Goal: Task Accomplishment & Management: Use online tool/utility

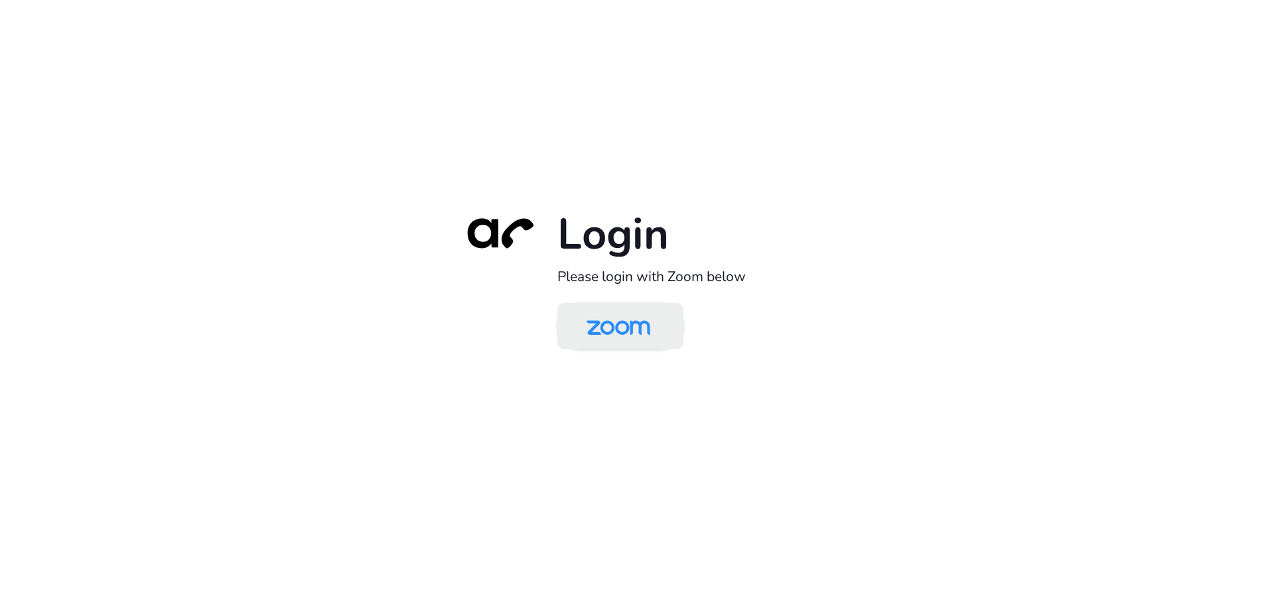
click at [598, 327] on img at bounding box center [619, 327] width 92 height 43
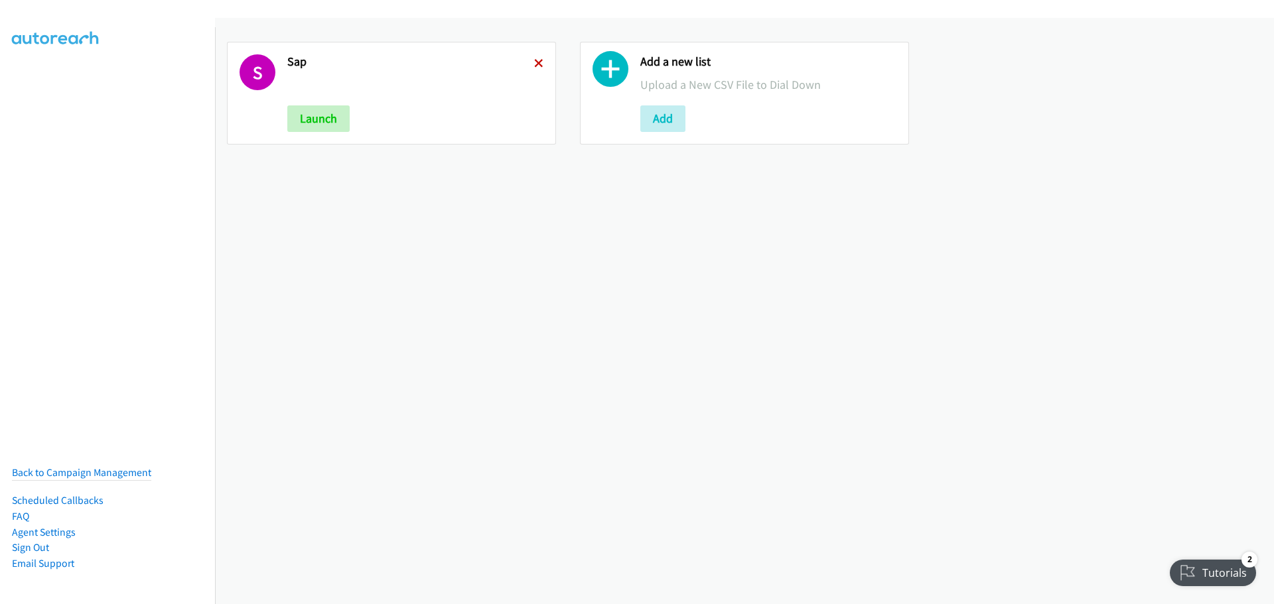
click at [535, 64] on icon at bounding box center [538, 64] width 9 height 9
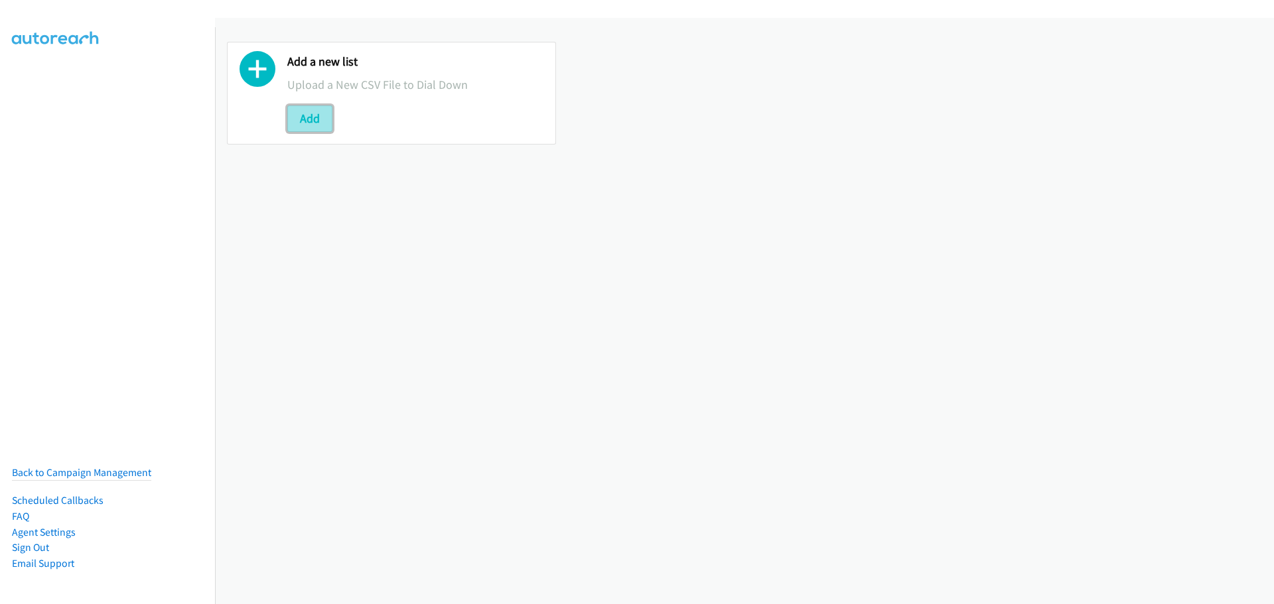
click at [303, 121] on button "Add" at bounding box center [309, 118] width 45 height 27
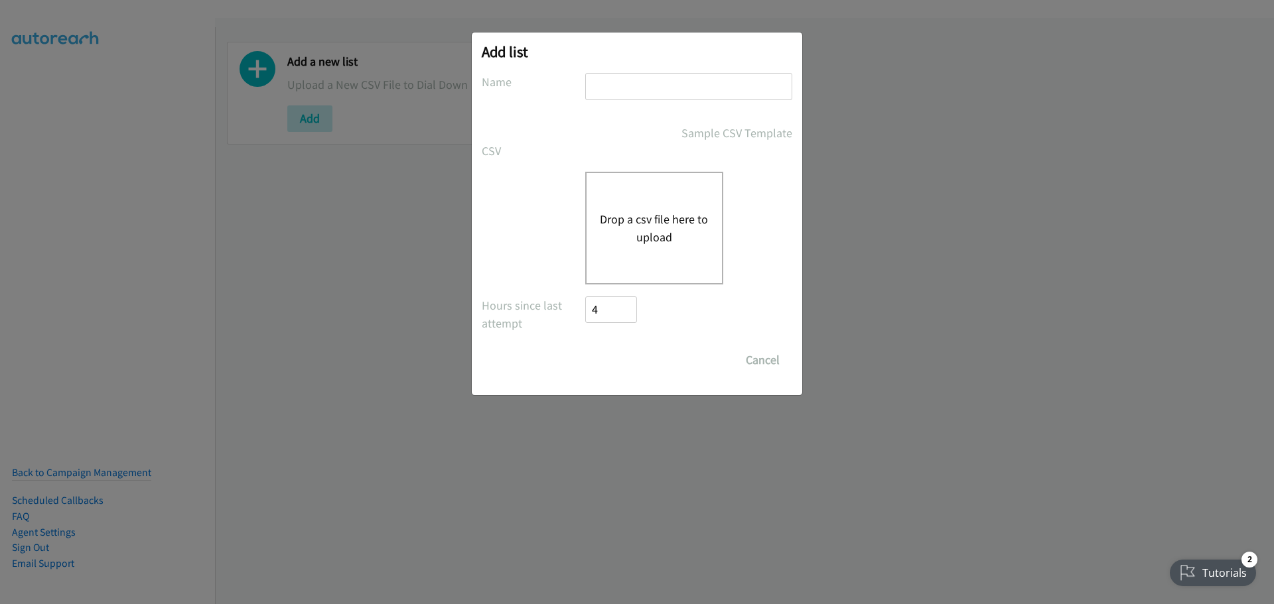
click at [674, 84] on input "text" at bounding box center [688, 86] width 207 height 27
type input "SAP"
click at [654, 231] on button "Drop a csv file here to upload" at bounding box center [654, 228] width 109 height 36
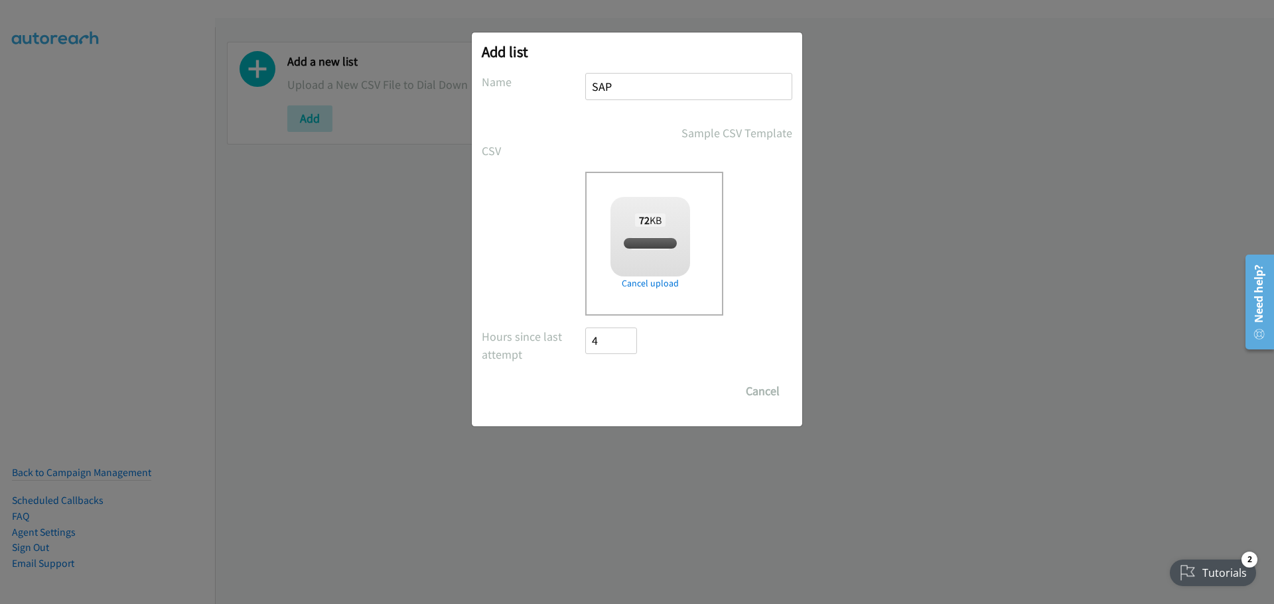
checkbox input "true"
click at [636, 392] on input "Save List" at bounding box center [620, 391] width 70 height 27
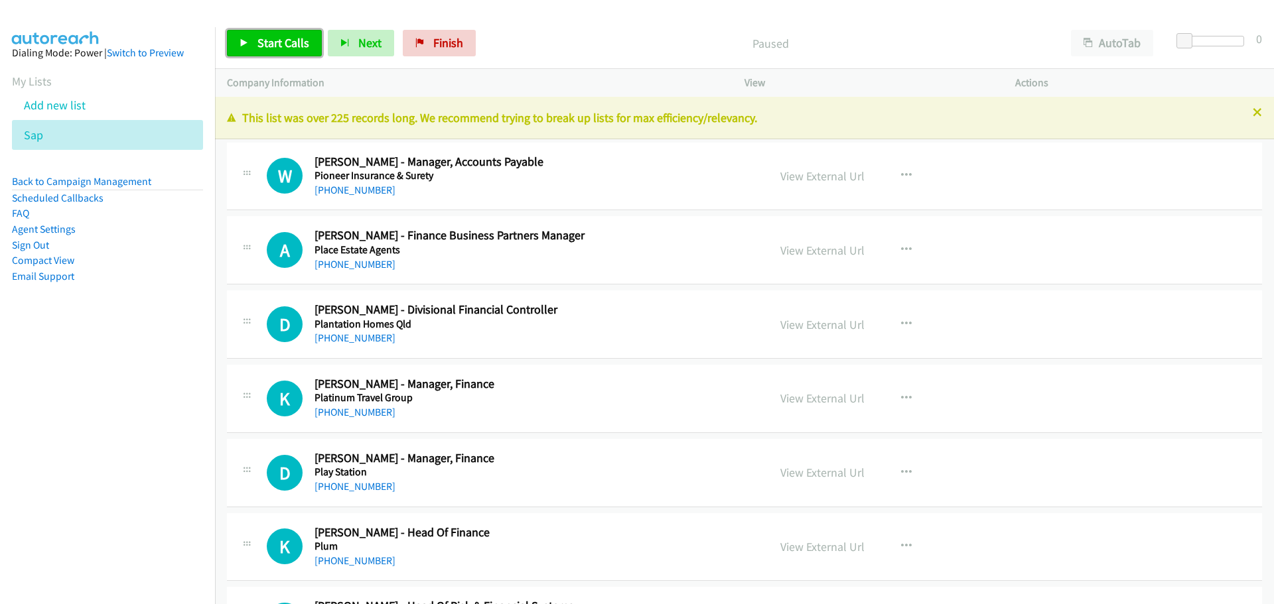
click at [289, 35] on span "Start Calls" at bounding box center [283, 42] width 52 height 15
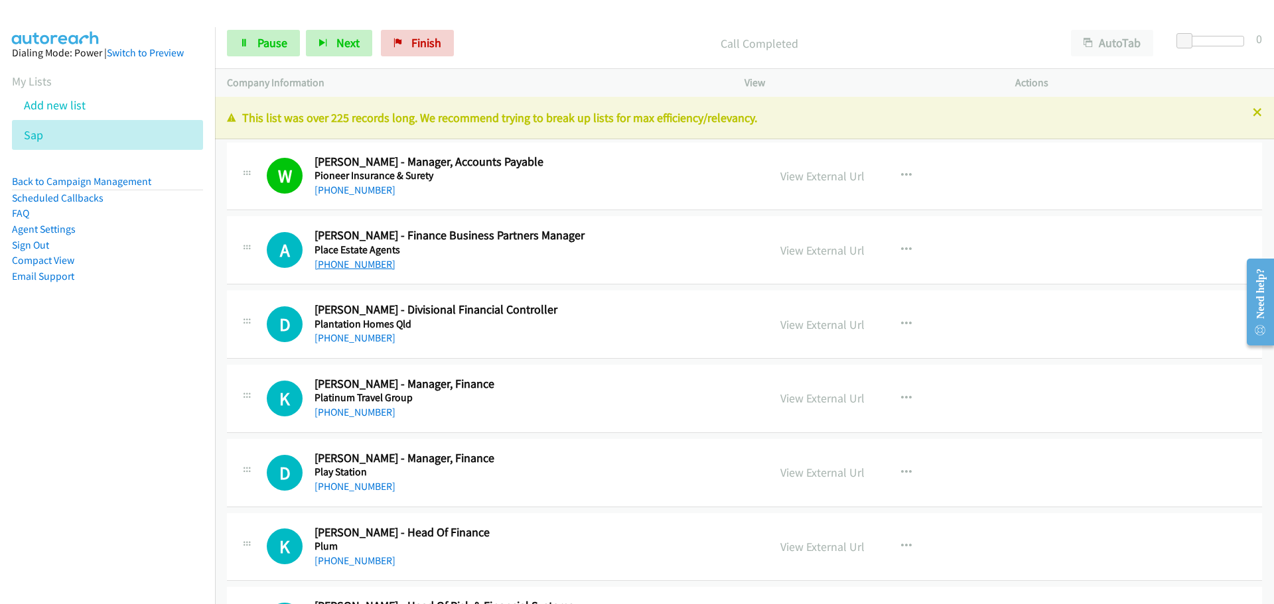
click at [366, 265] on link "[PHONE_NUMBER]" at bounding box center [354, 264] width 81 height 13
click at [348, 334] on link "[PHONE_NUMBER]" at bounding box center [354, 338] width 81 height 13
drag, startPoint x: 350, startPoint y: 411, endPoint x: 387, endPoint y: 405, distance: 38.3
click at [350, 411] on link "[PHONE_NUMBER]" at bounding box center [354, 412] width 81 height 13
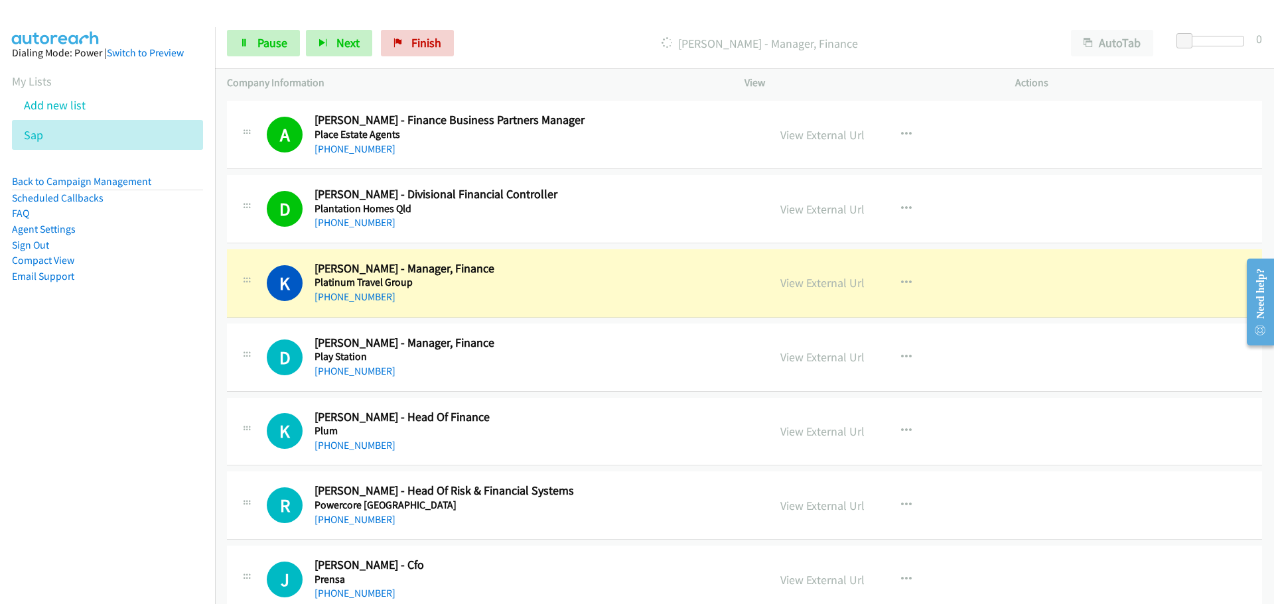
scroll to position [199, 0]
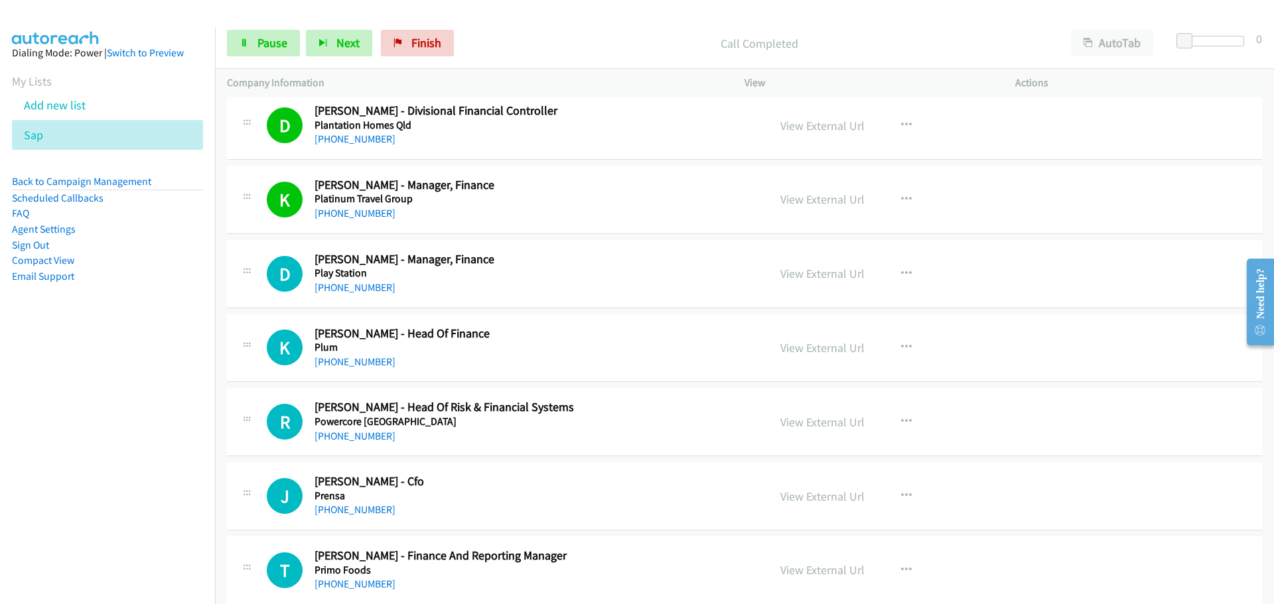
drag, startPoint x: 357, startPoint y: 285, endPoint x: 636, endPoint y: 278, distance: 279.4
click at [357, 285] on link "[PHONE_NUMBER]" at bounding box center [354, 287] width 81 height 13
drag, startPoint x: 365, startPoint y: 364, endPoint x: 385, endPoint y: 362, distance: 19.9
click at [365, 364] on link "[PHONE_NUMBER]" at bounding box center [354, 362] width 81 height 13
click at [350, 435] on link "[PHONE_NUMBER]" at bounding box center [354, 436] width 81 height 13
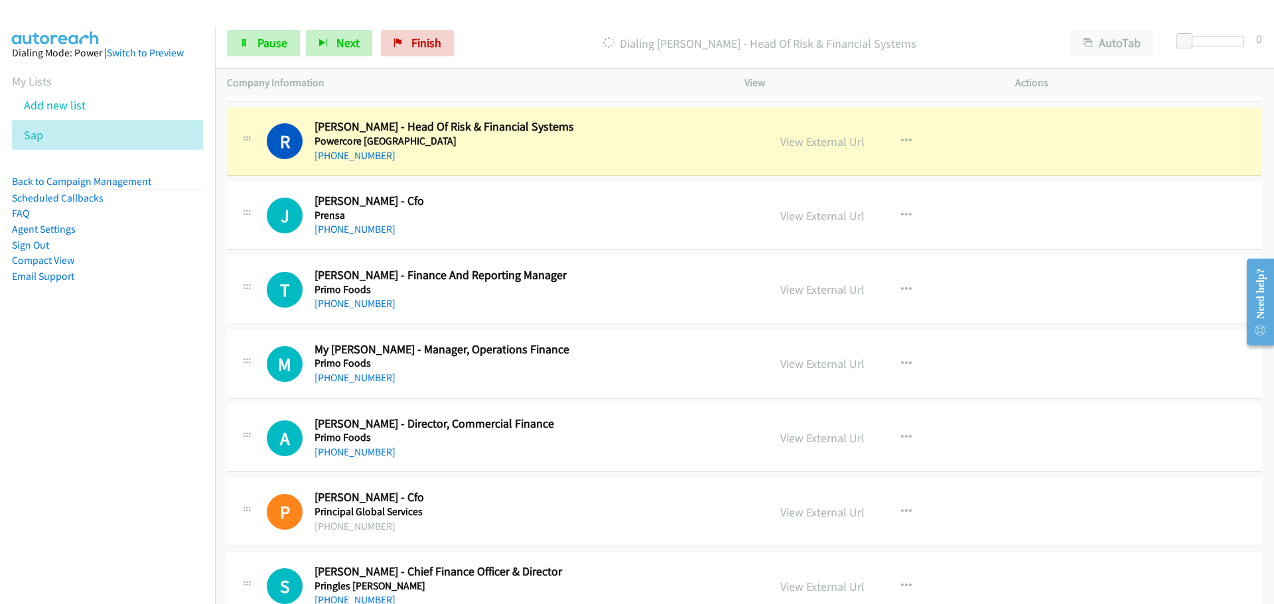
scroll to position [464, 0]
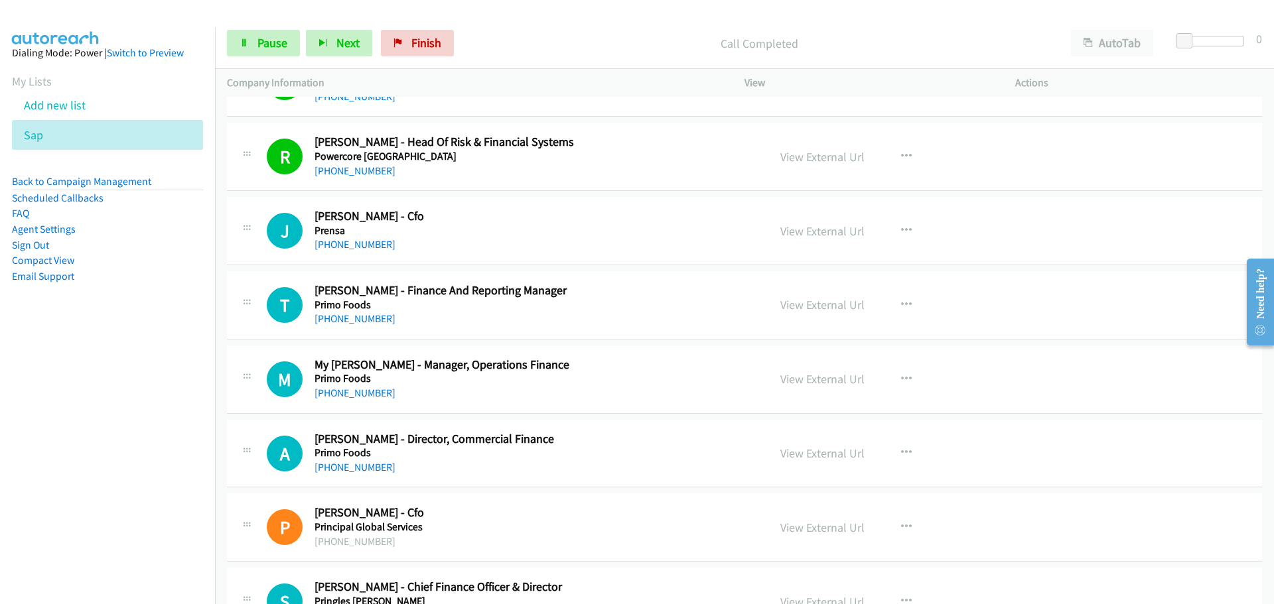
drag, startPoint x: 358, startPoint y: 240, endPoint x: 857, endPoint y: 322, distance: 504.9
click at [358, 240] on link "[PHONE_NUMBER]" at bounding box center [354, 244] width 81 height 13
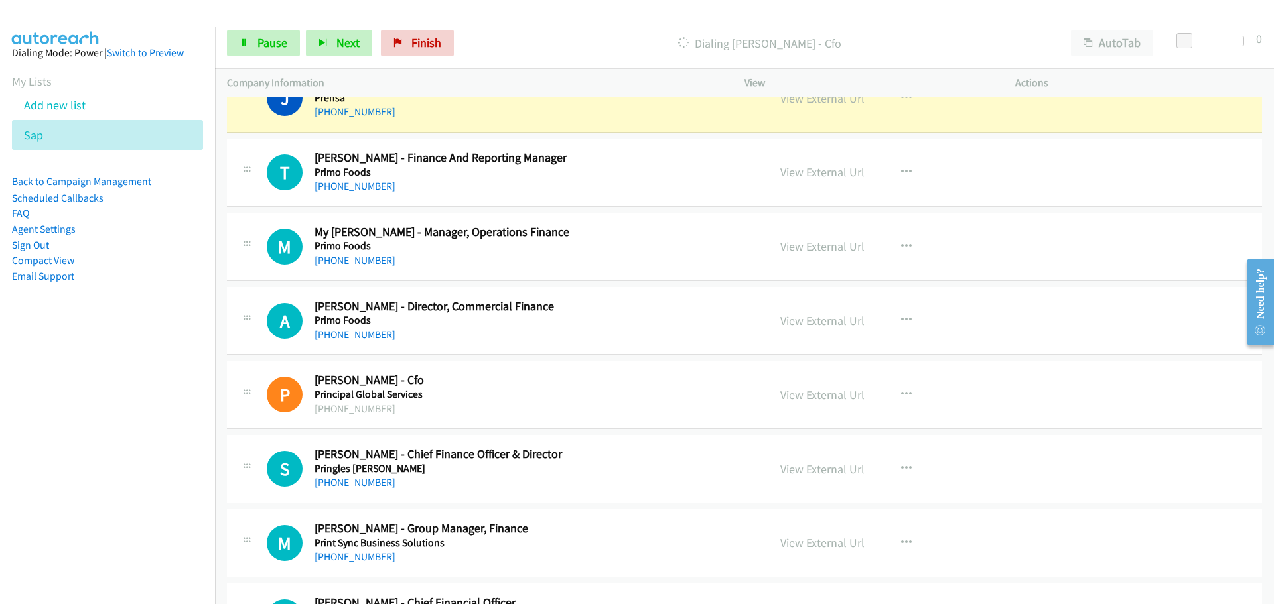
scroll to position [531, 0]
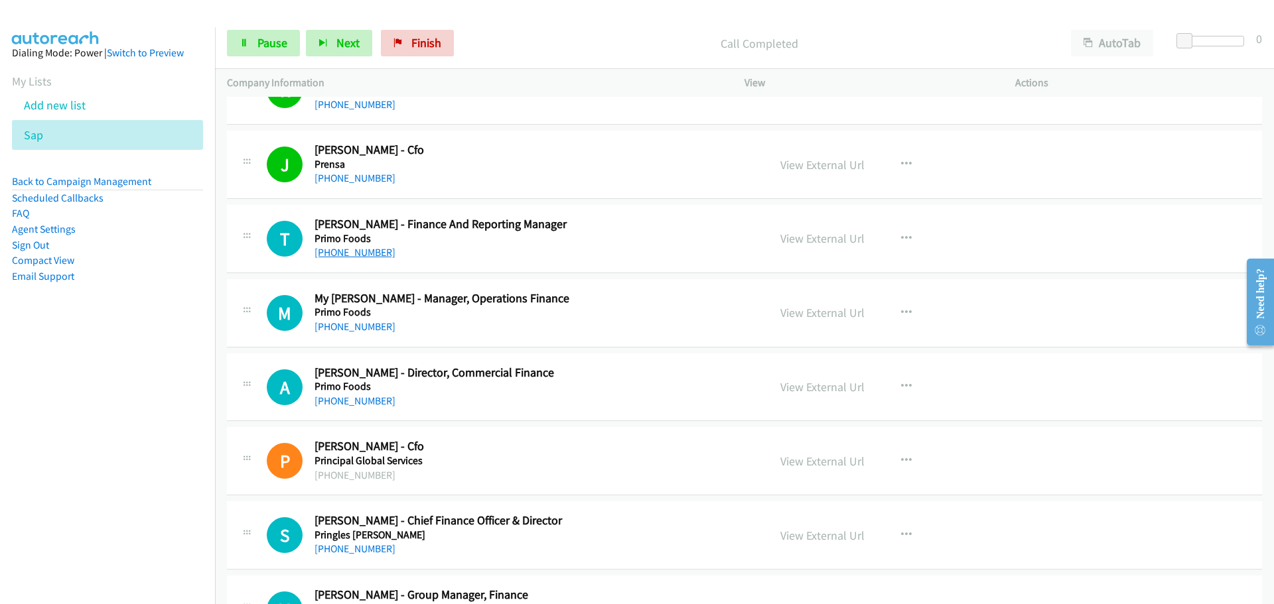
click at [364, 251] on link "[PHONE_NUMBER]" at bounding box center [354, 252] width 81 height 13
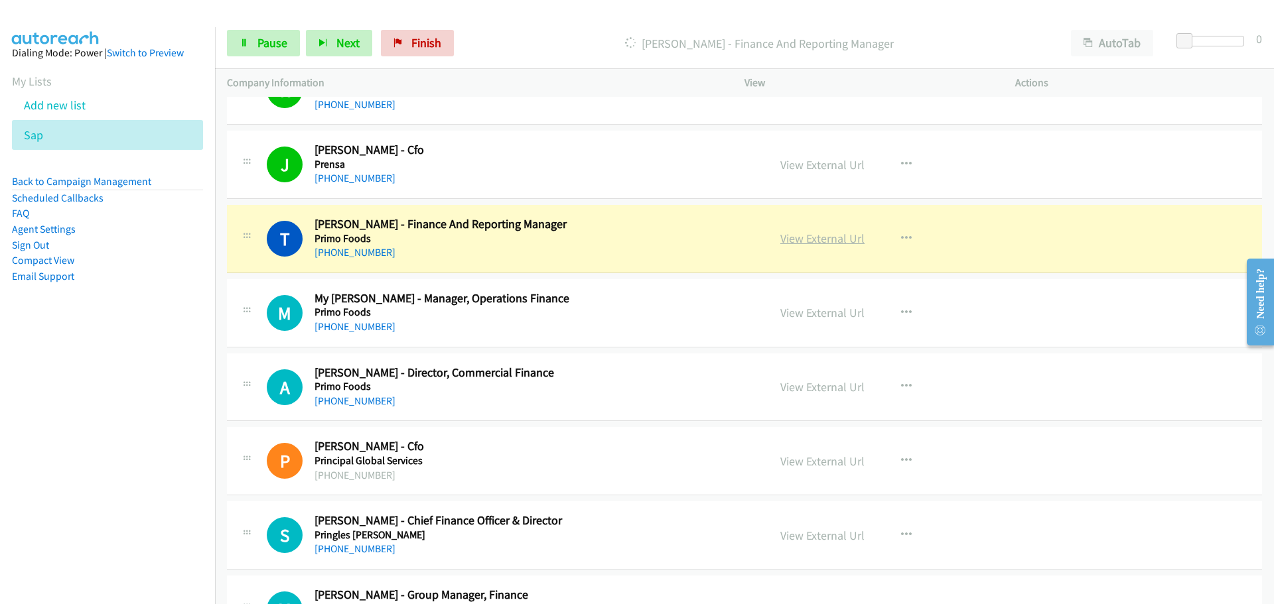
click at [833, 242] on link "View External Url" at bounding box center [822, 238] width 84 height 15
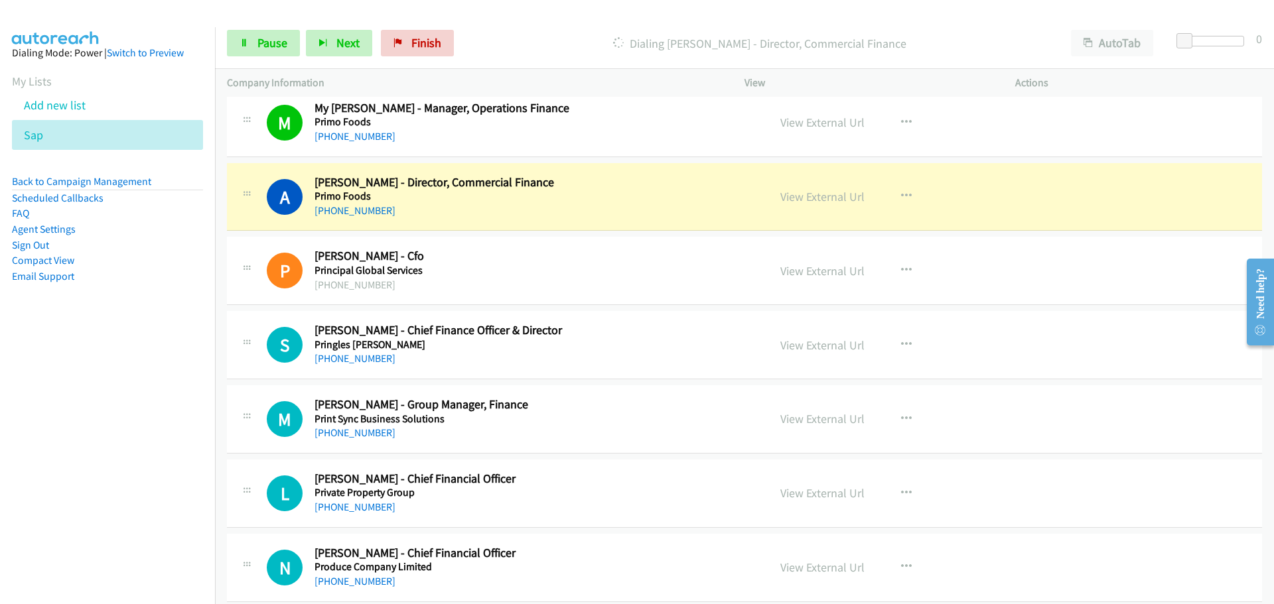
scroll to position [796, 0]
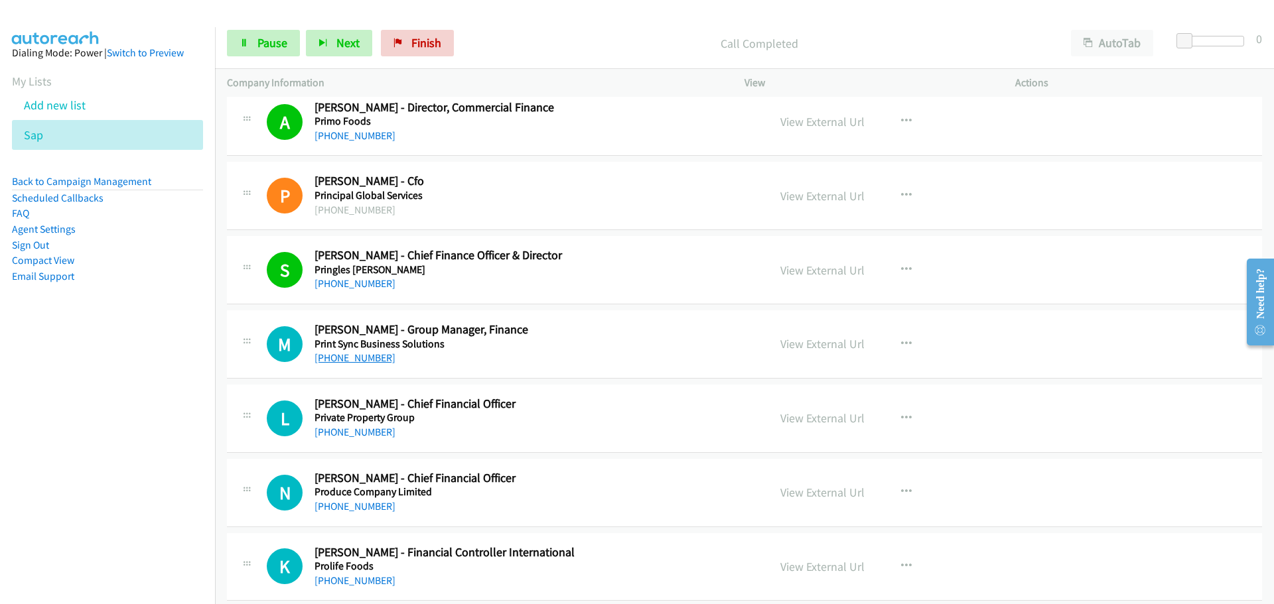
click at [353, 356] on link "[PHONE_NUMBER]" at bounding box center [354, 358] width 81 height 13
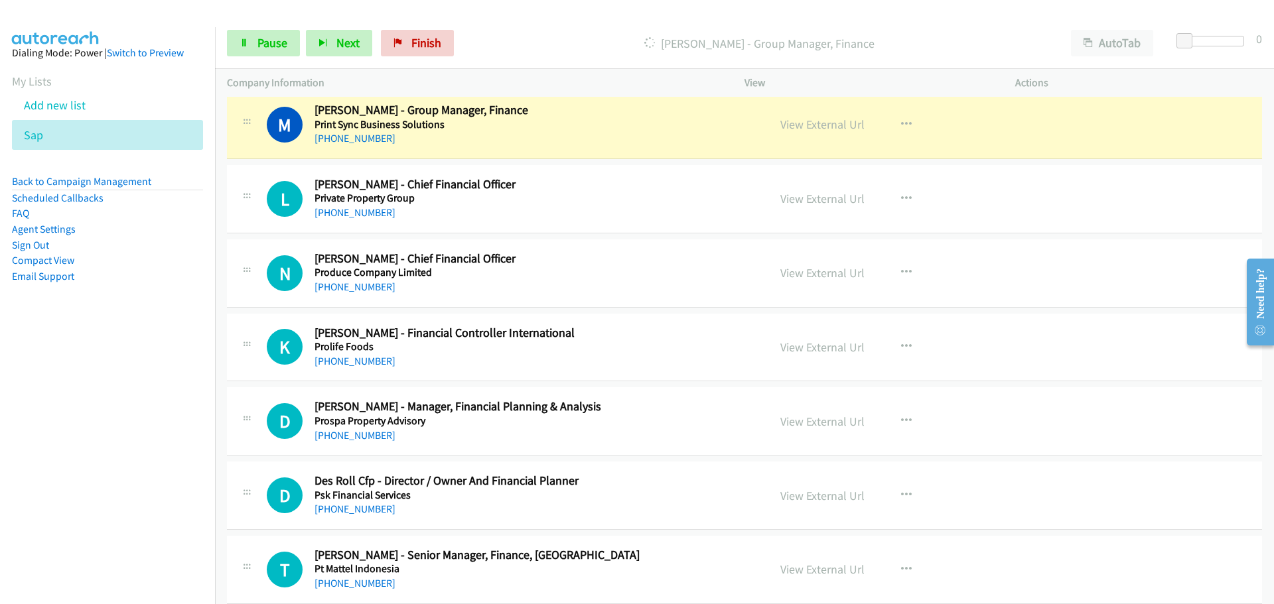
scroll to position [995, 0]
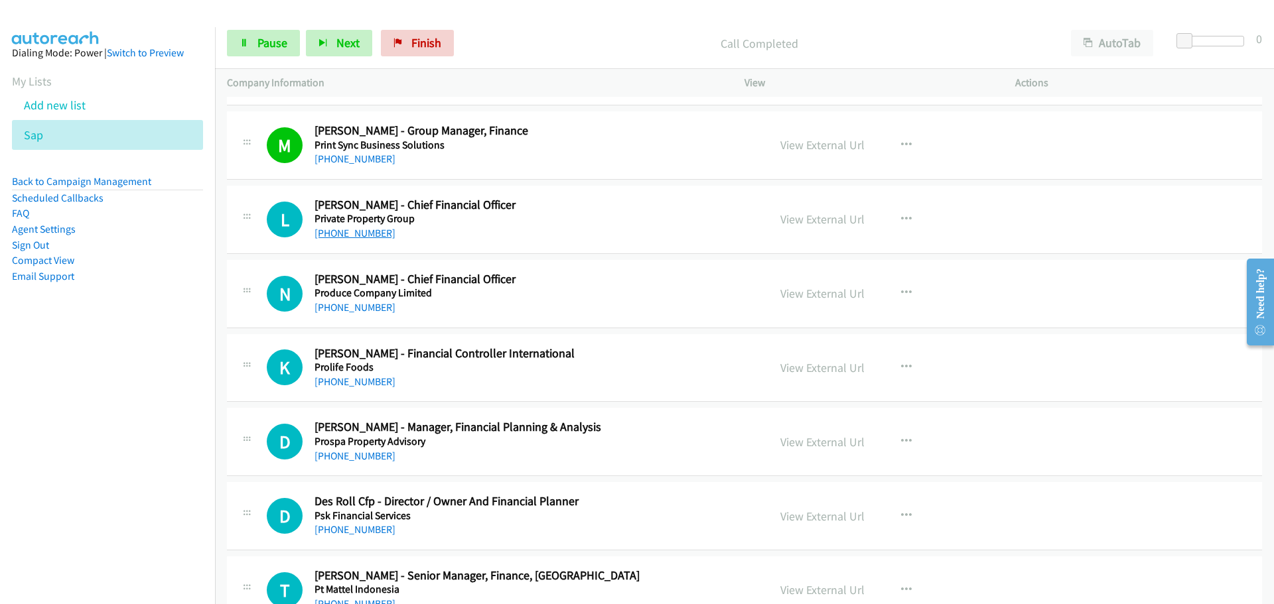
click at [326, 237] on link "[PHONE_NUMBER]" at bounding box center [354, 233] width 81 height 13
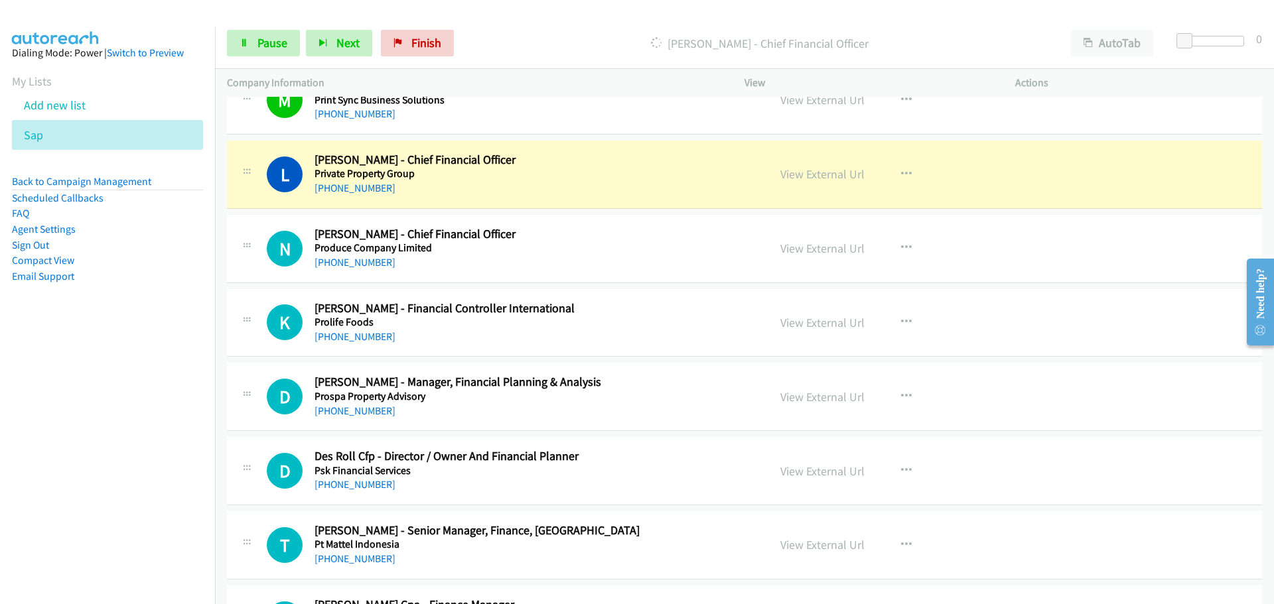
scroll to position [1062, 0]
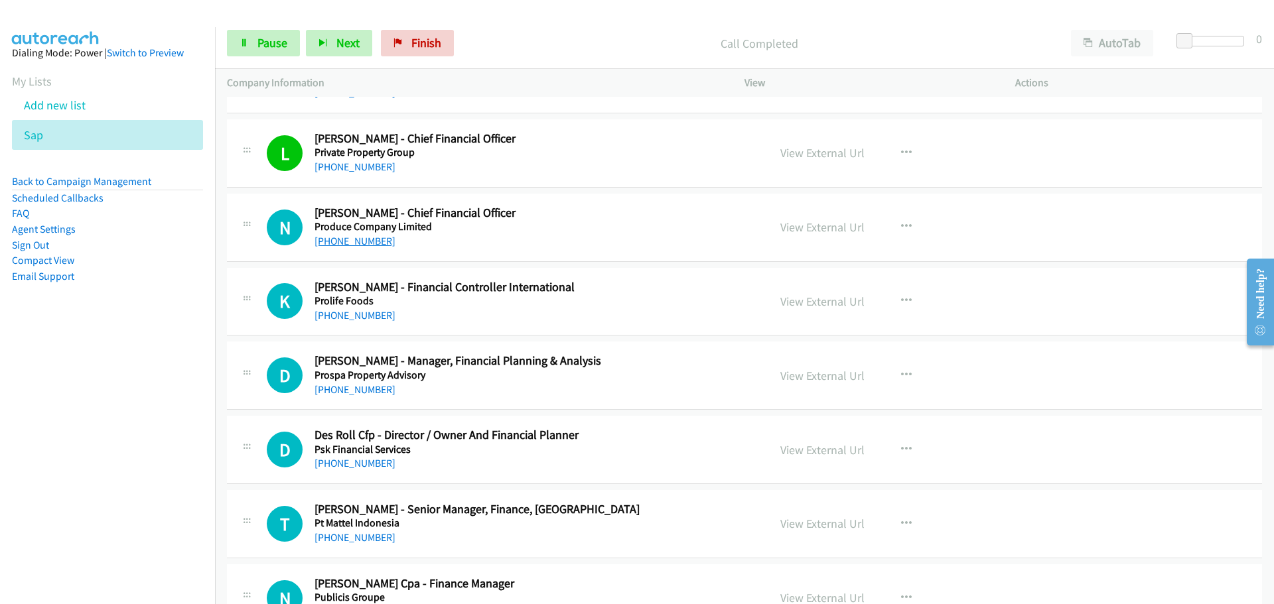
click at [364, 245] on link "[PHONE_NUMBER]" at bounding box center [354, 241] width 81 height 13
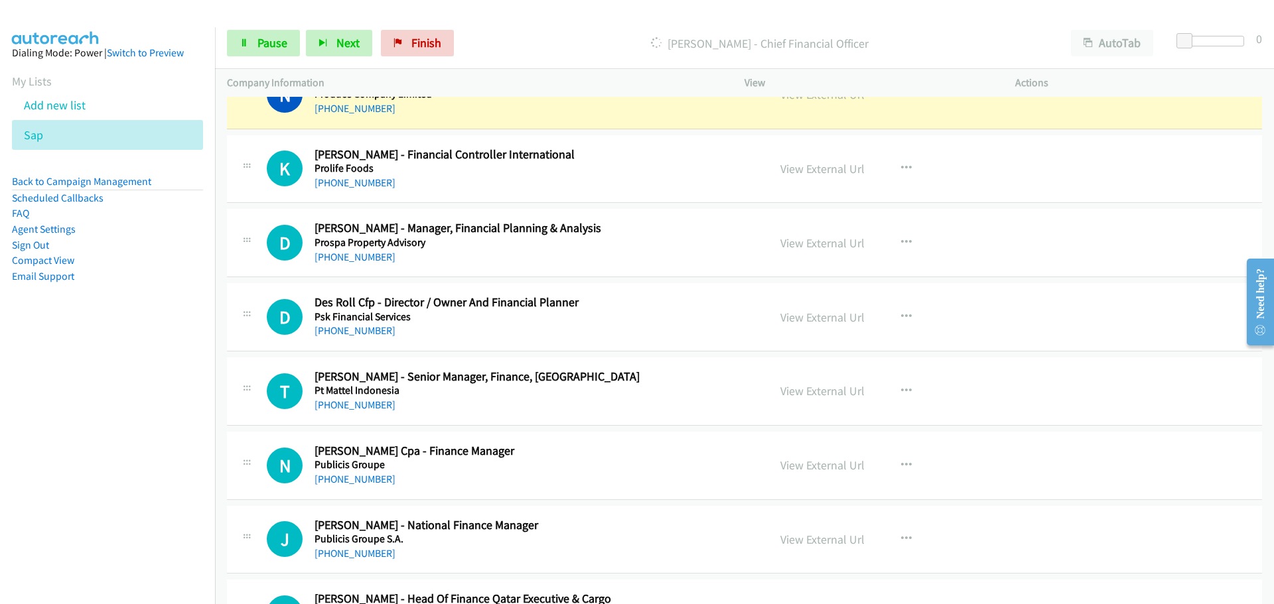
scroll to position [1128, 0]
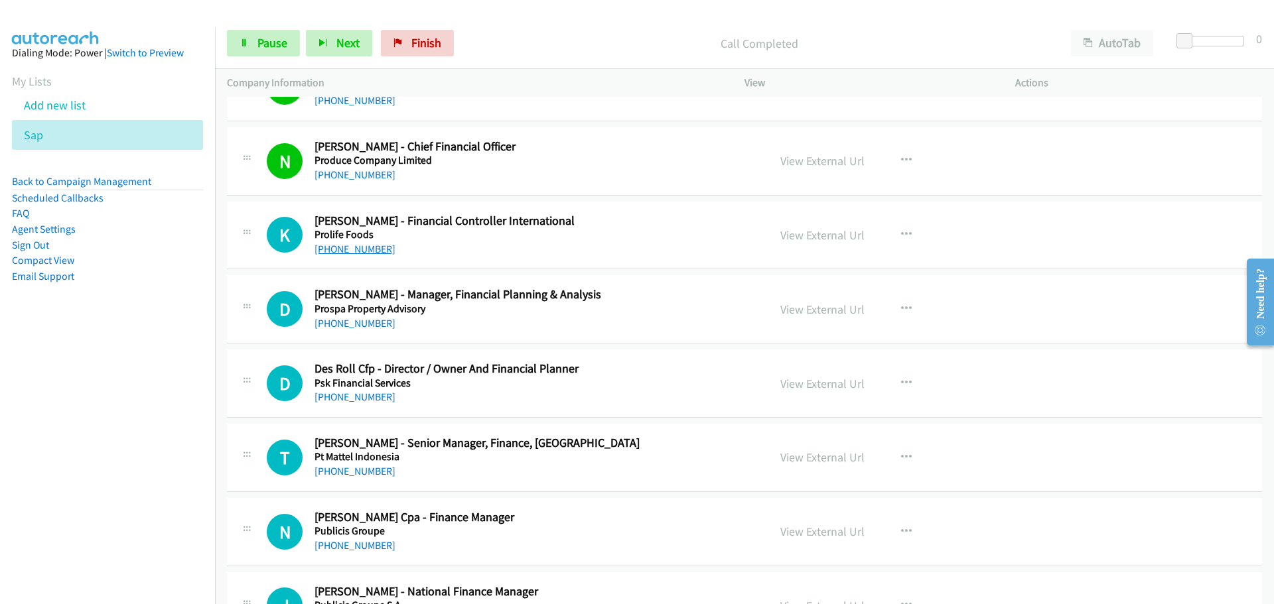
click at [348, 247] on link "[PHONE_NUMBER]" at bounding box center [354, 249] width 81 height 13
click at [335, 327] on link "[PHONE_NUMBER]" at bounding box center [354, 323] width 81 height 13
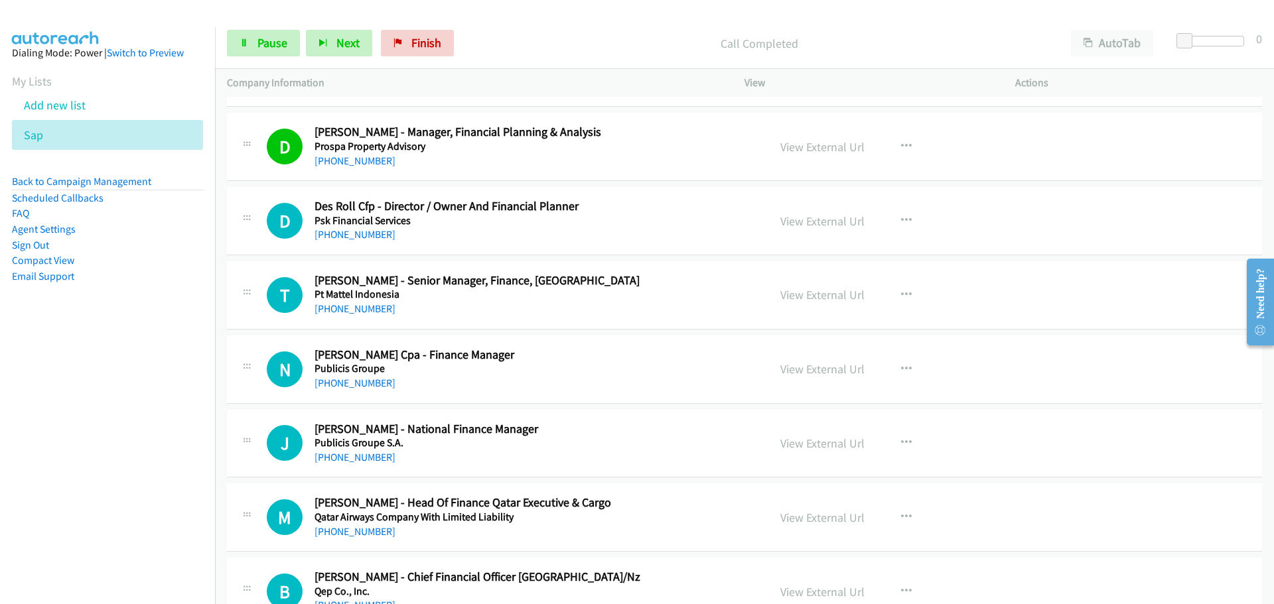
scroll to position [1327, 0]
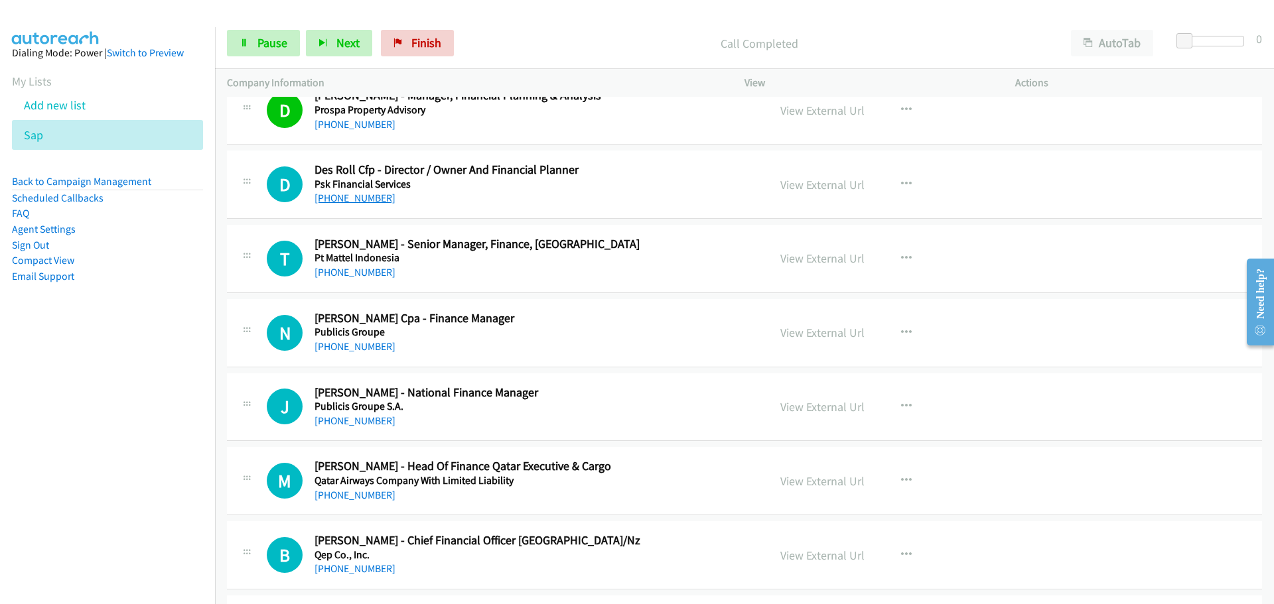
click at [349, 197] on link "[PHONE_NUMBER]" at bounding box center [354, 198] width 81 height 13
click at [348, 274] on link "[PHONE_NUMBER]" at bounding box center [354, 272] width 81 height 13
click at [355, 346] on link "[PHONE_NUMBER]" at bounding box center [354, 346] width 81 height 13
drag, startPoint x: 359, startPoint y: 419, endPoint x: 366, endPoint y: 414, distance: 8.5
click at [359, 419] on link "[PHONE_NUMBER]" at bounding box center [354, 421] width 81 height 13
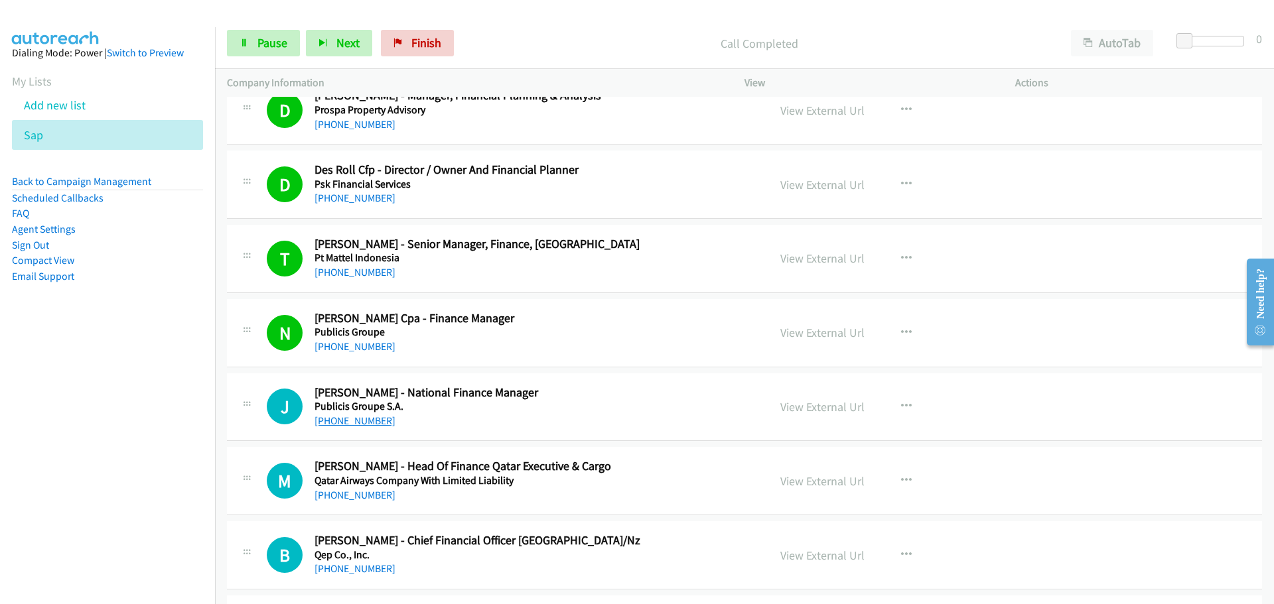
click at [353, 417] on link "[PHONE_NUMBER]" at bounding box center [354, 421] width 81 height 13
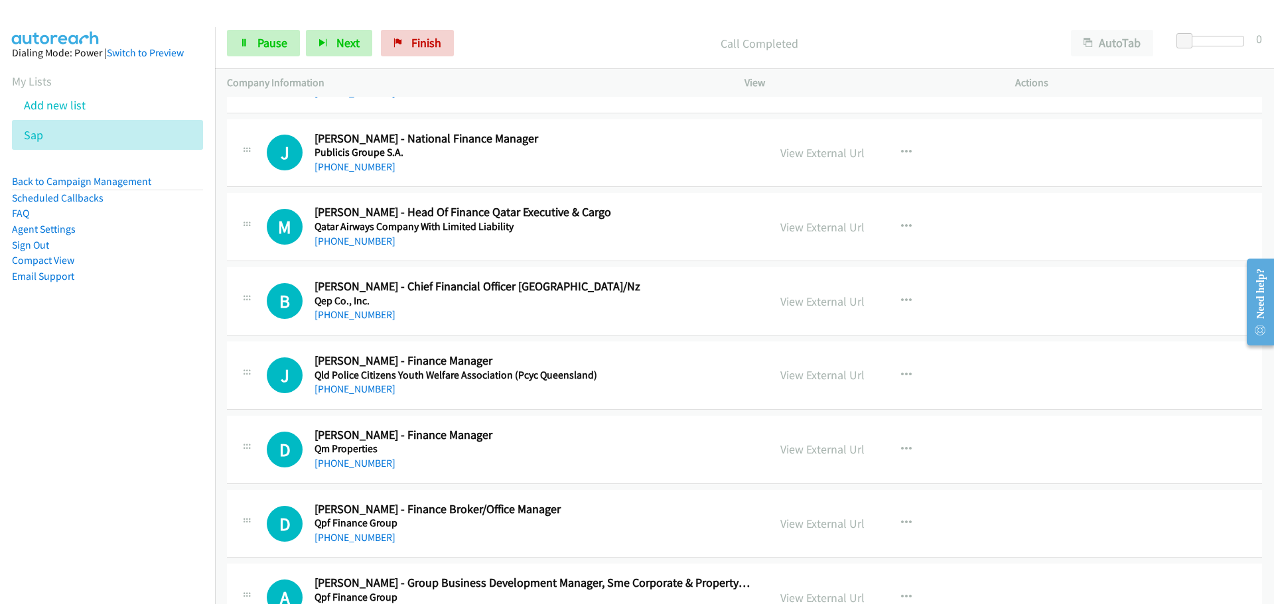
scroll to position [1592, 0]
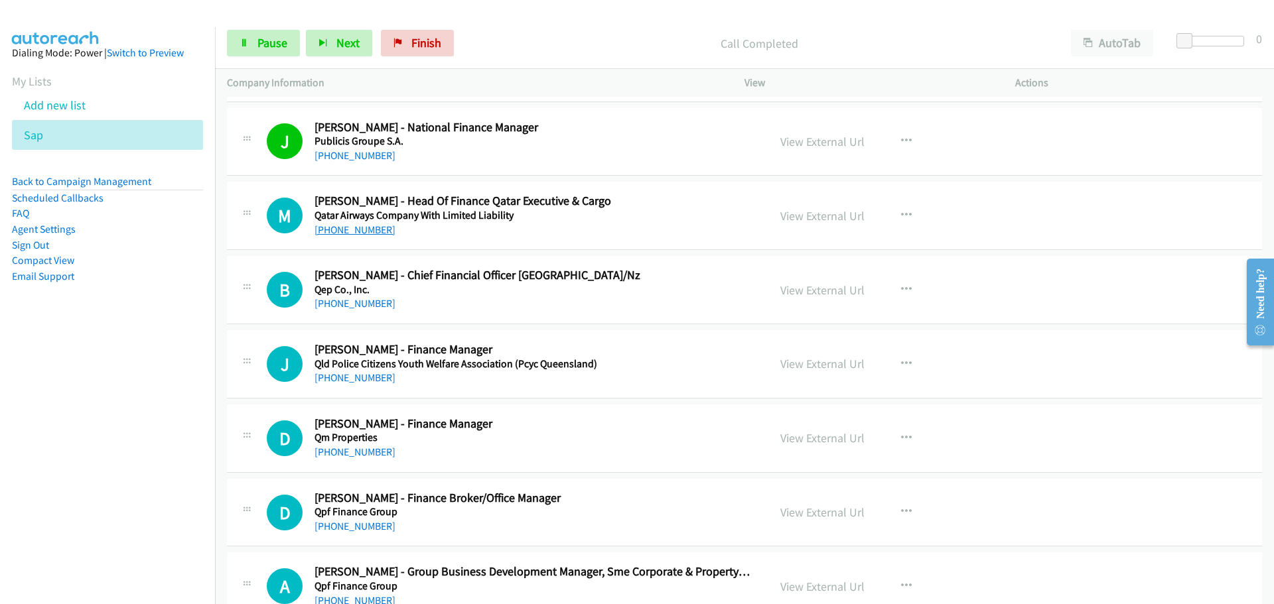
click at [362, 233] on link "[PHONE_NUMBER]" at bounding box center [354, 230] width 81 height 13
click at [366, 303] on link "[PHONE_NUMBER]" at bounding box center [354, 303] width 81 height 13
click at [371, 383] on link "[PHONE_NUMBER]" at bounding box center [354, 378] width 81 height 13
click at [163, 316] on aside "Dialing Mode: Power | Switch to Preview My Lists Add new list Sap Back to Campa…" at bounding box center [107, 185] width 215 height 317
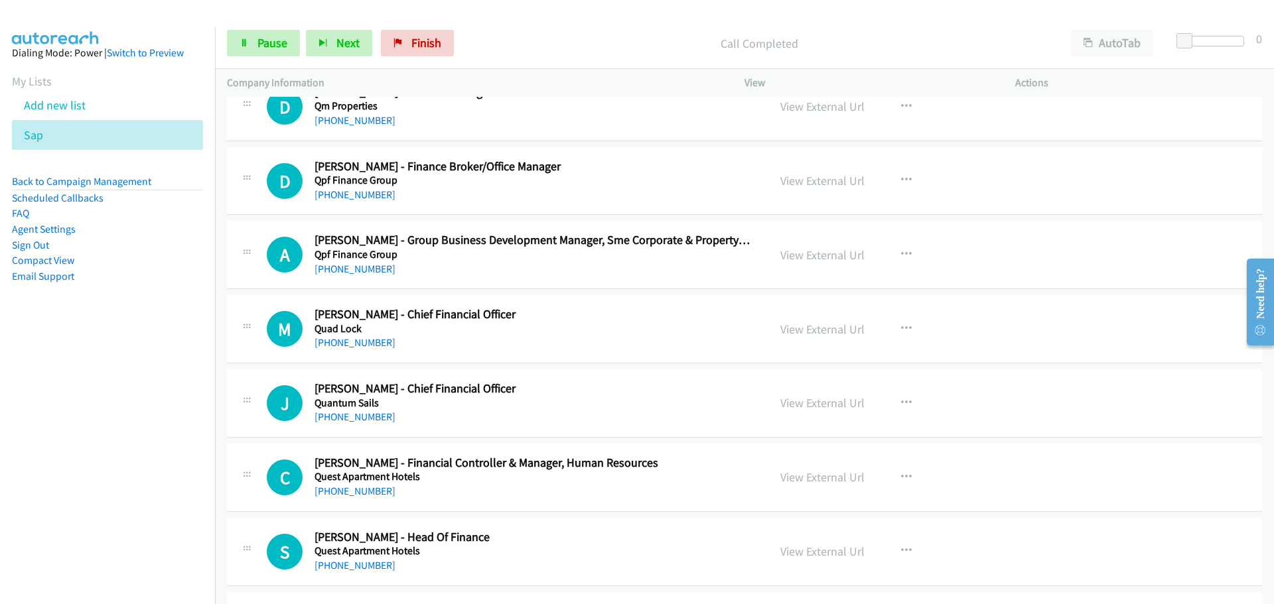
scroll to position [1791, 0]
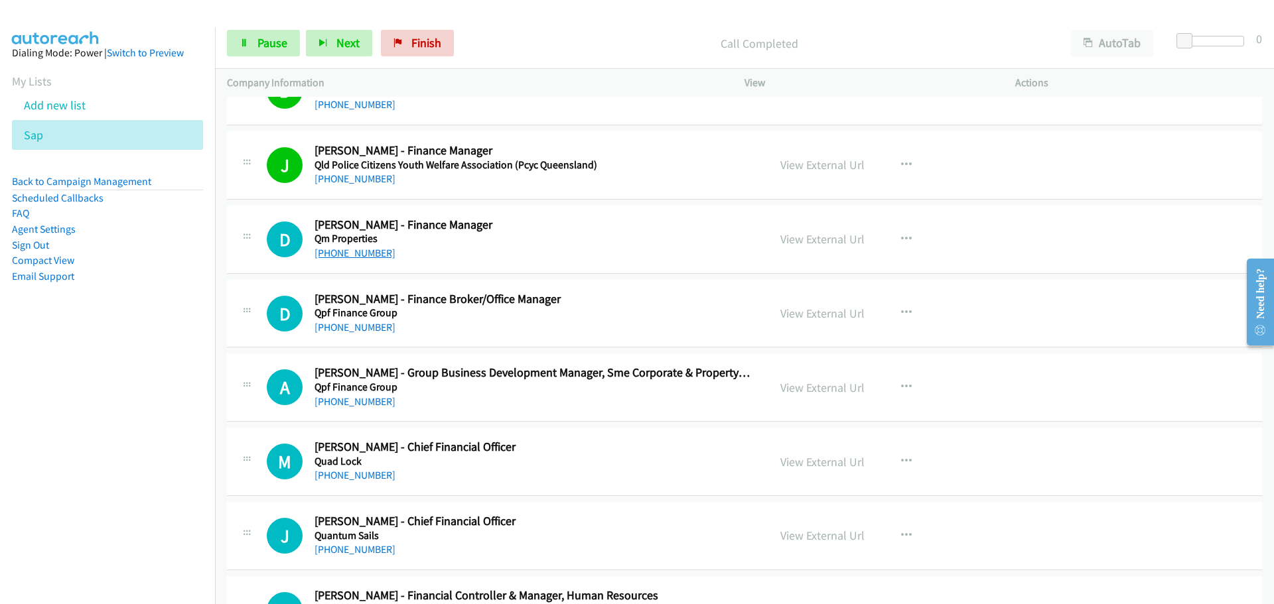
click at [346, 257] on link "[PHONE_NUMBER]" at bounding box center [354, 253] width 81 height 13
click at [362, 327] on link "[PHONE_NUMBER]" at bounding box center [354, 327] width 81 height 13
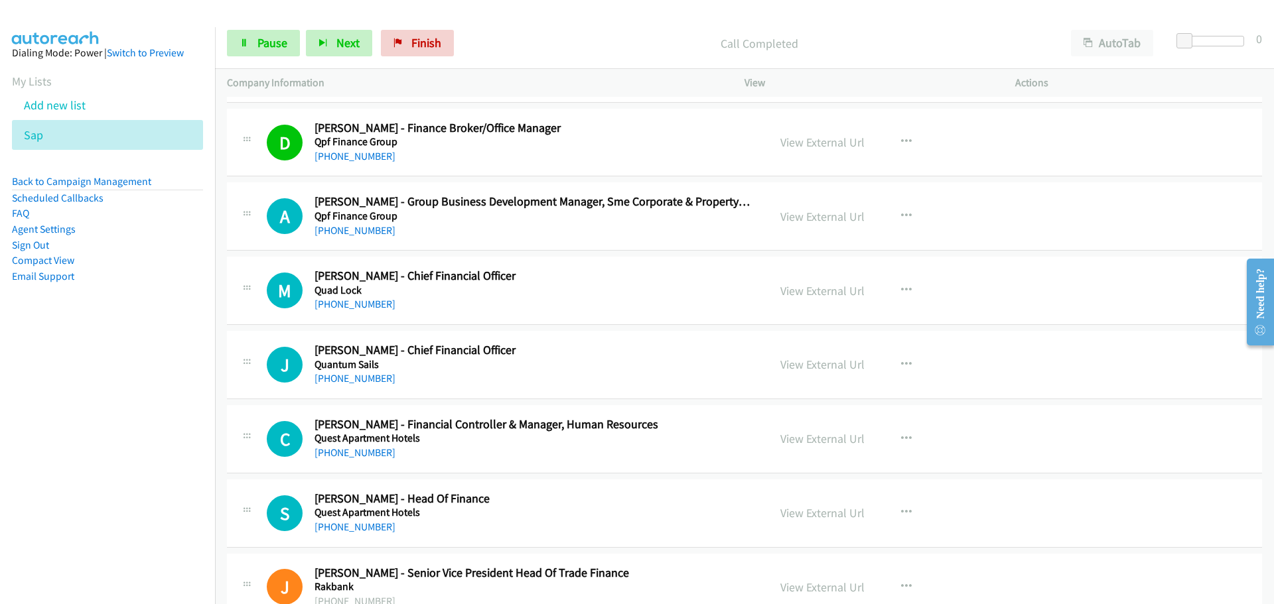
scroll to position [2057, 0]
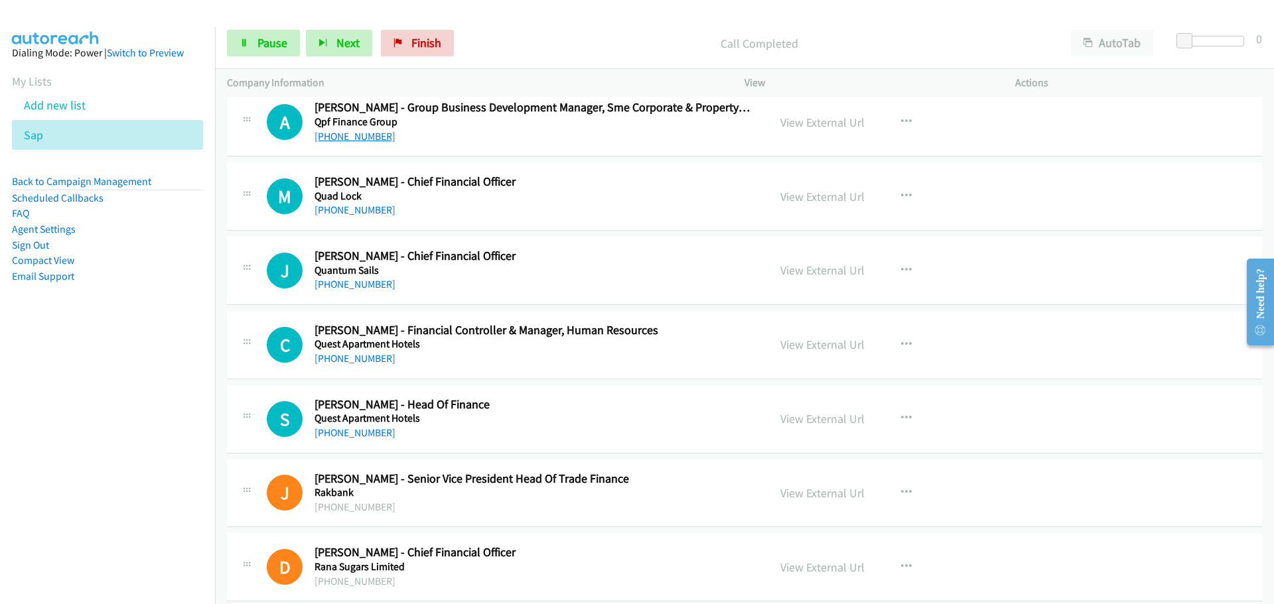
click at [370, 132] on link "[PHONE_NUMBER]" at bounding box center [354, 136] width 81 height 13
click at [356, 211] on link "[PHONE_NUMBER]" at bounding box center [354, 210] width 81 height 13
click at [345, 288] on link "[PHONE_NUMBER]" at bounding box center [354, 284] width 81 height 13
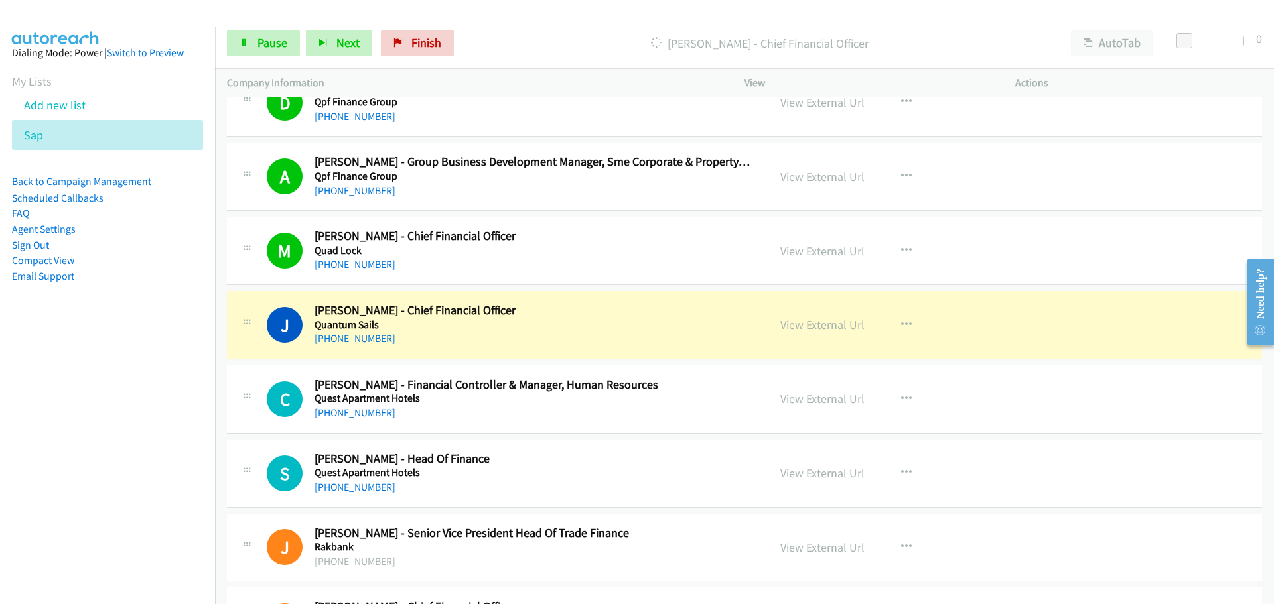
scroll to position [1990, 0]
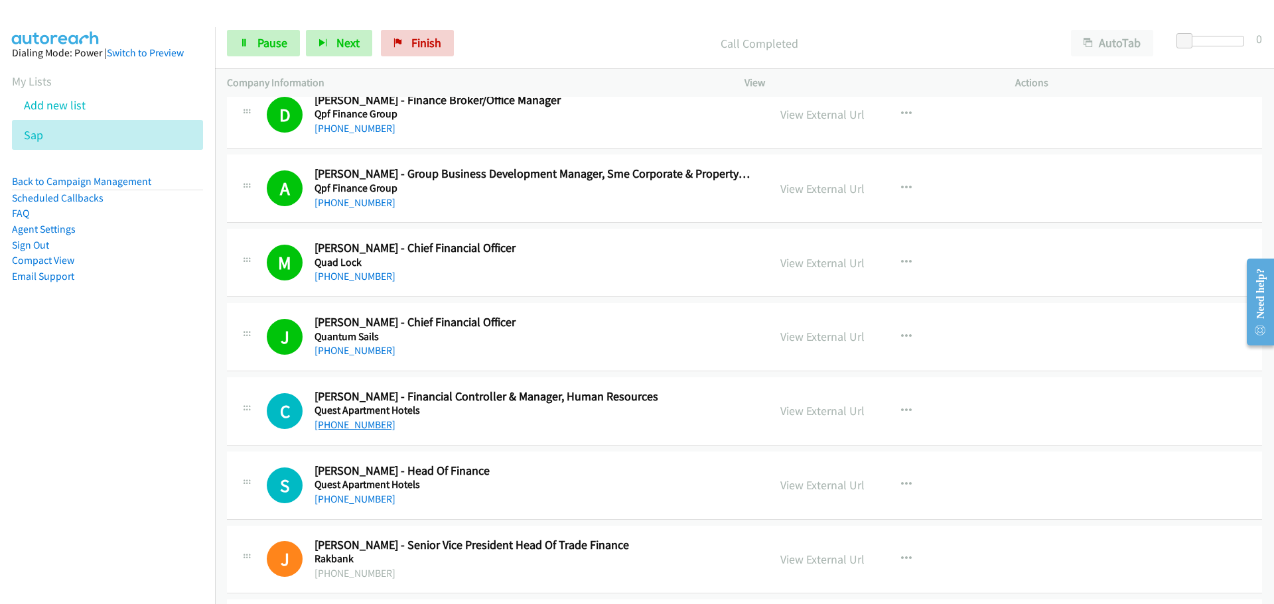
click at [350, 419] on link "[PHONE_NUMBER]" at bounding box center [354, 425] width 81 height 13
click at [792, 416] on link "View External Url" at bounding box center [822, 410] width 84 height 15
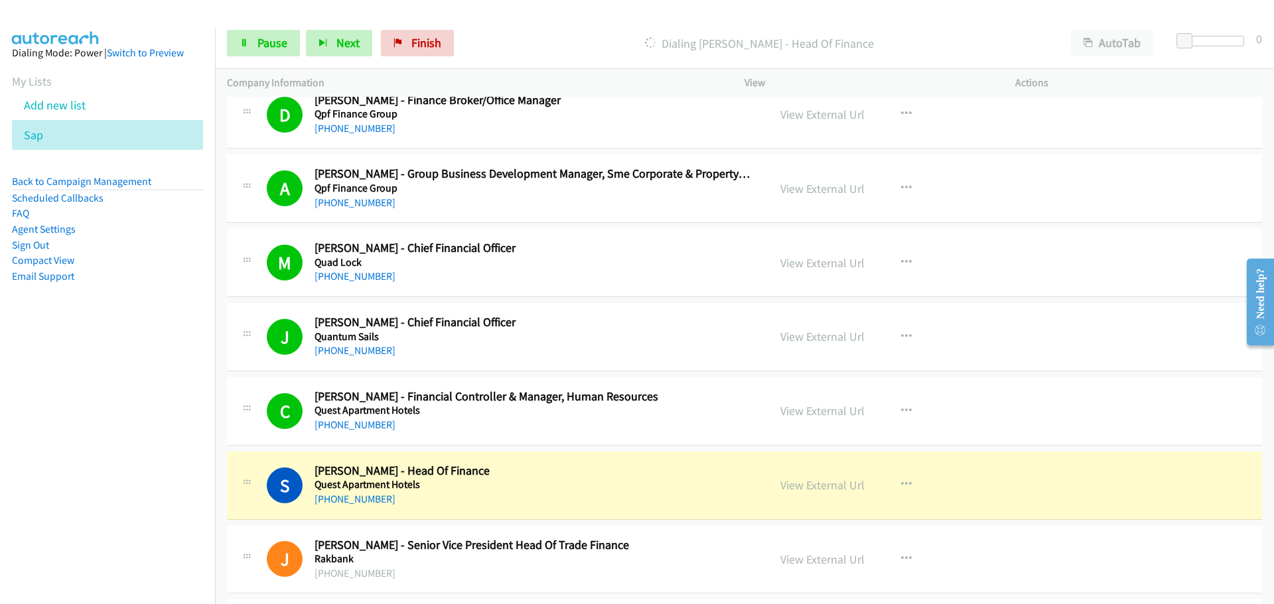
scroll to position [2189, 0]
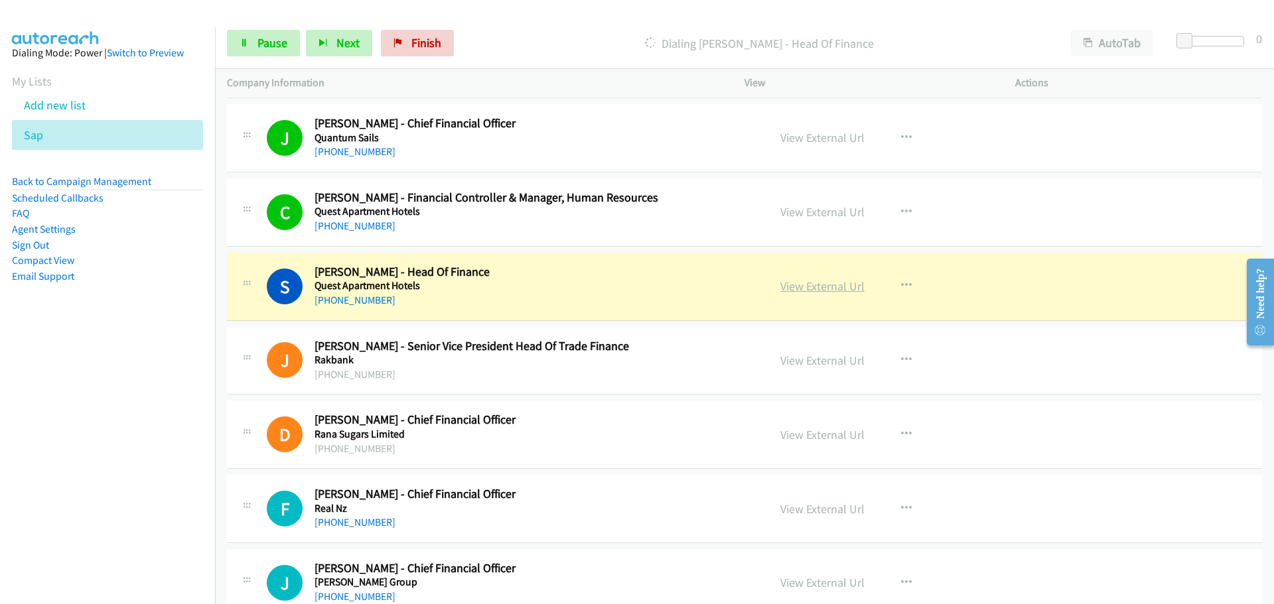
click at [820, 293] on link "View External Url" at bounding box center [822, 286] width 84 height 15
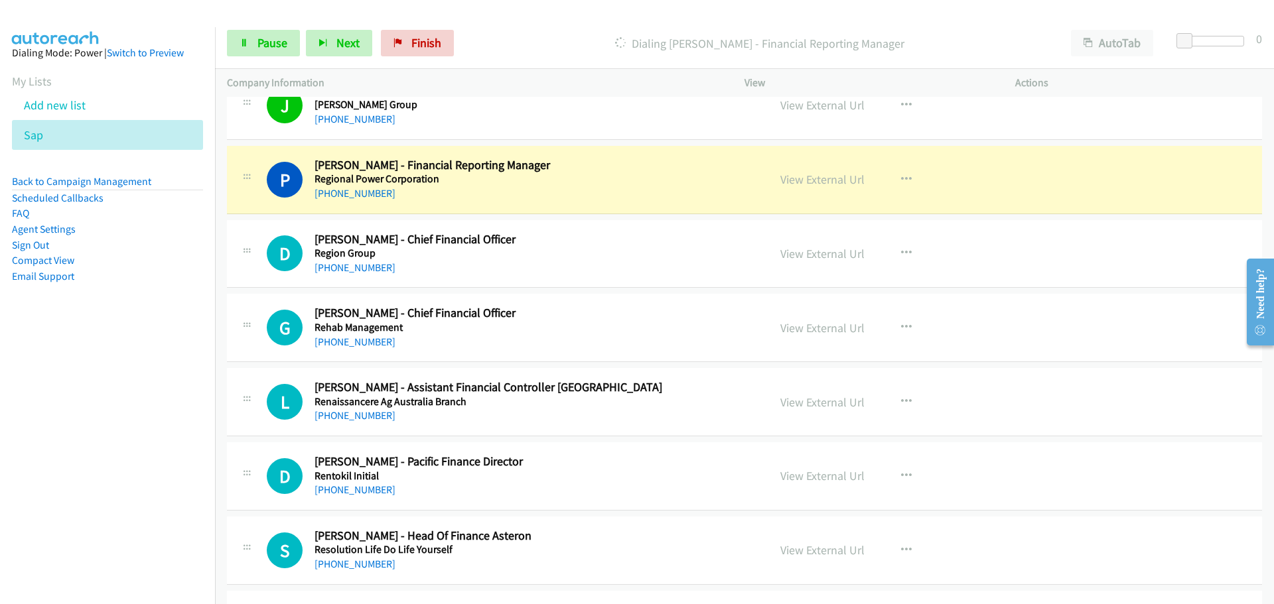
scroll to position [2720, 0]
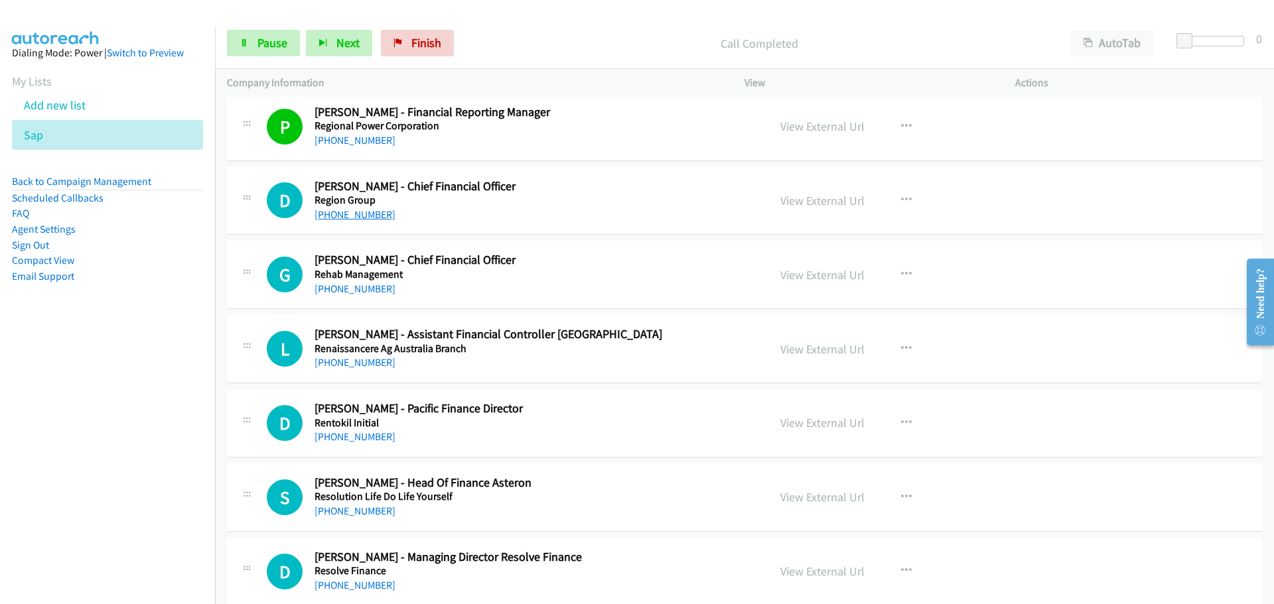
click at [361, 217] on link "[PHONE_NUMBER]" at bounding box center [354, 214] width 81 height 13
click at [360, 211] on link "[PHONE_NUMBER]" at bounding box center [354, 214] width 81 height 13
drag, startPoint x: 376, startPoint y: 291, endPoint x: 769, endPoint y: 331, distance: 394.9
click at [376, 291] on link "[PHONE_NUMBER]" at bounding box center [354, 289] width 81 height 13
click at [362, 362] on link "[PHONE_NUMBER]" at bounding box center [354, 362] width 81 height 13
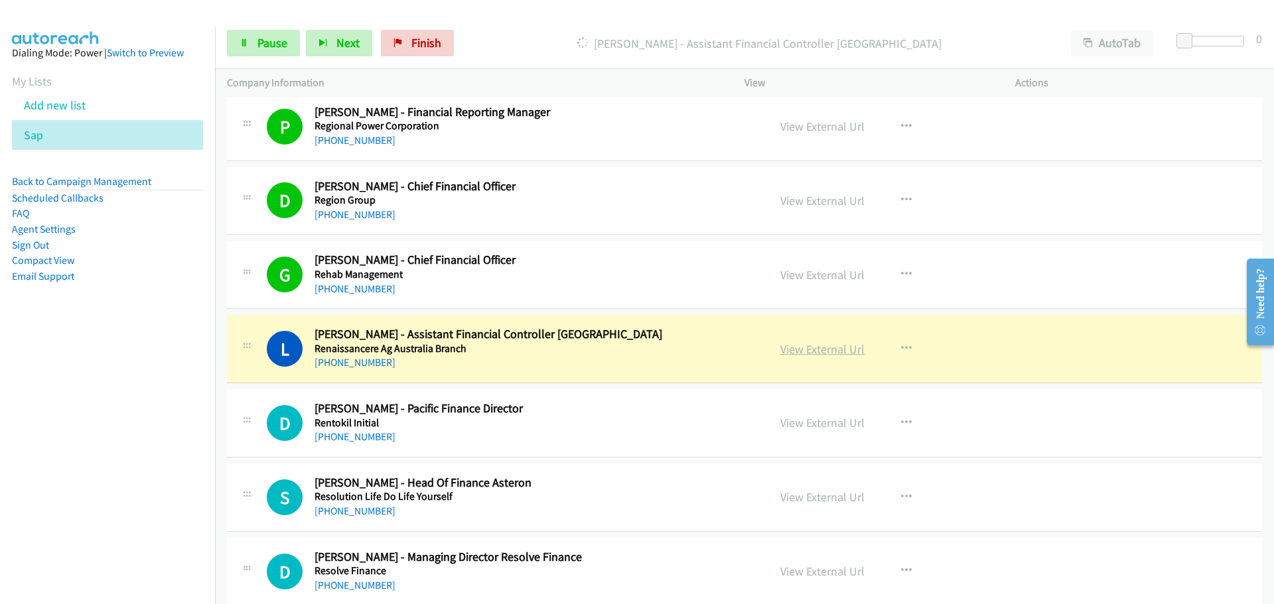
click at [791, 350] on link "View External Url" at bounding box center [822, 349] width 84 height 15
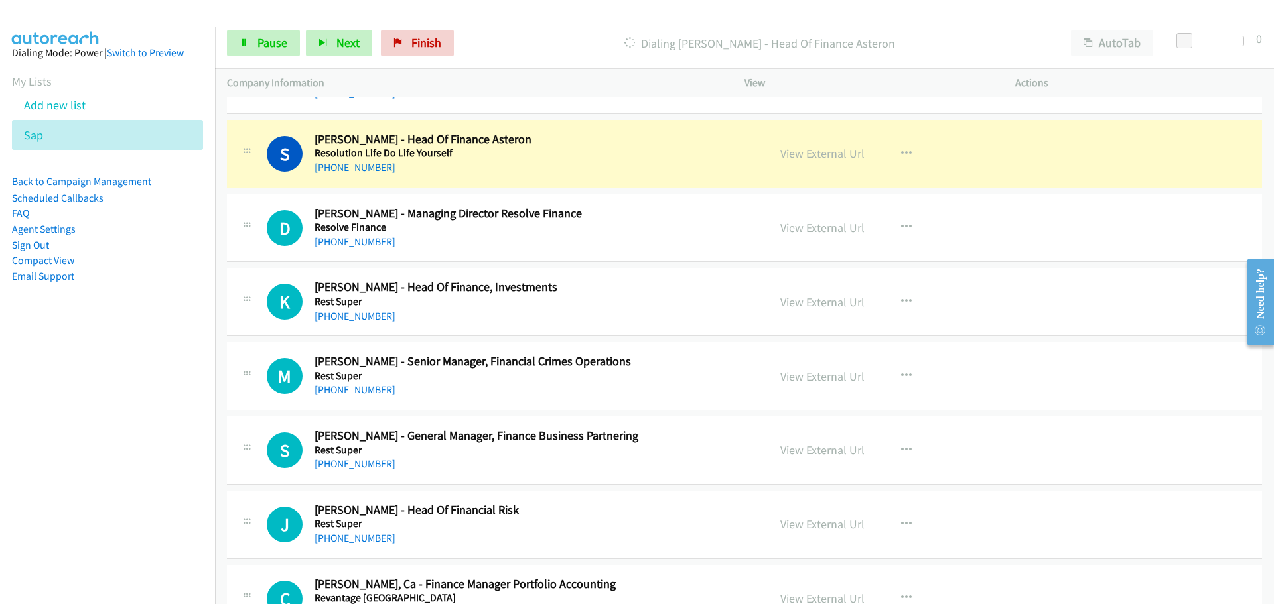
scroll to position [3052, 0]
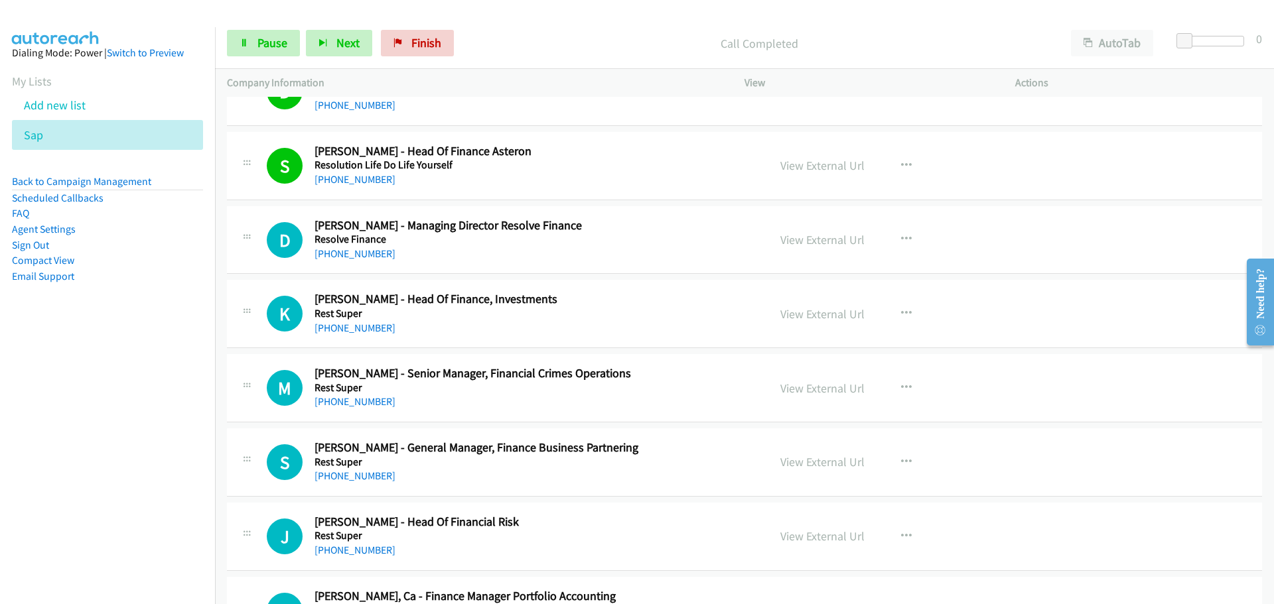
drag, startPoint x: 342, startPoint y: 254, endPoint x: 475, endPoint y: 276, distance: 135.1
click at [342, 254] on link "[PHONE_NUMBER]" at bounding box center [354, 253] width 81 height 13
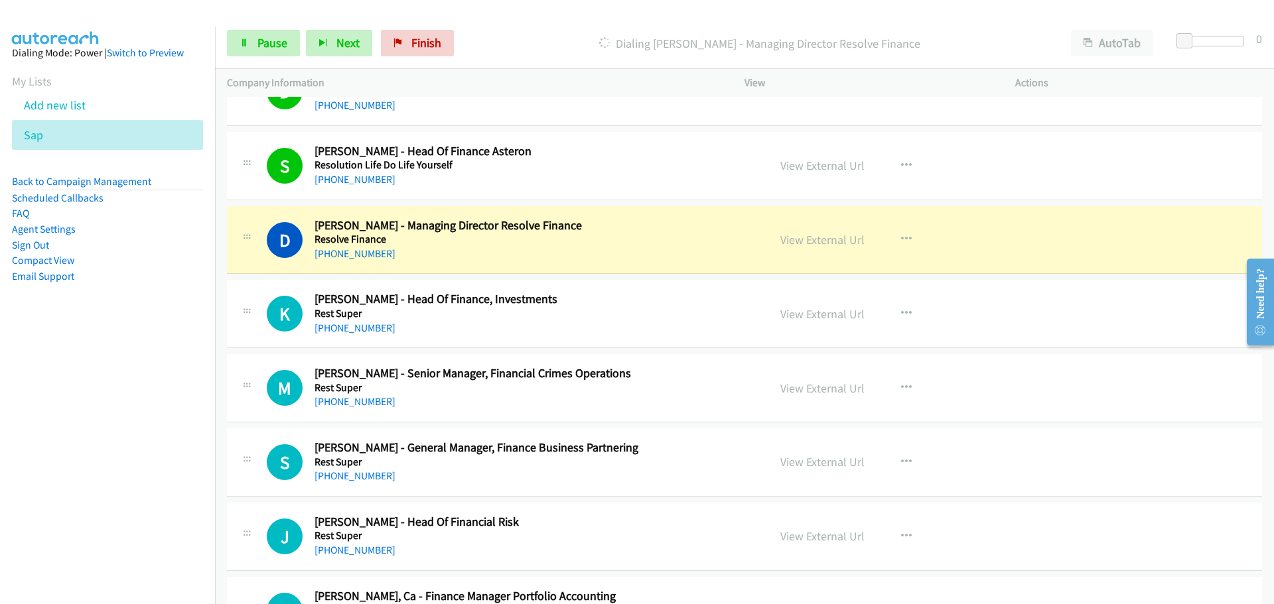
scroll to position [3118, 0]
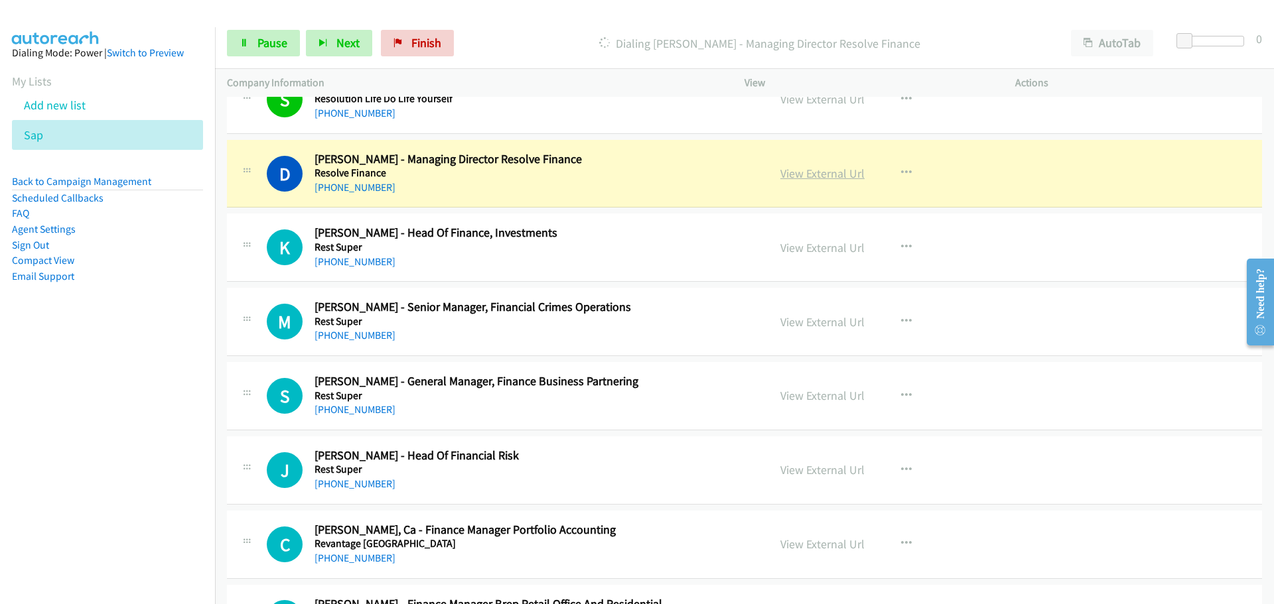
click at [813, 174] on link "View External Url" at bounding box center [822, 173] width 84 height 15
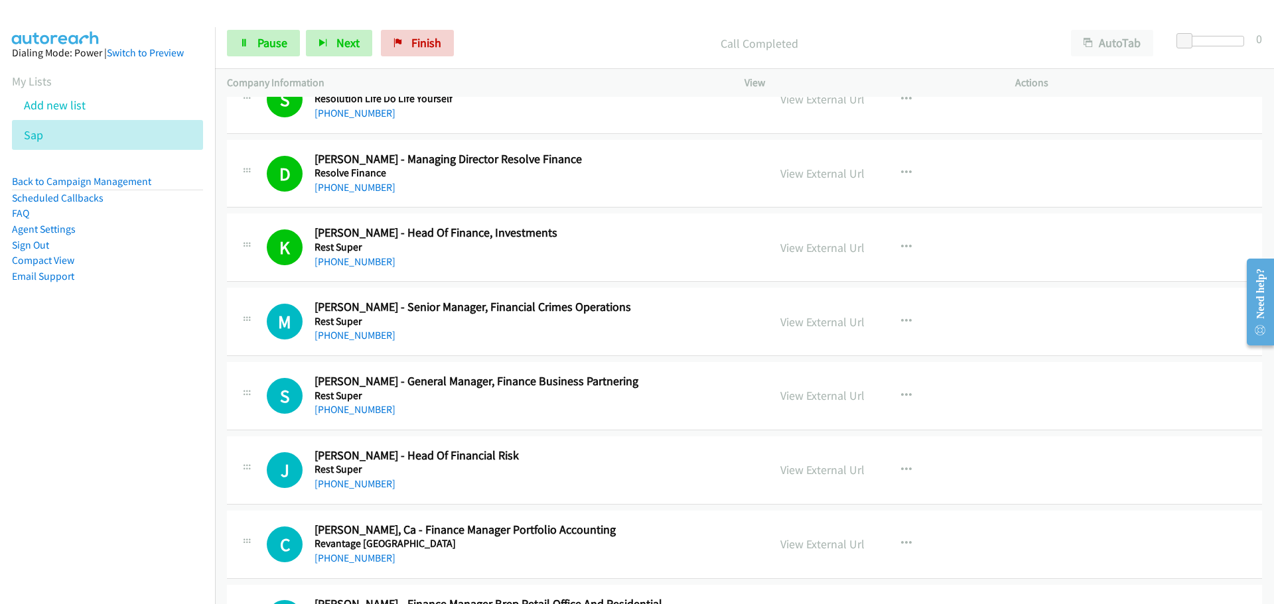
drag, startPoint x: 350, startPoint y: 337, endPoint x: 802, endPoint y: 341, distance: 452.5
click at [350, 337] on link "[PHONE_NUMBER]" at bounding box center [354, 335] width 81 height 13
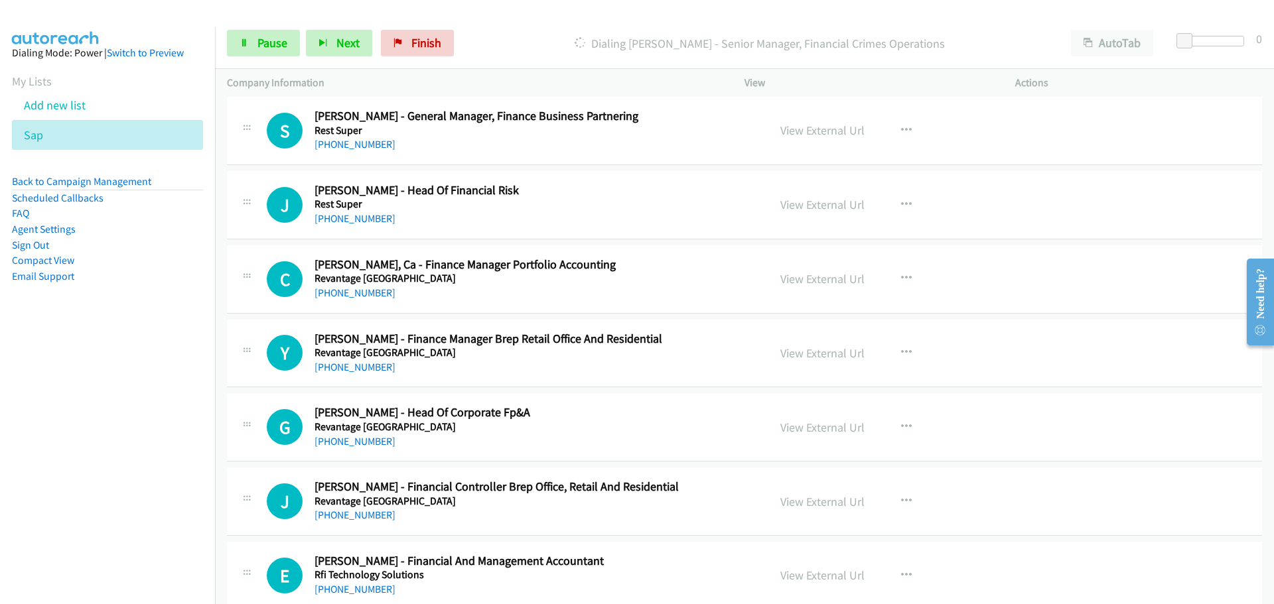
scroll to position [3317, 0]
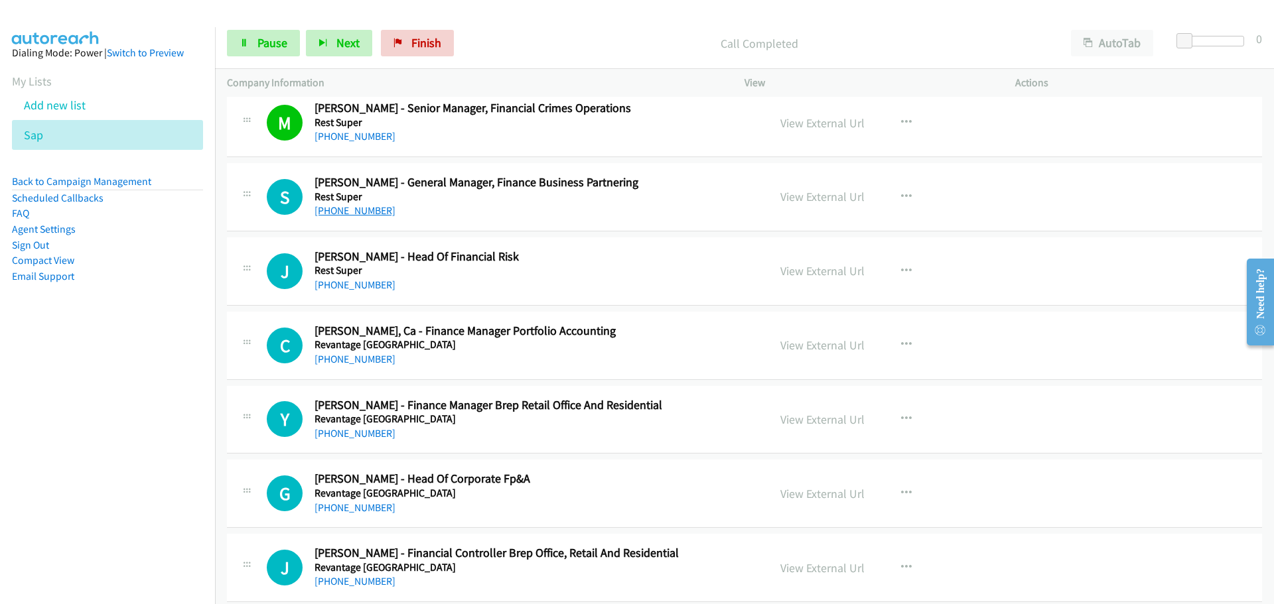
click at [348, 213] on link "[PHONE_NUMBER]" at bounding box center [354, 210] width 81 height 13
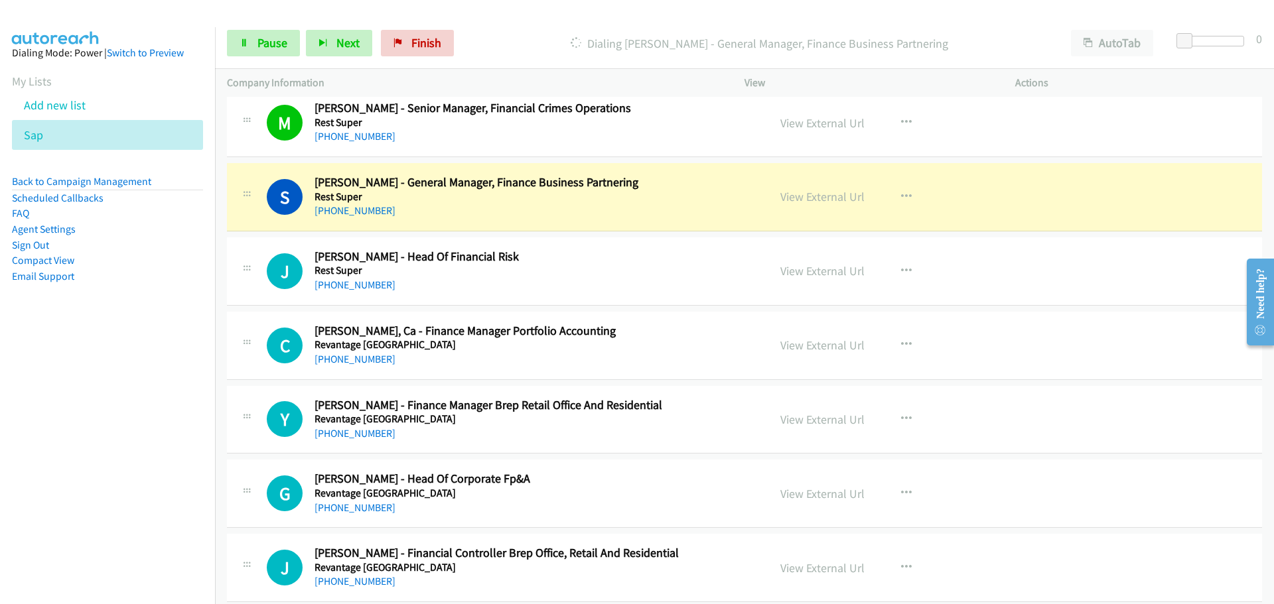
scroll to position [3384, 0]
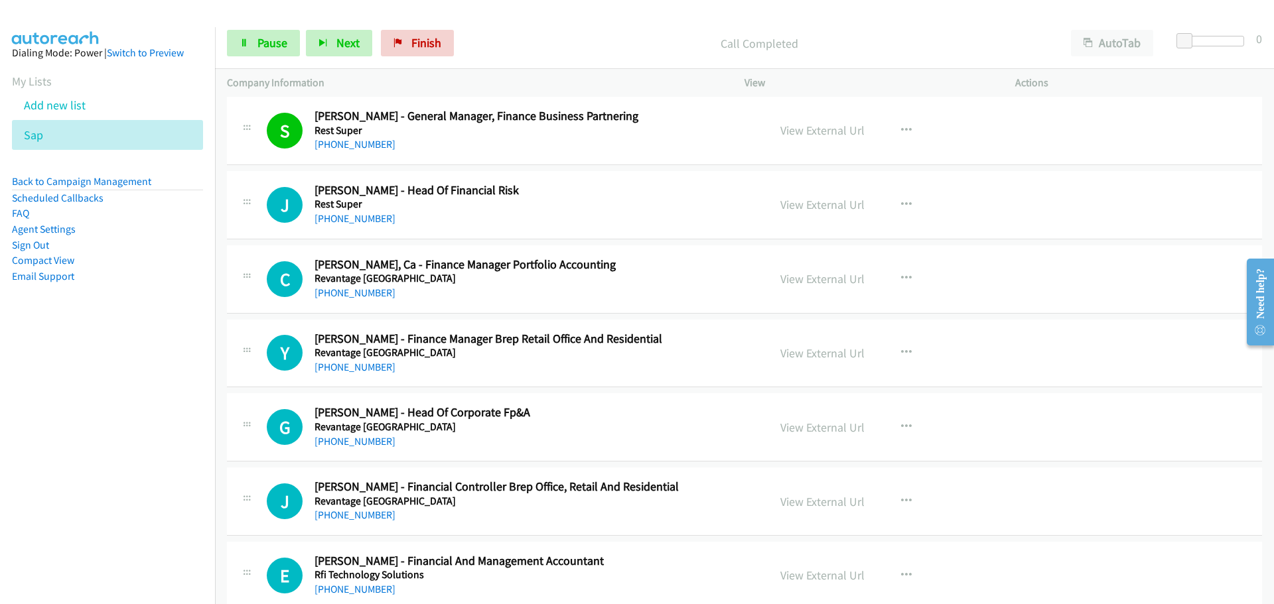
drag, startPoint x: 342, startPoint y: 223, endPoint x: 419, endPoint y: 220, distance: 77.7
click at [342, 223] on link "[PHONE_NUMBER]" at bounding box center [354, 218] width 81 height 13
click at [364, 291] on link "[PHONE_NUMBER]" at bounding box center [354, 293] width 81 height 13
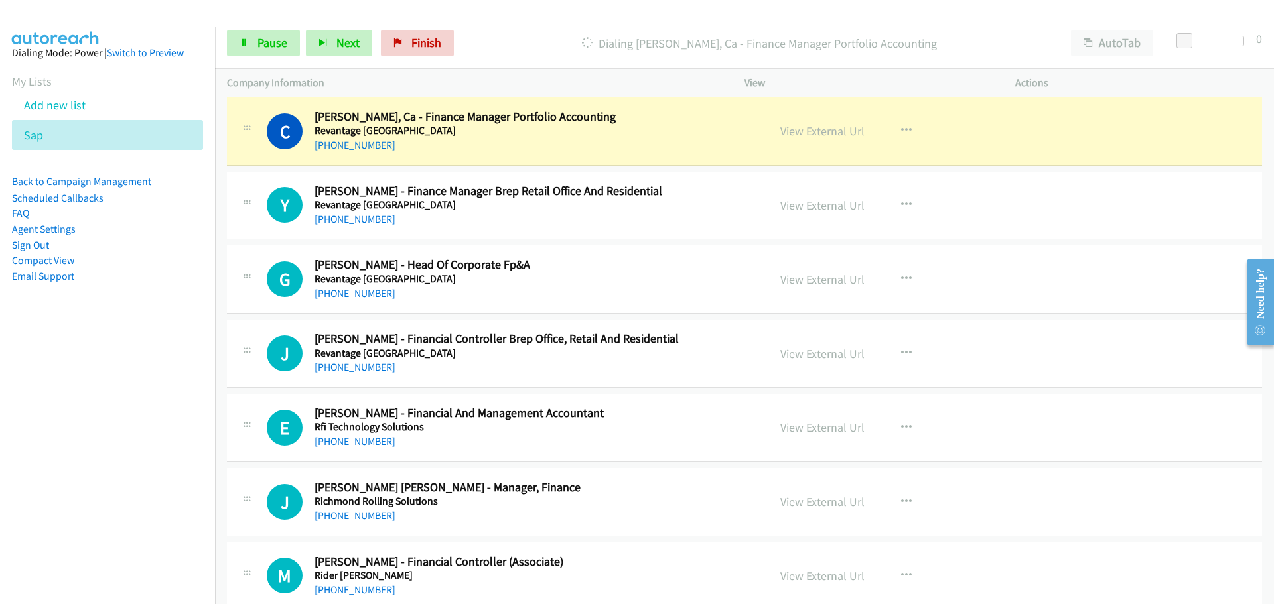
scroll to position [3516, 0]
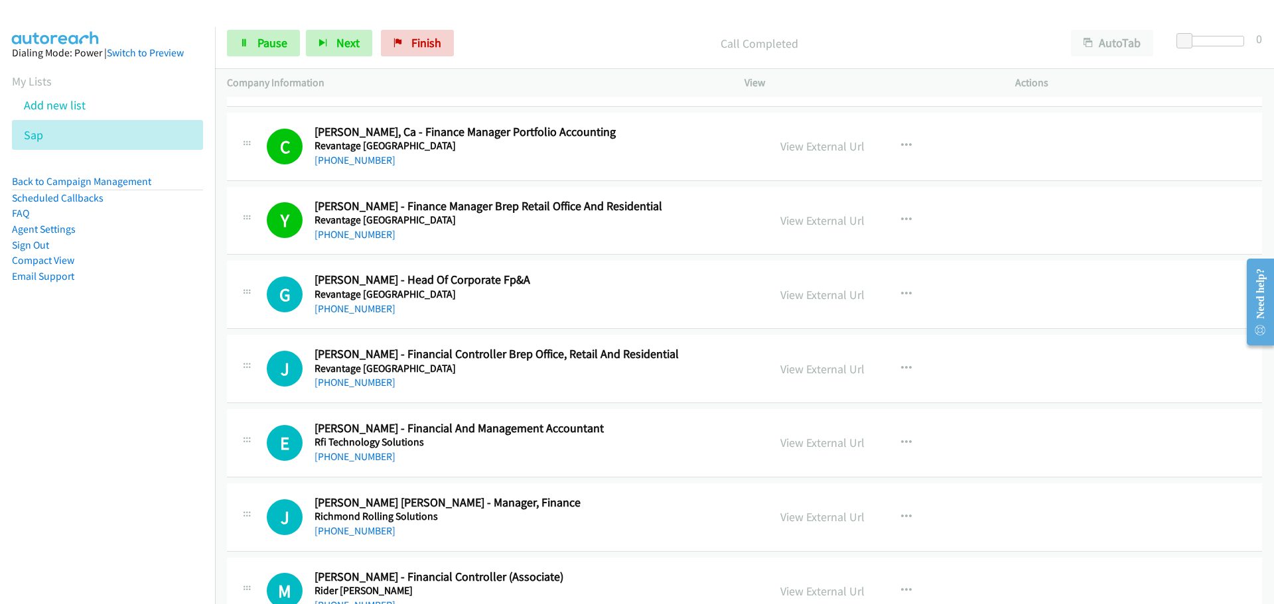
drag, startPoint x: 347, startPoint y: 308, endPoint x: 427, endPoint y: 312, distance: 79.7
click at [347, 308] on link "[PHONE_NUMBER]" at bounding box center [354, 309] width 81 height 13
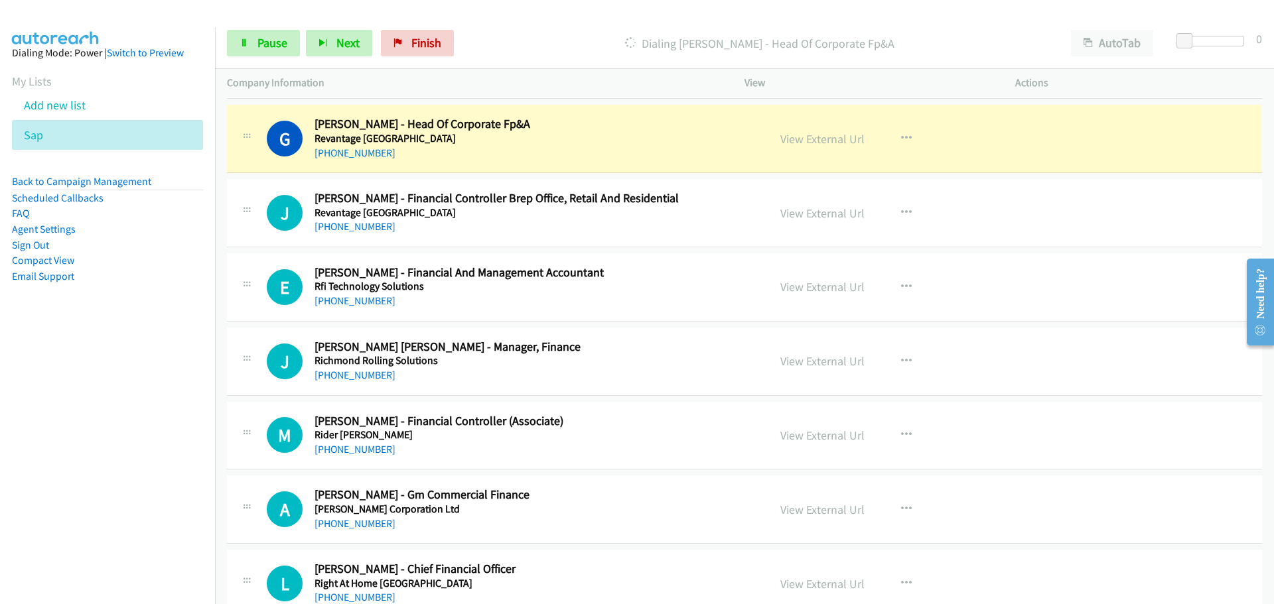
scroll to position [3649, 0]
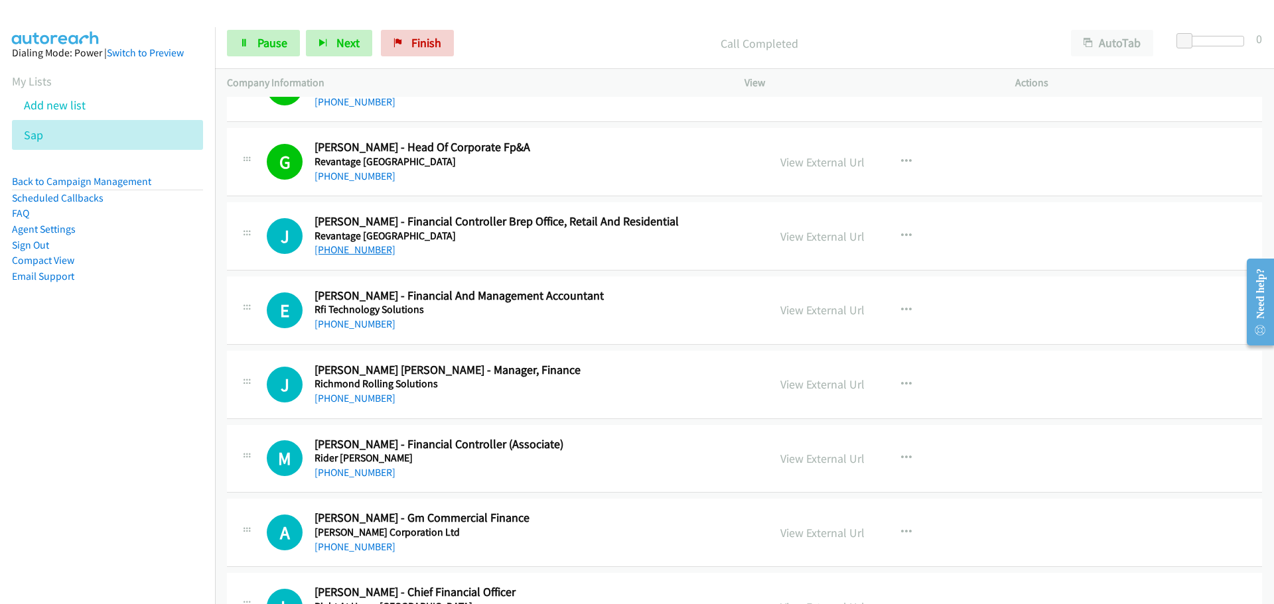
click at [360, 246] on link "[PHONE_NUMBER]" at bounding box center [354, 249] width 81 height 13
click at [366, 334] on div "E Callback Scheduled [PERSON_NAME] - Financial And Management Accountant Rfi Te…" at bounding box center [744, 311] width 1035 height 68
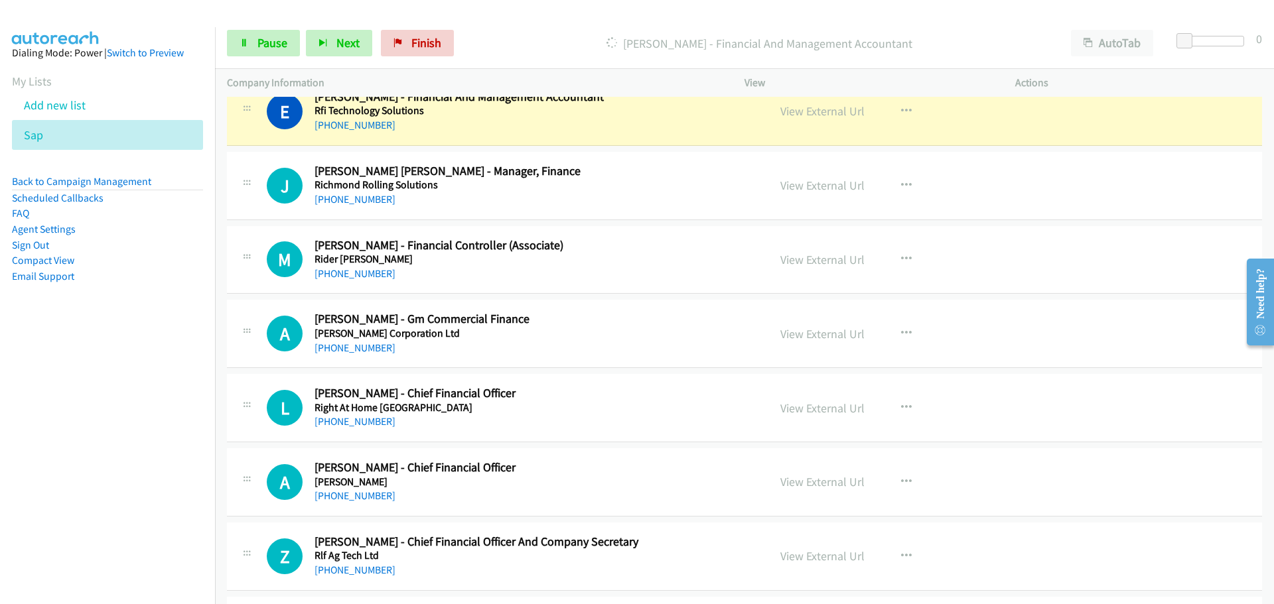
scroll to position [3782, 0]
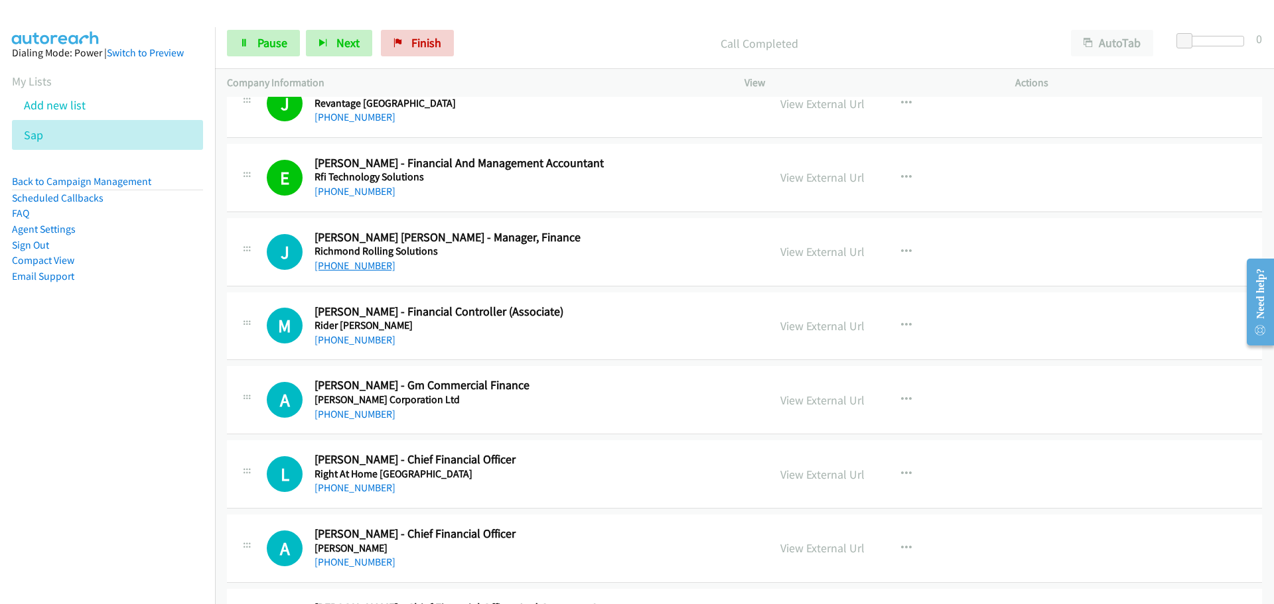
click at [372, 269] on link "[PHONE_NUMBER]" at bounding box center [354, 265] width 81 height 13
click at [347, 341] on link "[PHONE_NUMBER]" at bounding box center [354, 340] width 81 height 13
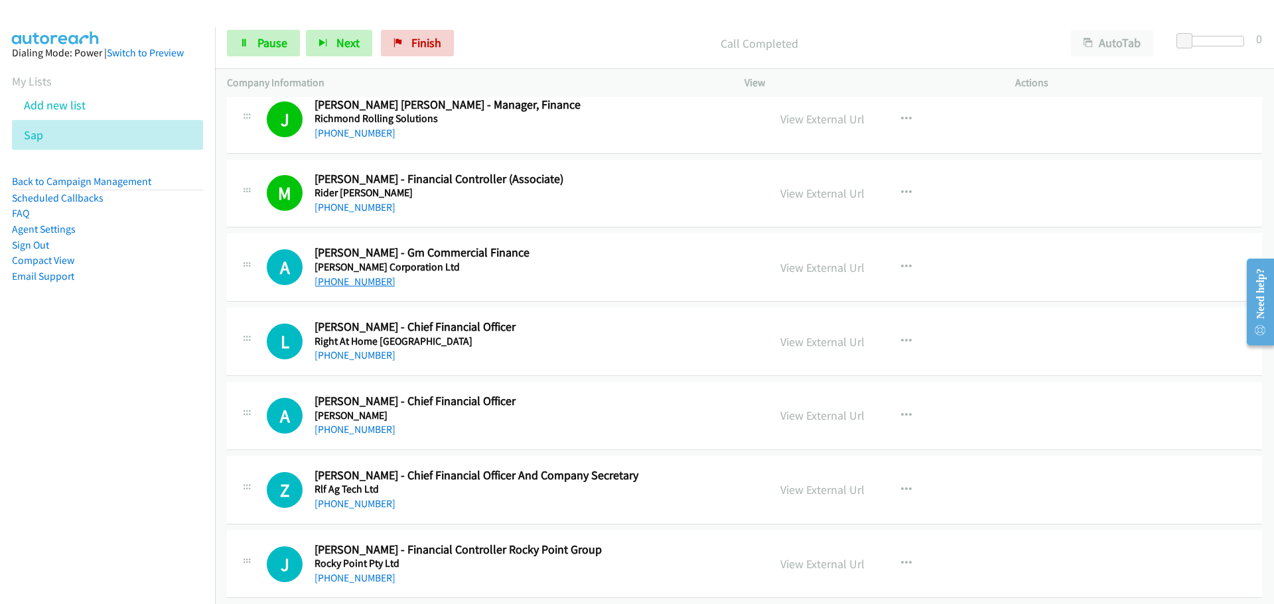
click at [348, 282] on link "[PHONE_NUMBER]" at bounding box center [354, 281] width 81 height 13
click at [352, 354] on link "[PHONE_NUMBER]" at bounding box center [354, 355] width 81 height 13
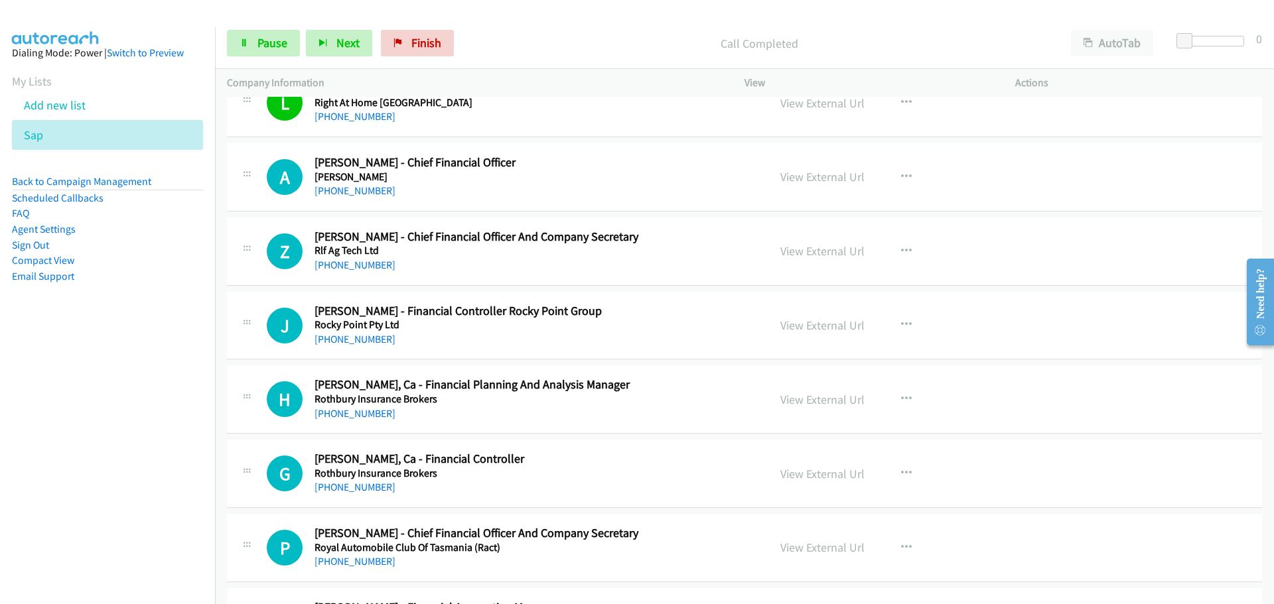
scroll to position [4180, 0]
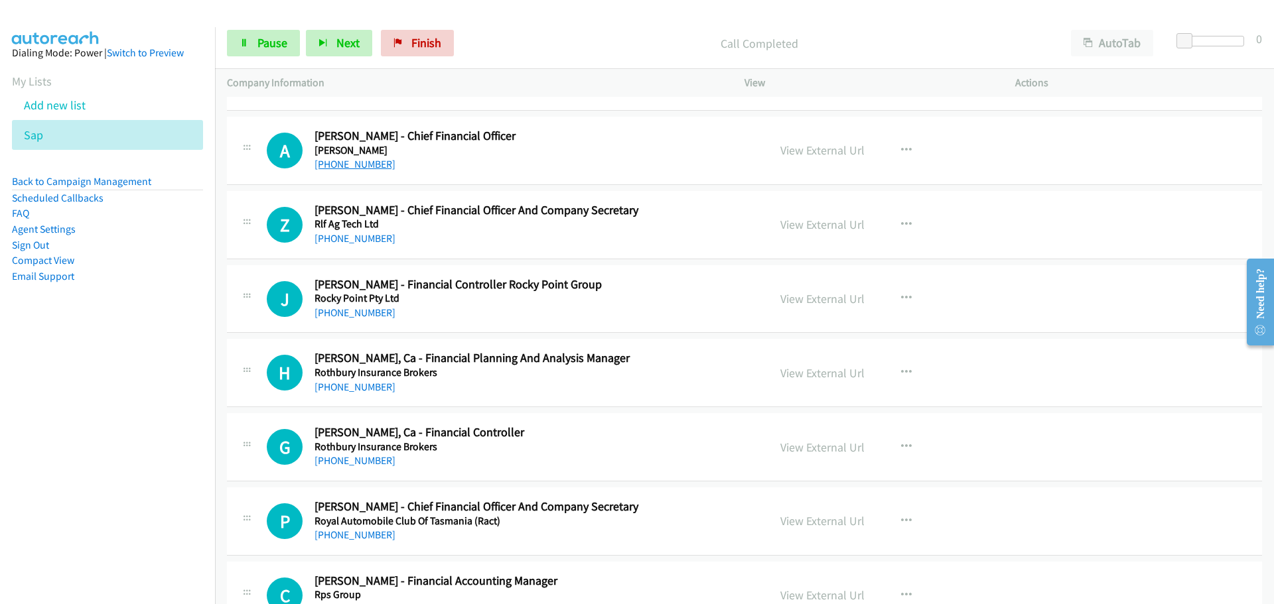
click at [353, 164] on link "[PHONE_NUMBER]" at bounding box center [354, 164] width 81 height 13
click at [342, 243] on link "[PHONE_NUMBER]" at bounding box center [354, 238] width 81 height 13
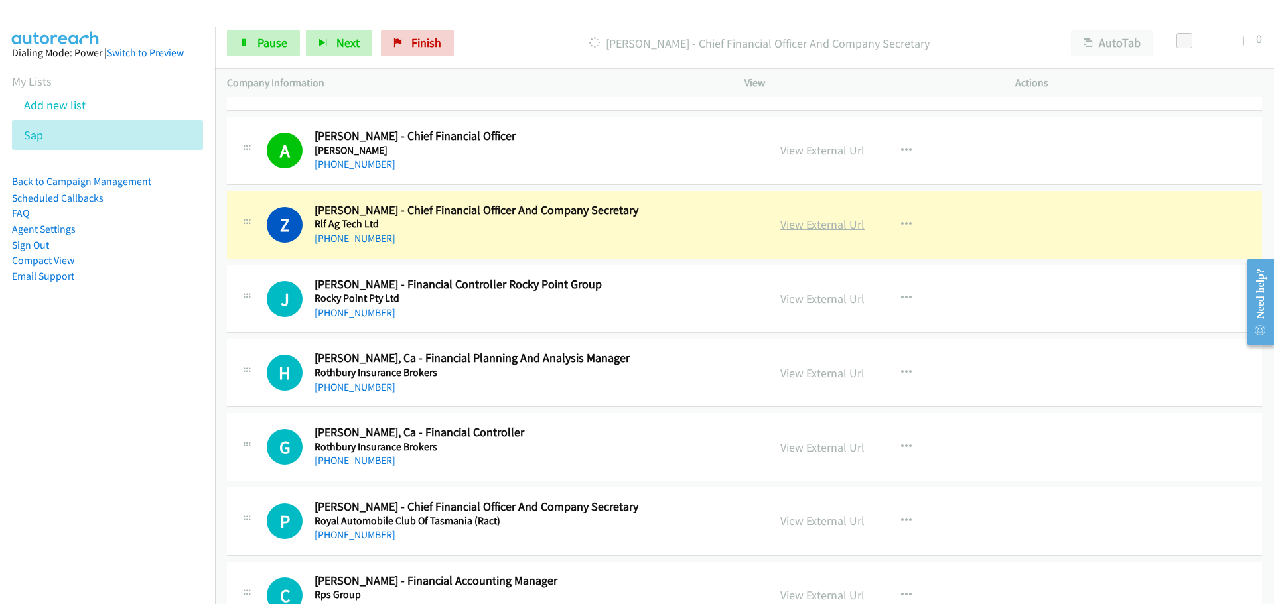
click at [798, 224] on link "View External Url" at bounding box center [822, 224] width 84 height 15
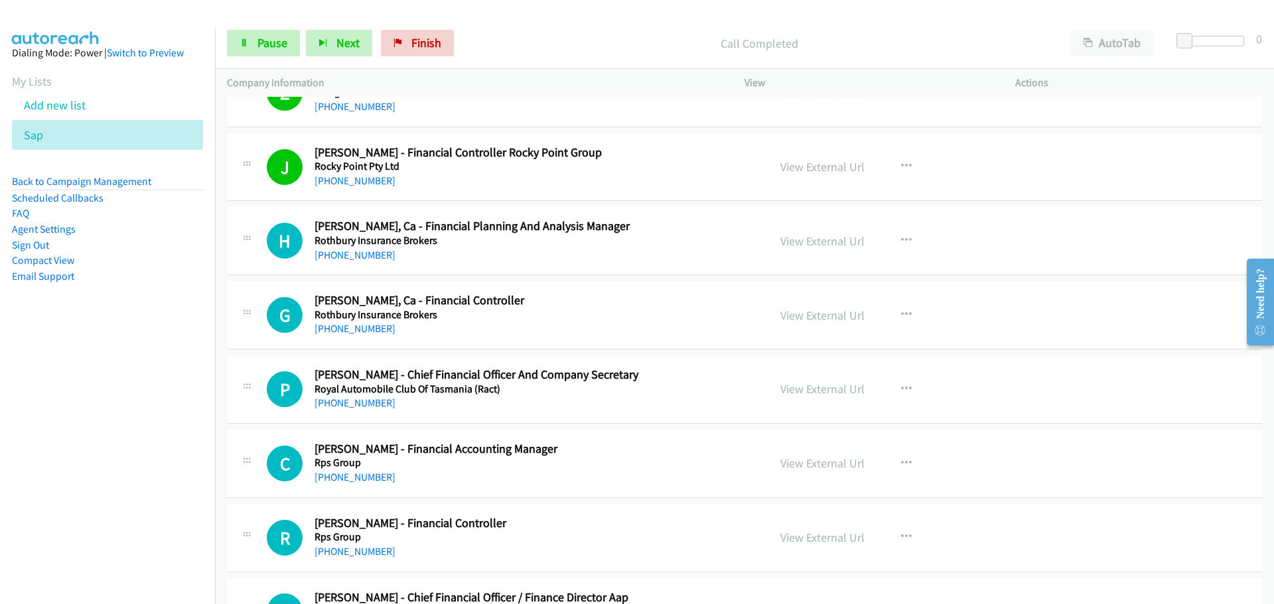
scroll to position [4313, 0]
click at [344, 330] on link "[PHONE_NUMBER]" at bounding box center [354, 328] width 81 height 13
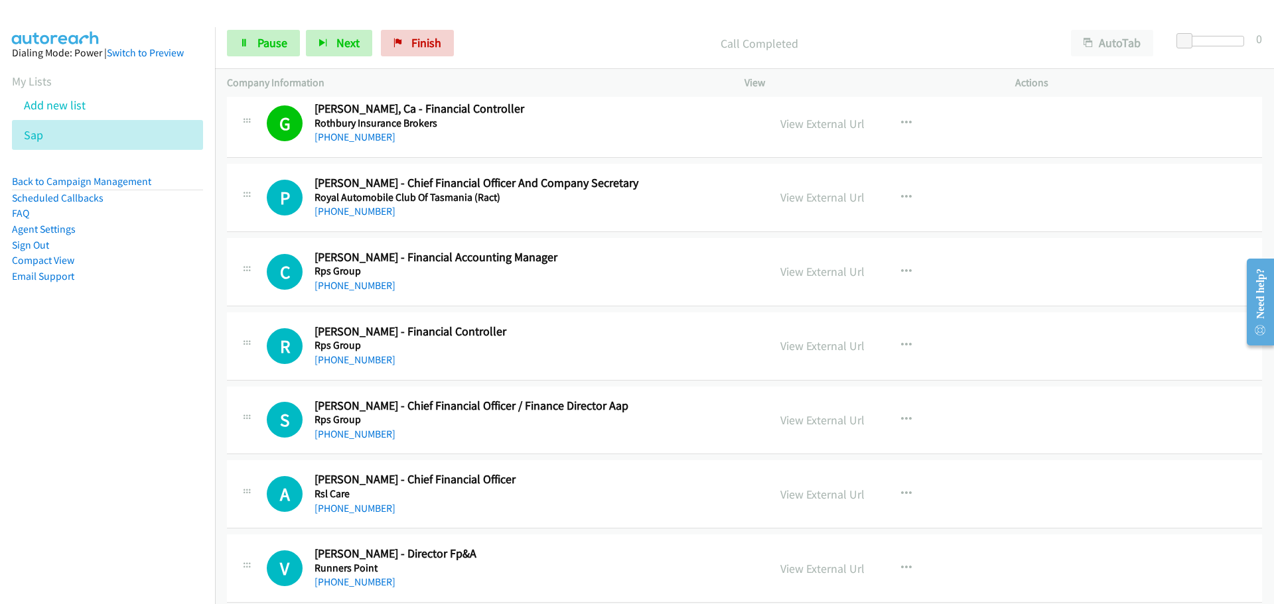
scroll to position [4512, 0]
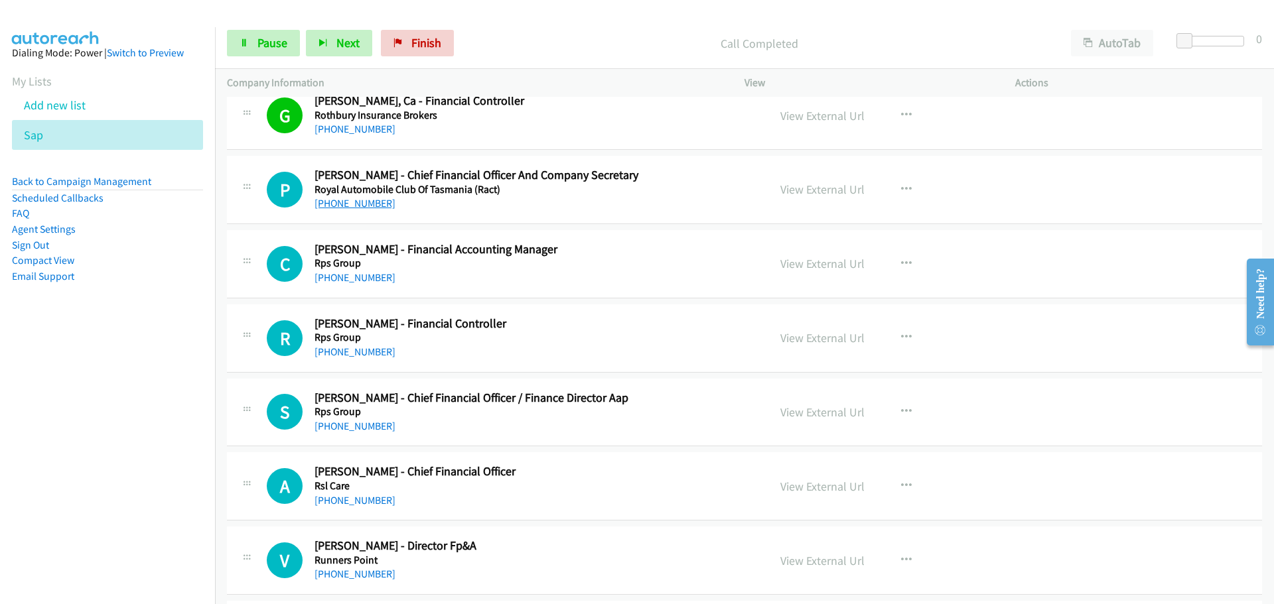
click at [342, 202] on link "[PHONE_NUMBER]" at bounding box center [354, 203] width 81 height 13
click at [371, 273] on link "[PHONE_NUMBER]" at bounding box center [354, 277] width 81 height 13
click at [361, 354] on link "[PHONE_NUMBER]" at bounding box center [354, 352] width 81 height 13
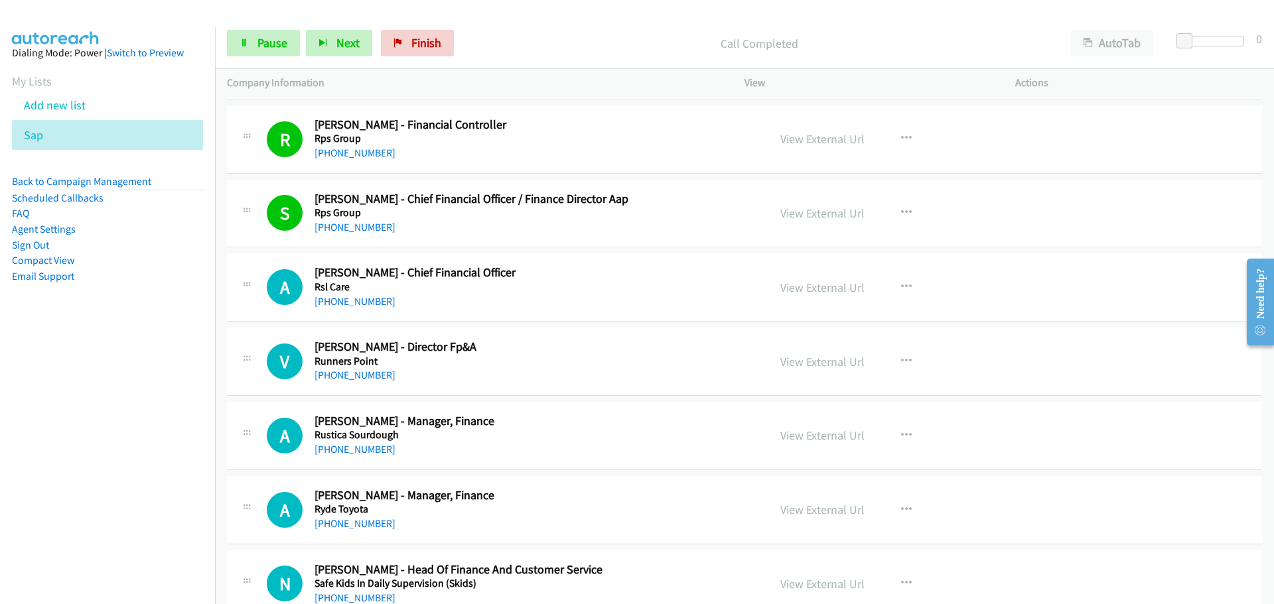
scroll to position [4777, 0]
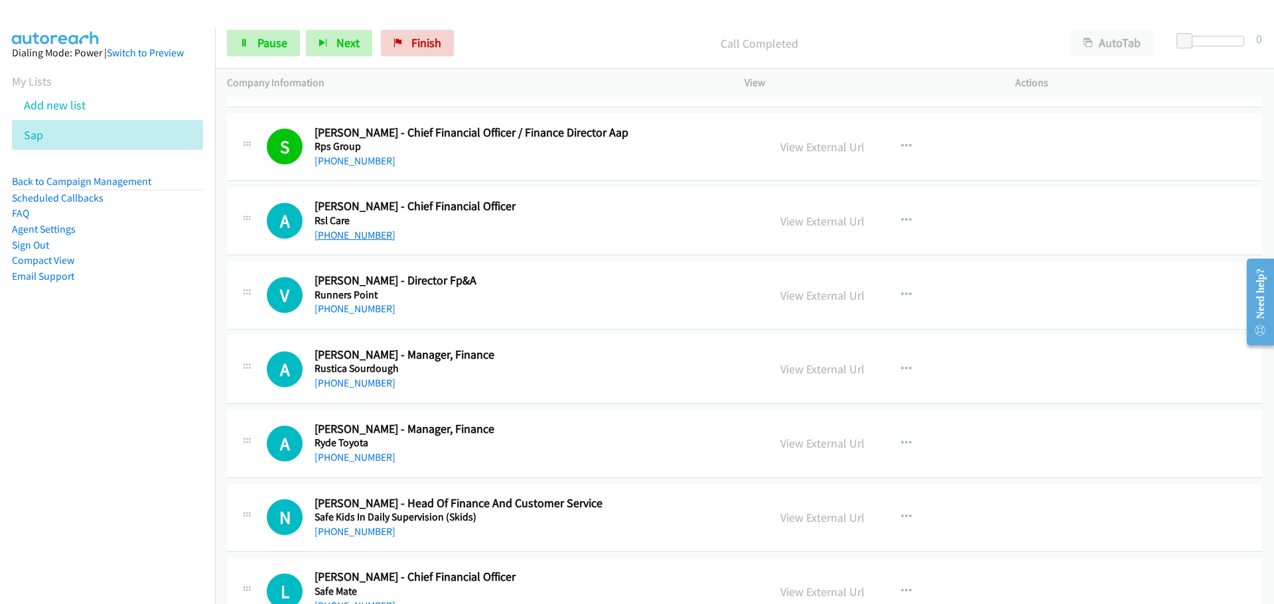
click at [380, 238] on link "[PHONE_NUMBER]" at bounding box center [354, 235] width 81 height 13
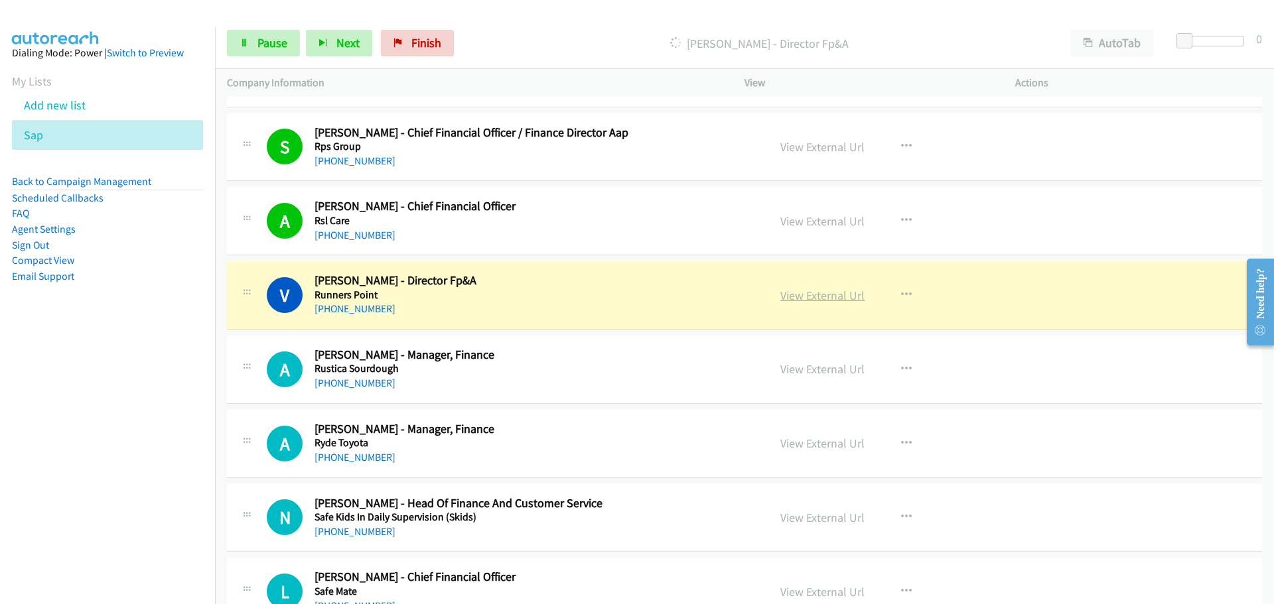
click at [809, 295] on link "View External Url" at bounding box center [822, 295] width 84 height 15
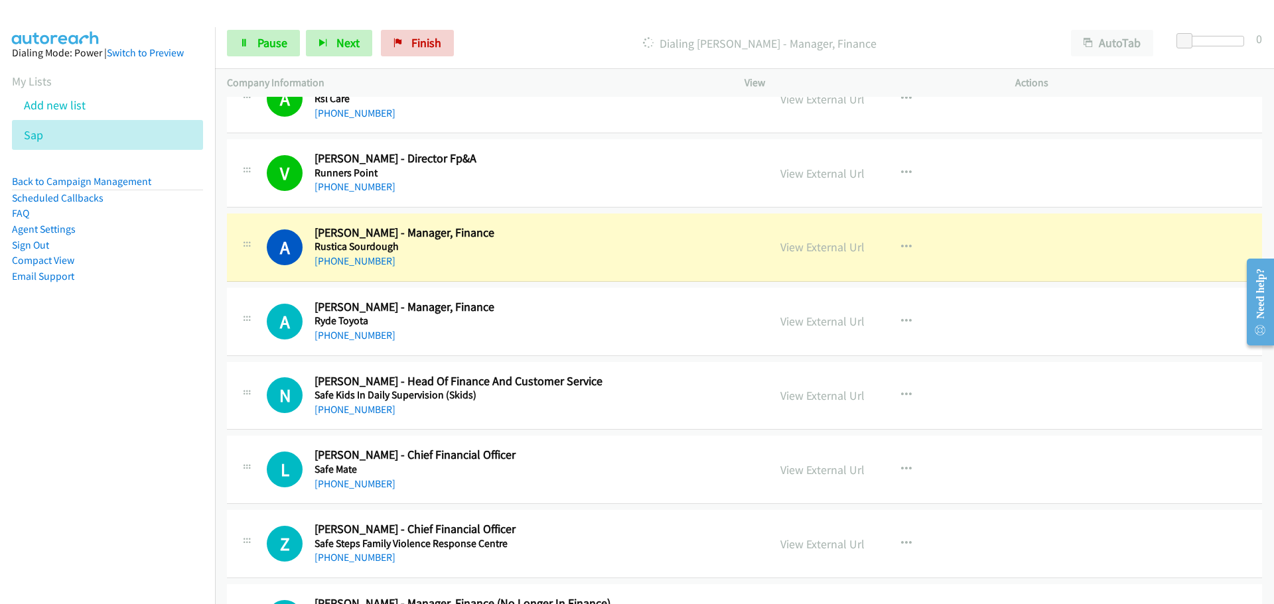
scroll to position [4976, 0]
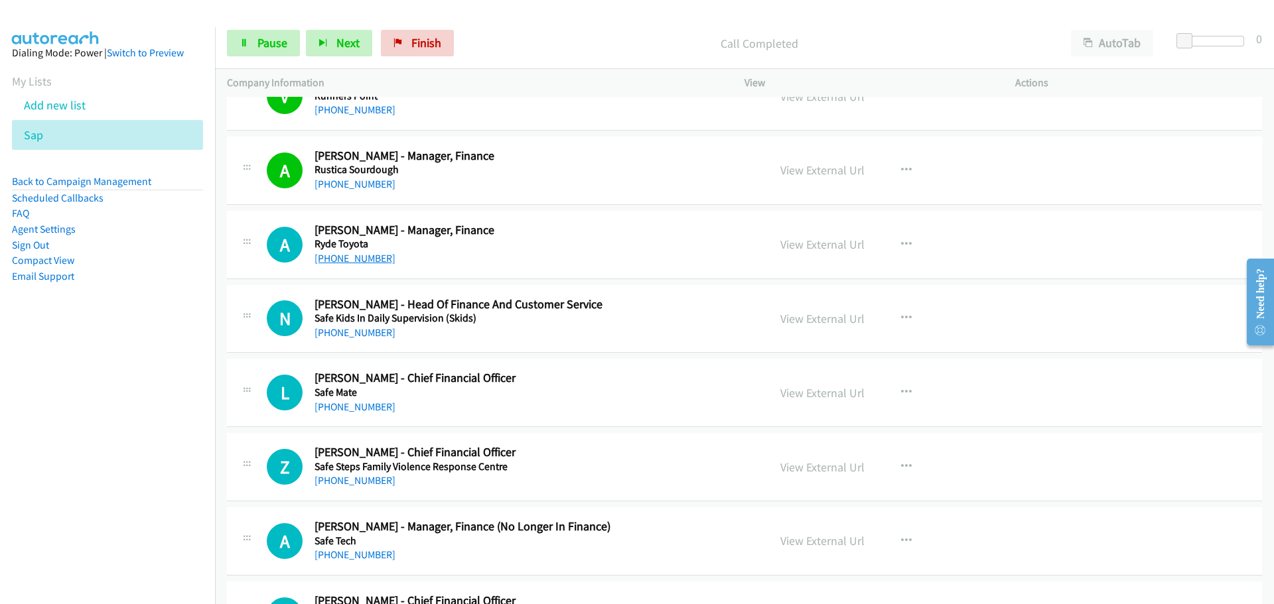
click at [362, 255] on link "[PHONE_NUMBER]" at bounding box center [354, 258] width 81 height 13
click at [332, 331] on link "[PHONE_NUMBER]" at bounding box center [354, 332] width 81 height 13
click at [354, 409] on link "[PHONE_NUMBER]" at bounding box center [354, 407] width 81 height 13
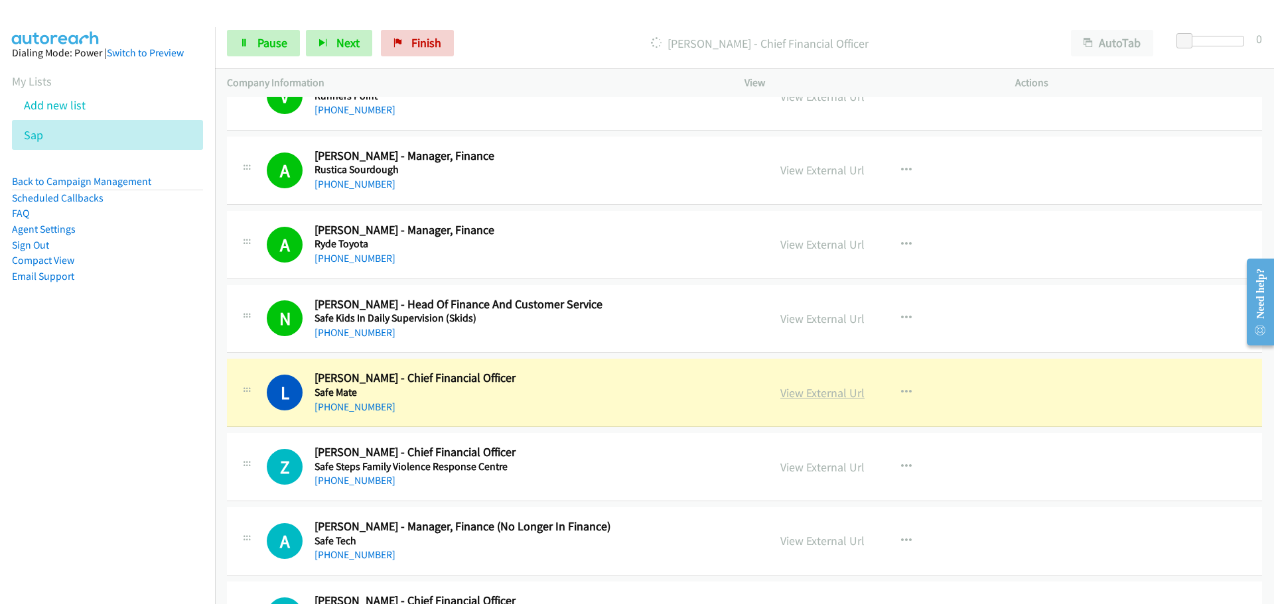
click at [846, 392] on link "View External Url" at bounding box center [822, 392] width 84 height 15
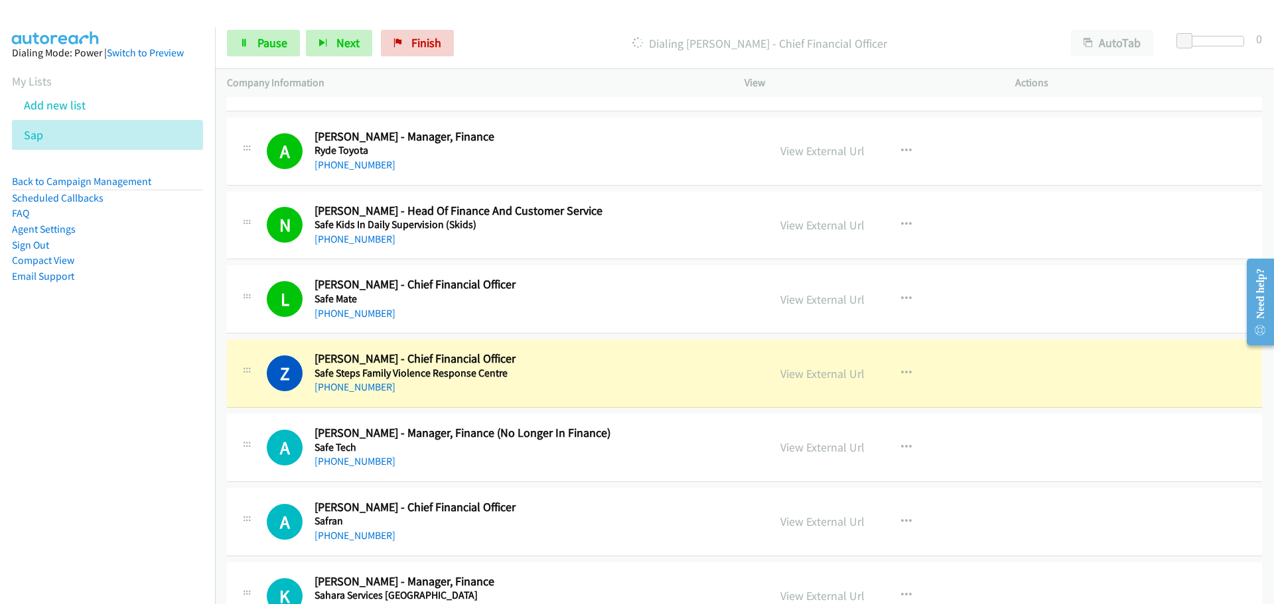
scroll to position [5241, 0]
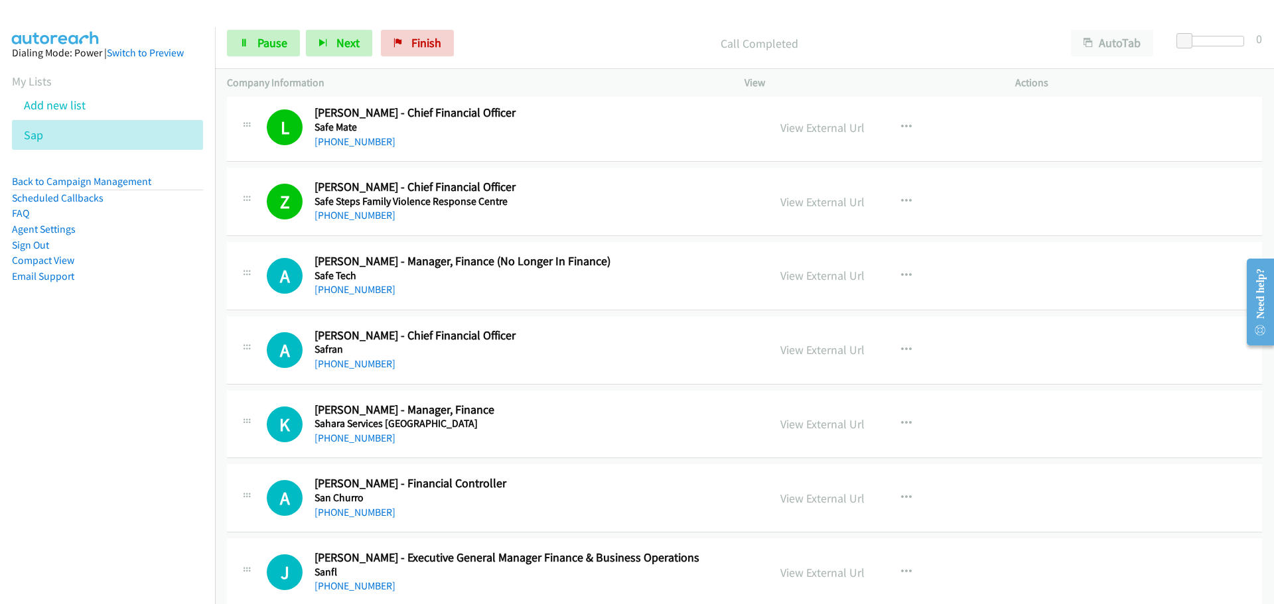
drag, startPoint x: 351, startPoint y: 285, endPoint x: 648, endPoint y: 287, distance: 296.6
click at [351, 285] on link "[PHONE_NUMBER]" at bounding box center [354, 289] width 81 height 13
drag, startPoint x: 345, startPoint y: 360, endPoint x: 993, endPoint y: 376, distance: 648.4
click at [345, 360] on link "[PHONE_NUMBER]" at bounding box center [354, 364] width 81 height 13
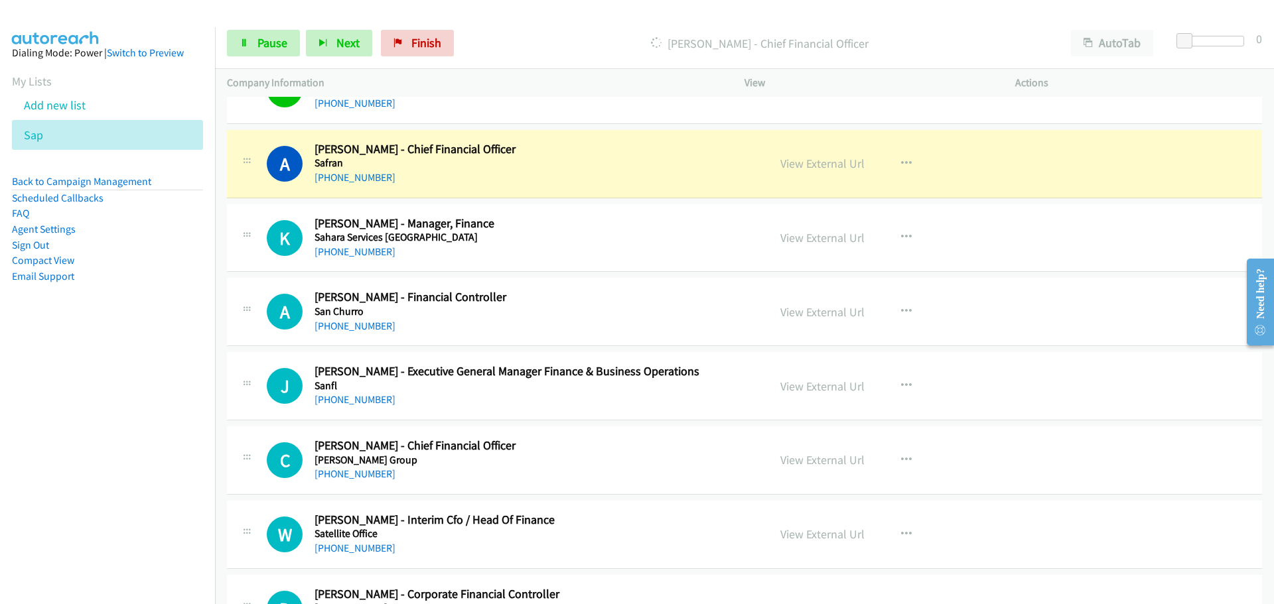
scroll to position [5440, 0]
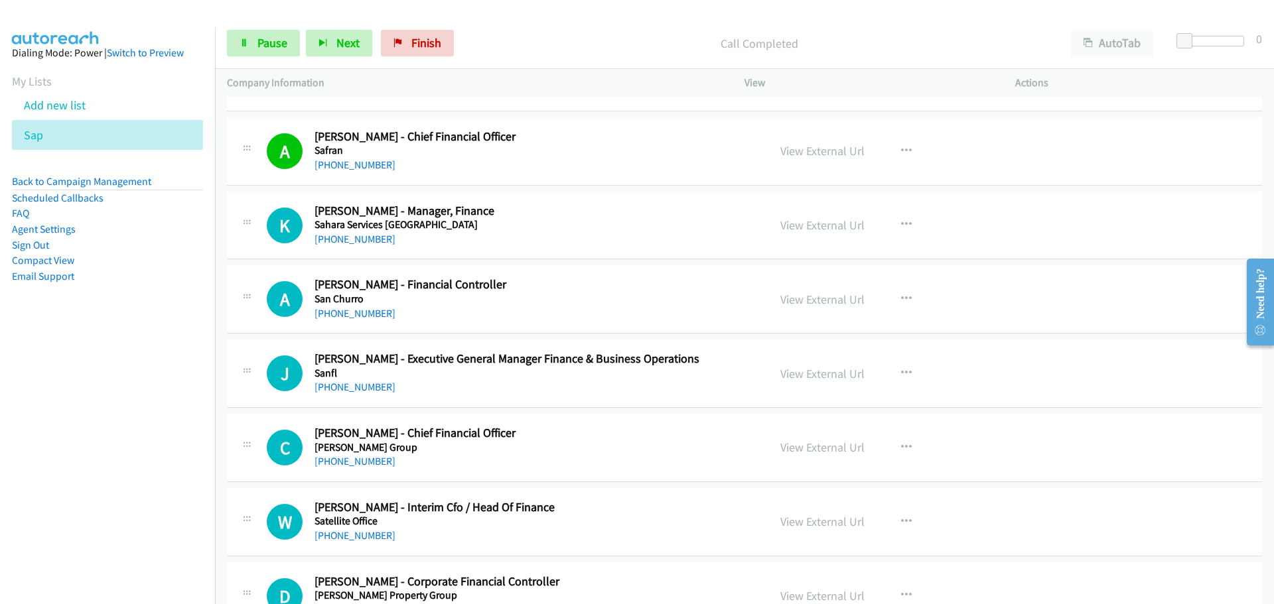
click at [352, 238] on link "[PHONE_NUMBER]" at bounding box center [354, 239] width 81 height 13
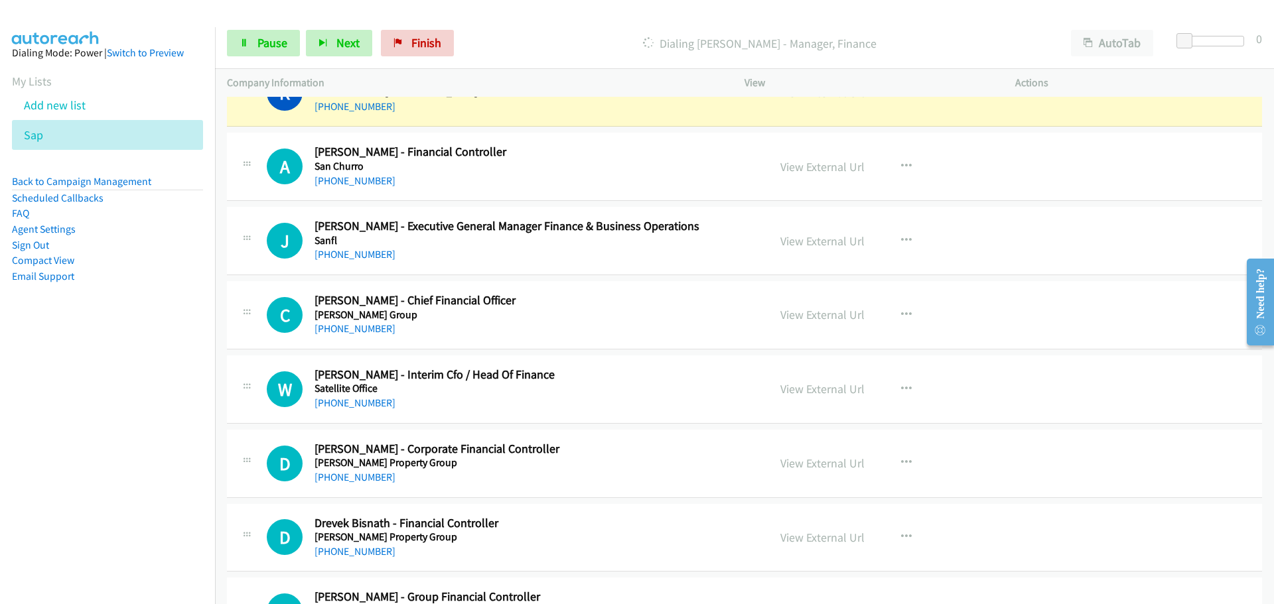
scroll to position [5507, 0]
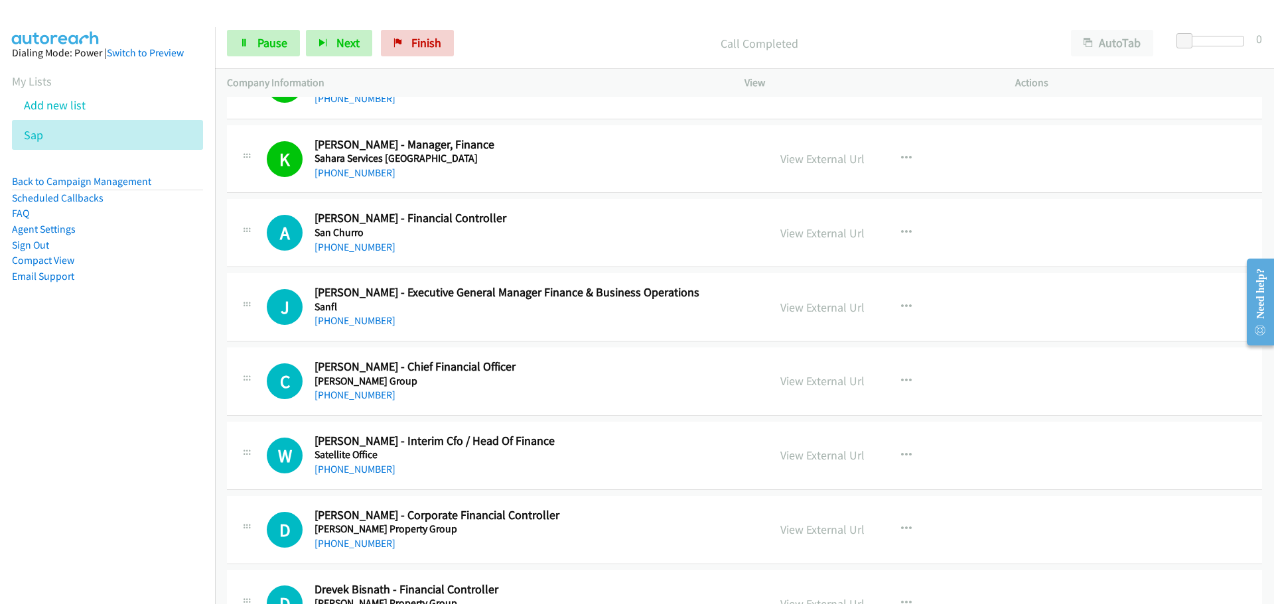
drag, startPoint x: 366, startPoint y: 242, endPoint x: 612, endPoint y: 234, distance: 246.9
click at [366, 242] on link "[PHONE_NUMBER]" at bounding box center [354, 247] width 81 height 13
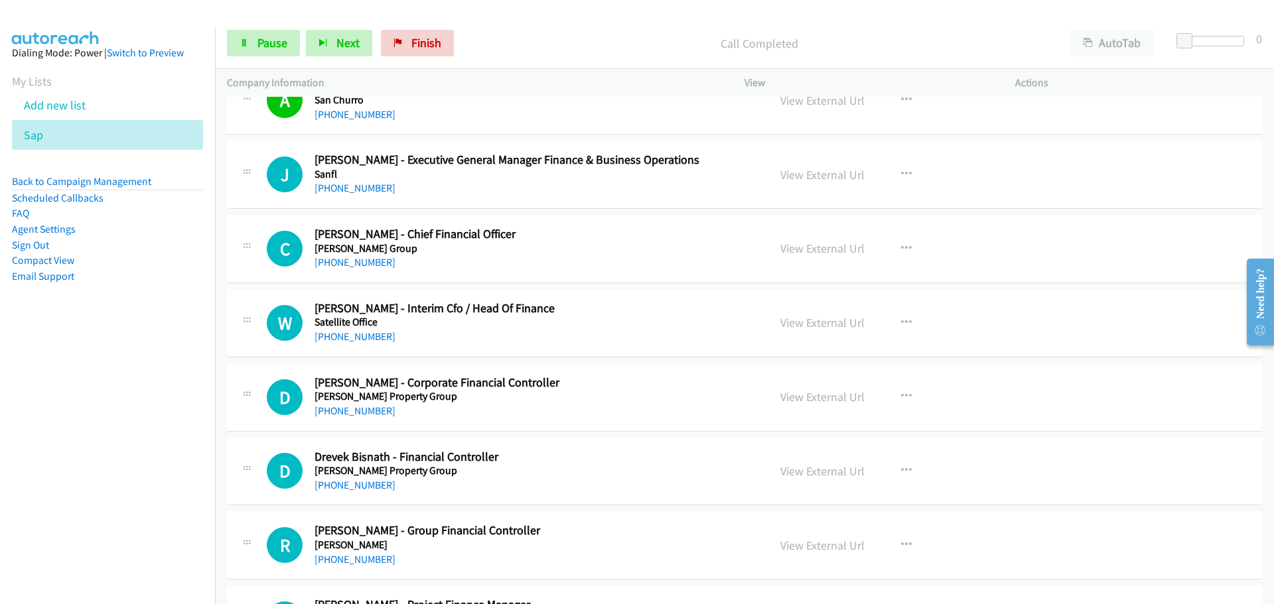
scroll to position [5573, 0]
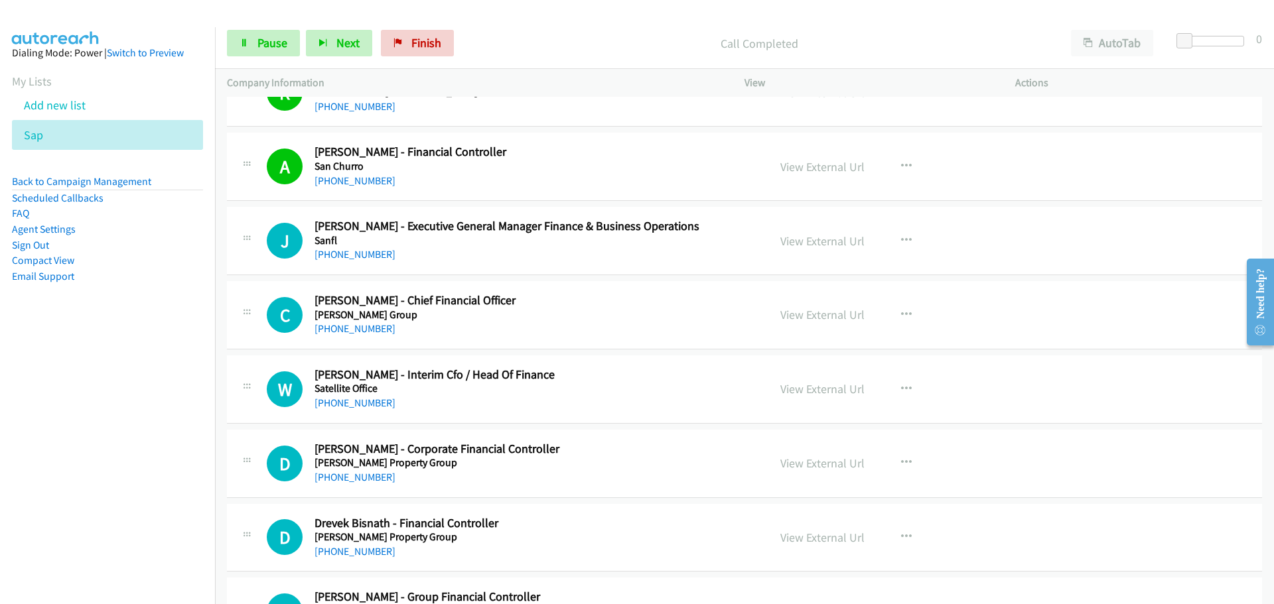
drag, startPoint x: 366, startPoint y: 255, endPoint x: 597, endPoint y: 275, distance: 231.7
click at [366, 255] on link "[PHONE_NUMBER]" at bounding box center [354, 254] width 81 height 13
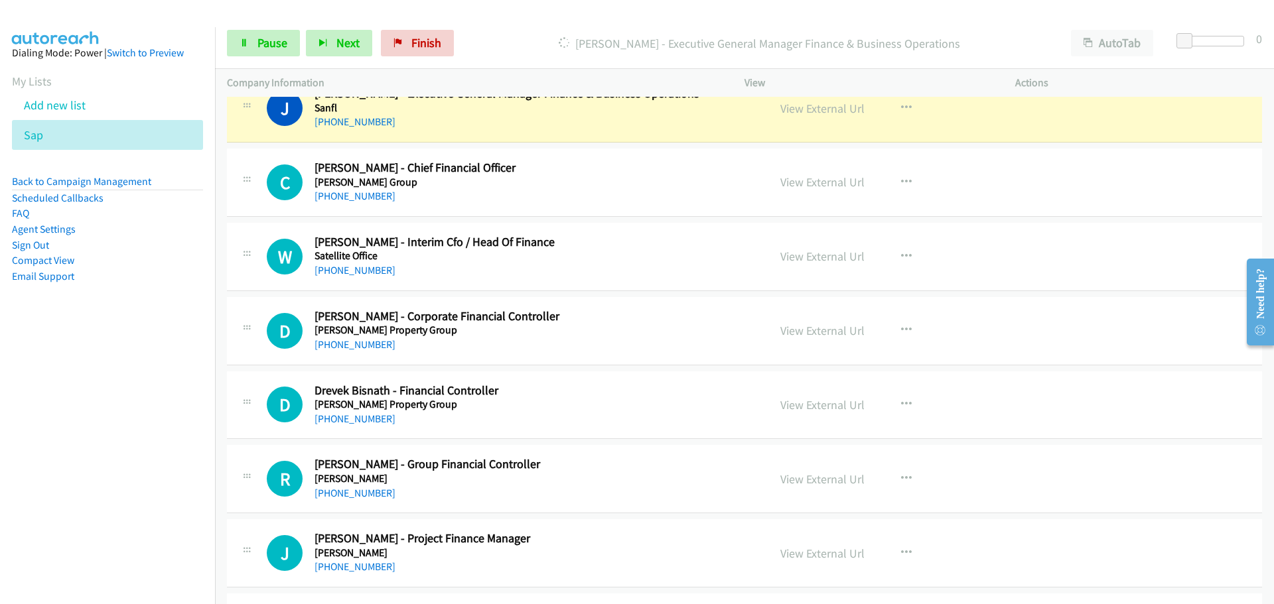
scroll to position [5640, 0]
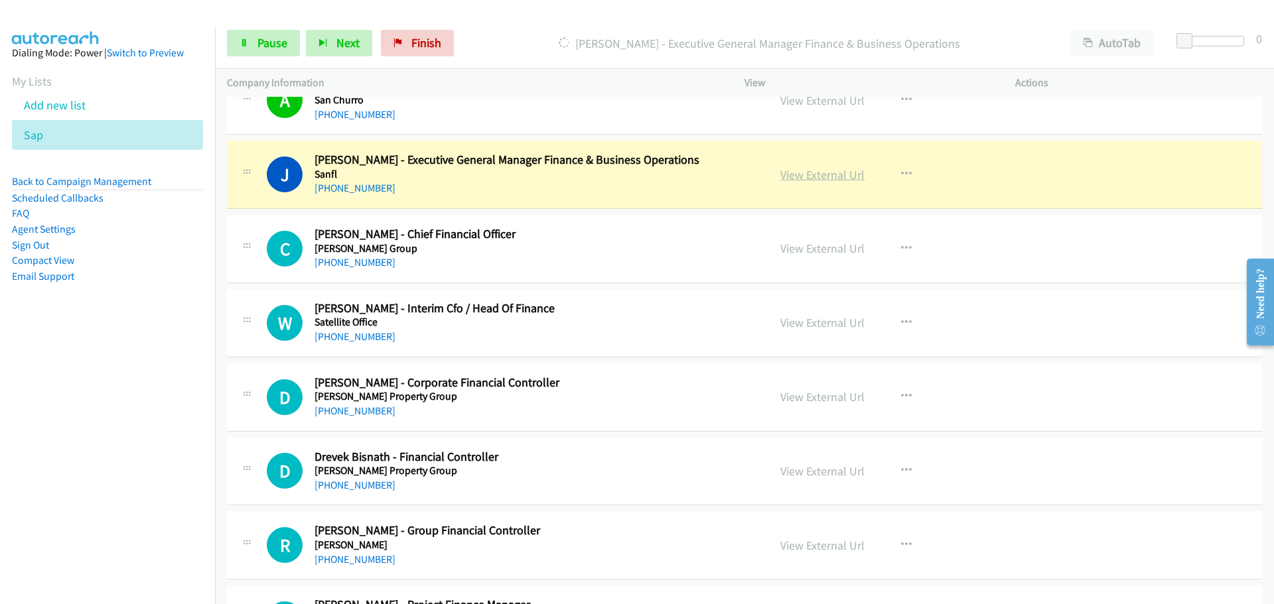
click at [831, 170] on link "View External Url" at bounding box center [822, 174] width 84 height 15
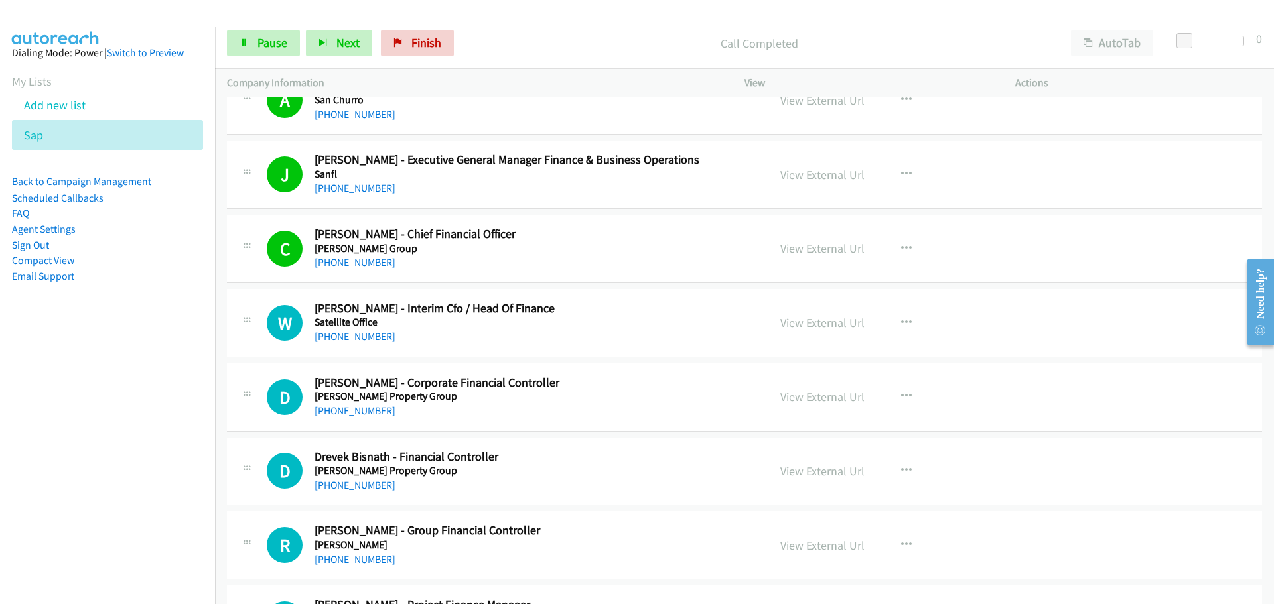
drag, startPoint x: 346, startPoint y: 330, endPoint x: 364, endPoint y: 322, distance: 20.2
click at [346, 330] on link "[PHONE_NUMBER]" at bounding box center [354, 336] width 81 height 13
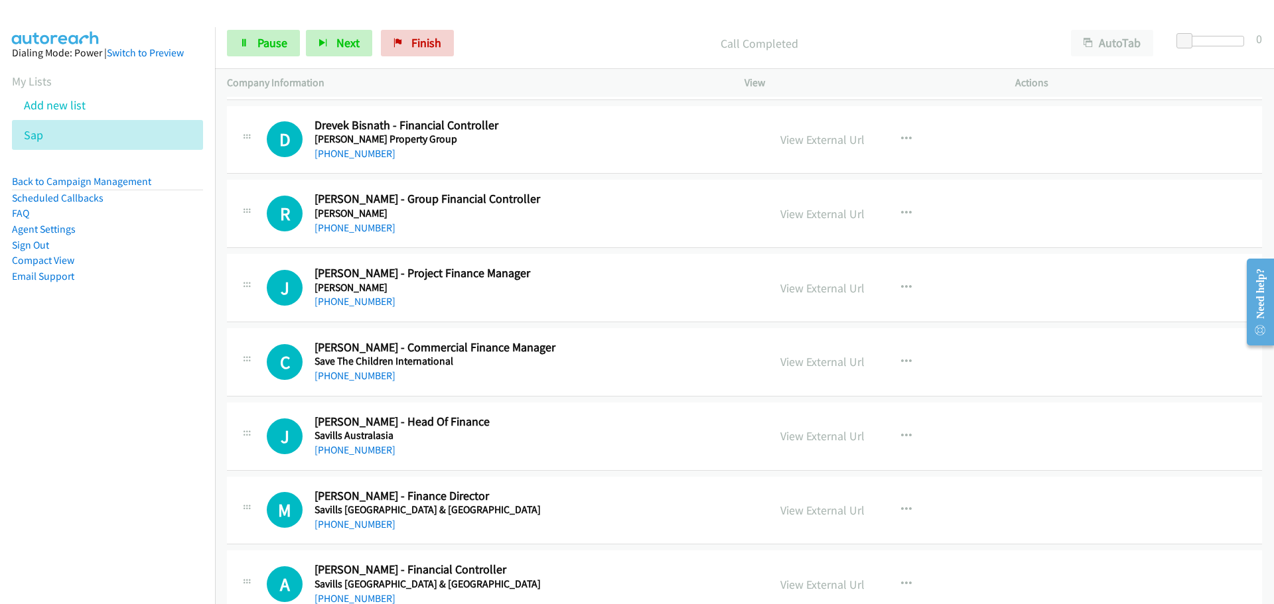
scroll to position [5839, 0]
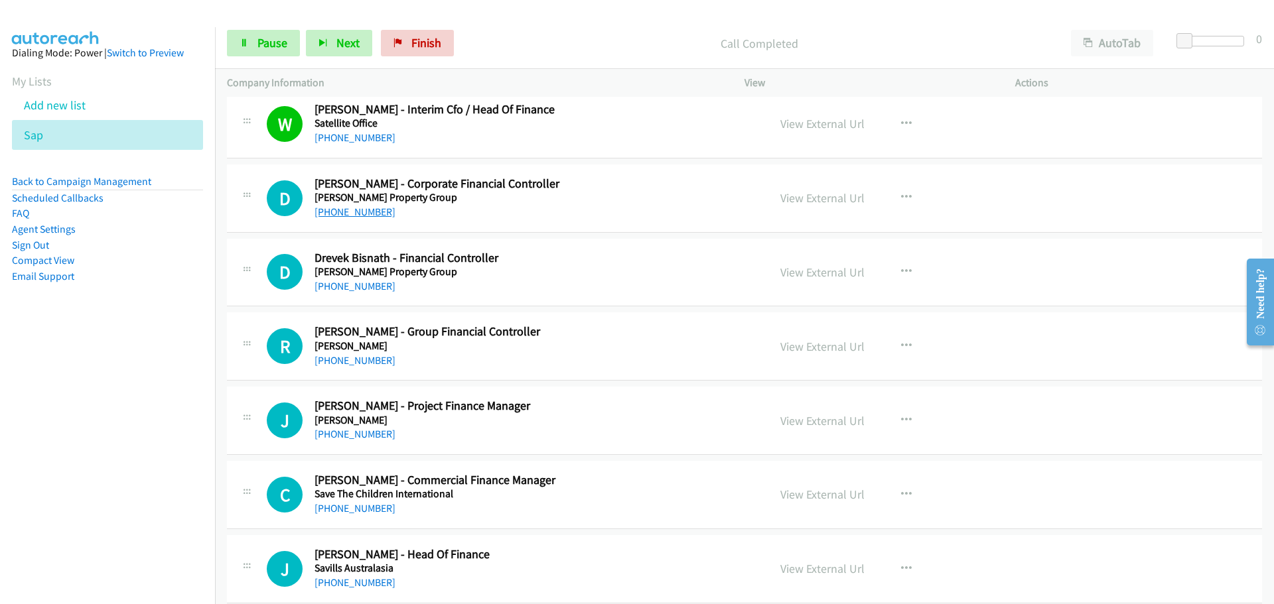
drag, startPoint x: 347, startPoint y: 212, endPoint x: 366, endPoint y: 210, distance: 19.4
click at [347, 212] on link "[PHONE_NUMBER]" at bounding box center [354, 212] width 81 height 13
click at [356, 285] on link "[PHONE_NUMBER]" at bounding box center [354, 286] width 81 height 13
click at [346, 360] on link "[PHONE_NUMBER]" at bounding box center [354, 360] width 81 height 13
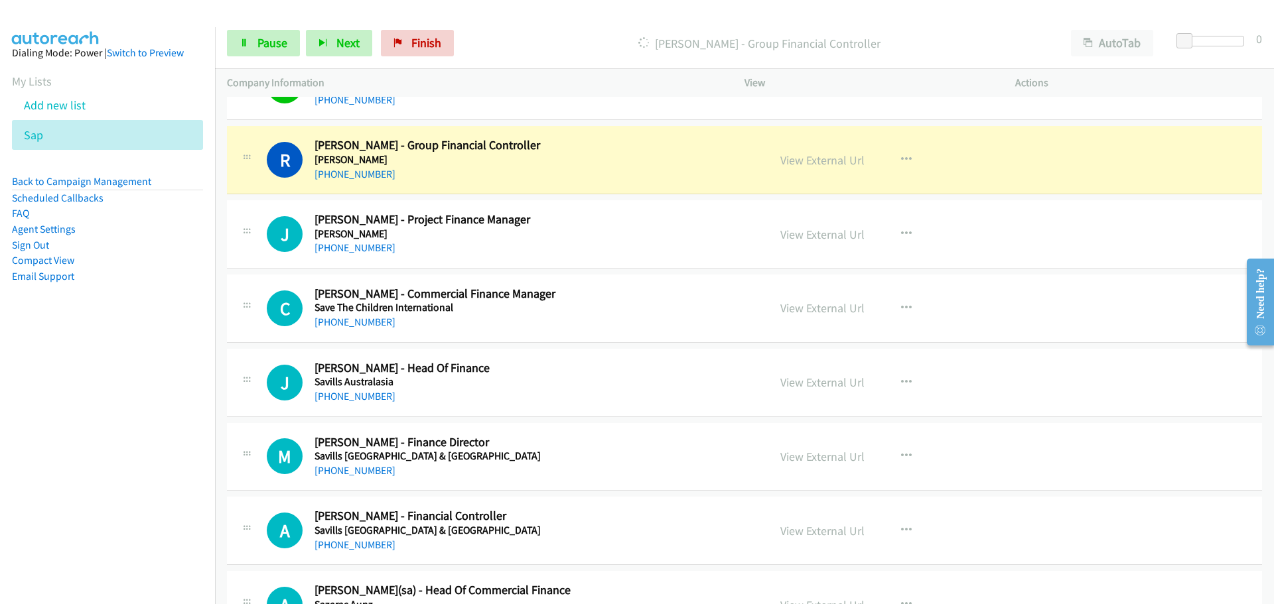
scroll to position [6038, 0]
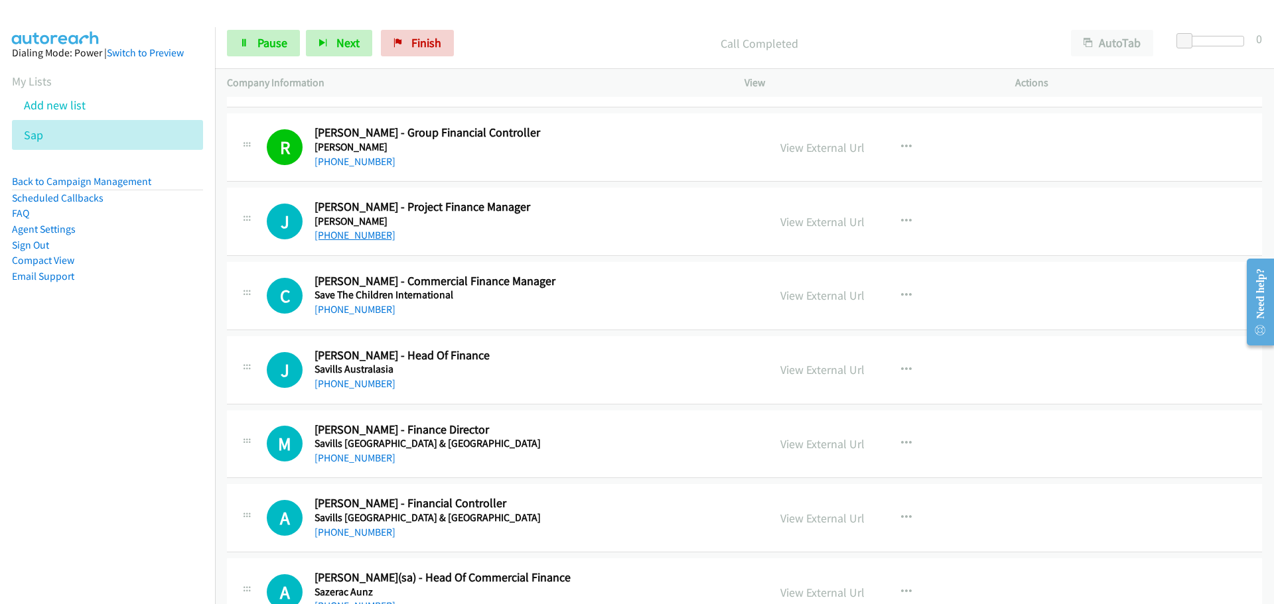
click at [350, 233] on link "[PHONE_NUMBER]" at bounding box center [354, 235] width 81 height 13
click at [361, 308] on link "[PHONE_NUMBER]" at bounding box center [354, 309] width 81 height 13
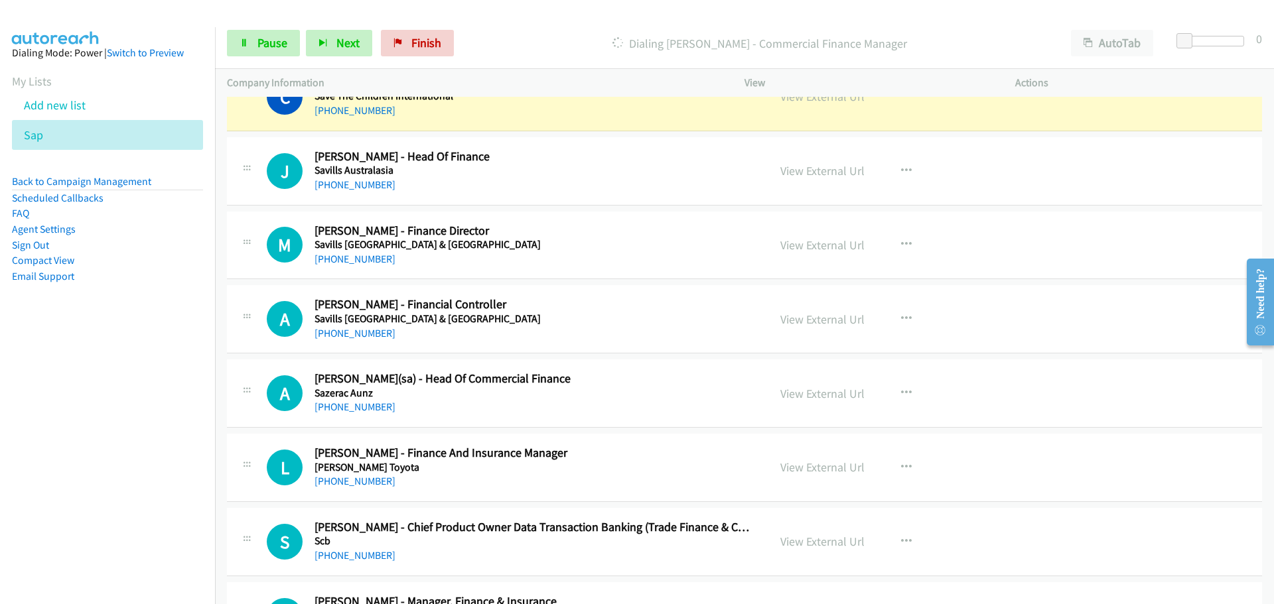
scroll to position [6170, 0]
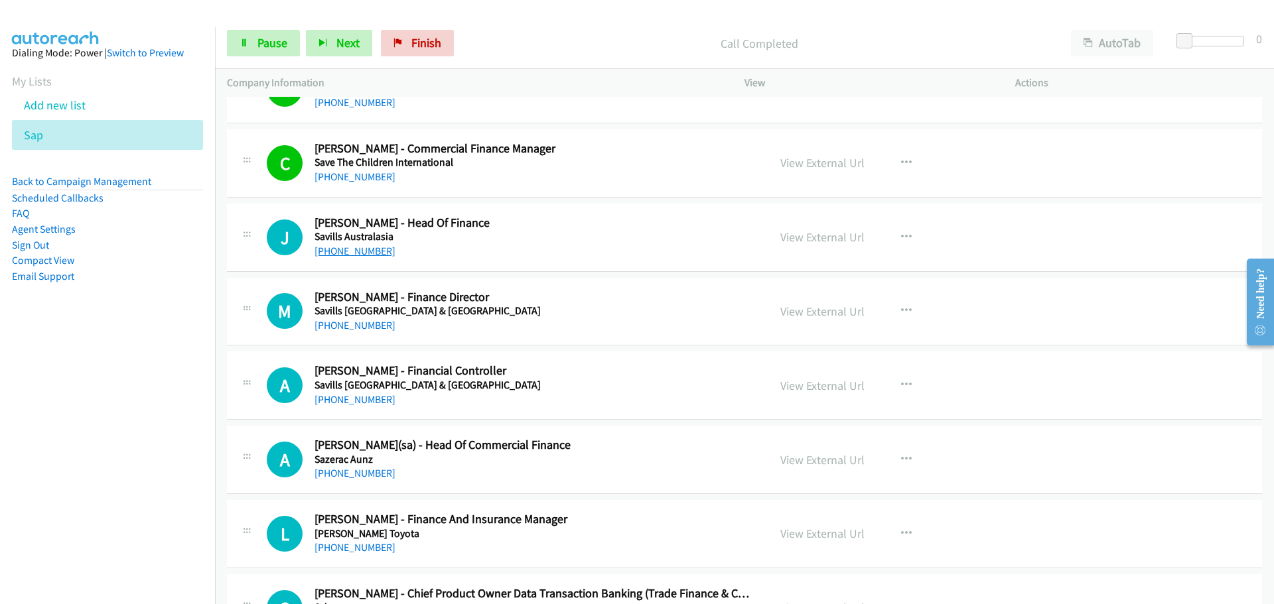
click at [342, 249] on link "[PHONE_NUMBER]" at bounding box center [354, 251] width 81 height 13
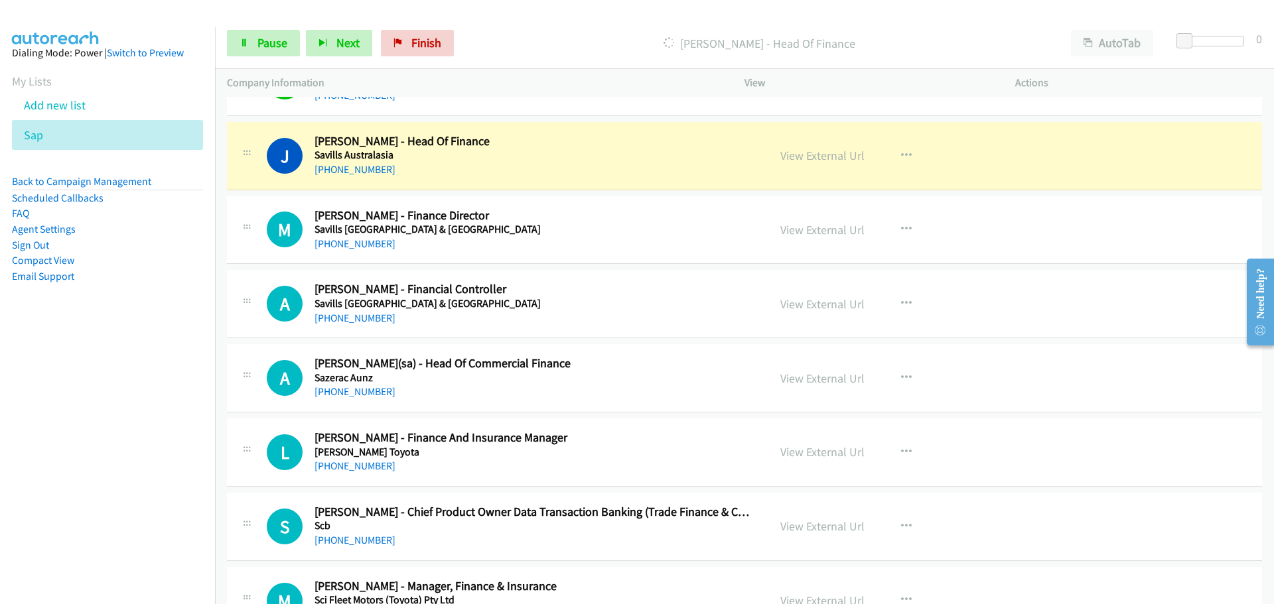
scroll to position [6237, 0]
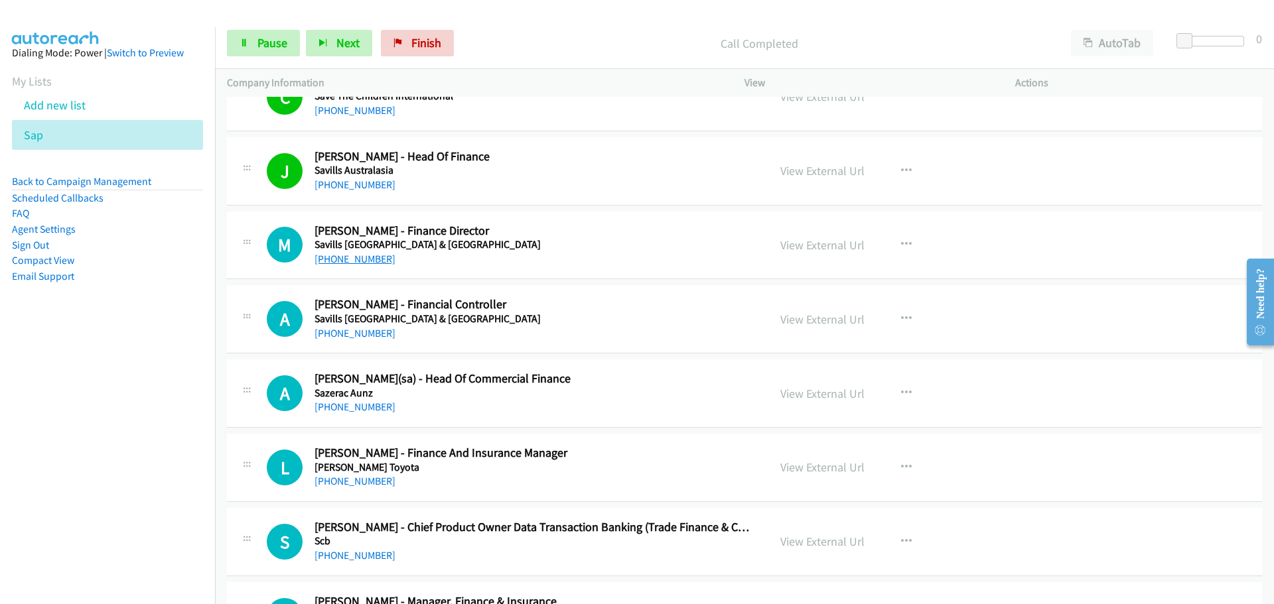
click at [349, 257] on link "[PHONE_NUMBER]" at bounding box center [354, 259] width 81 height 13
click at [326, 340] on div "[PHONE_NUMBER]" at bounding box center [532, 334] width 437 height 16
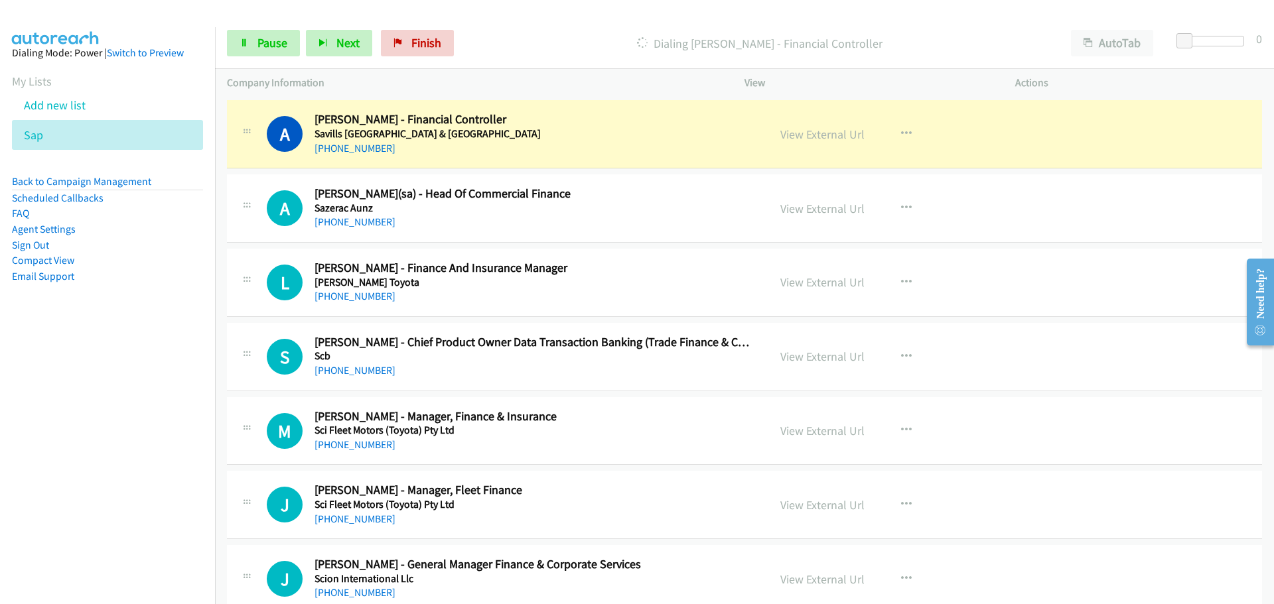
scroll to position [6436, 0]
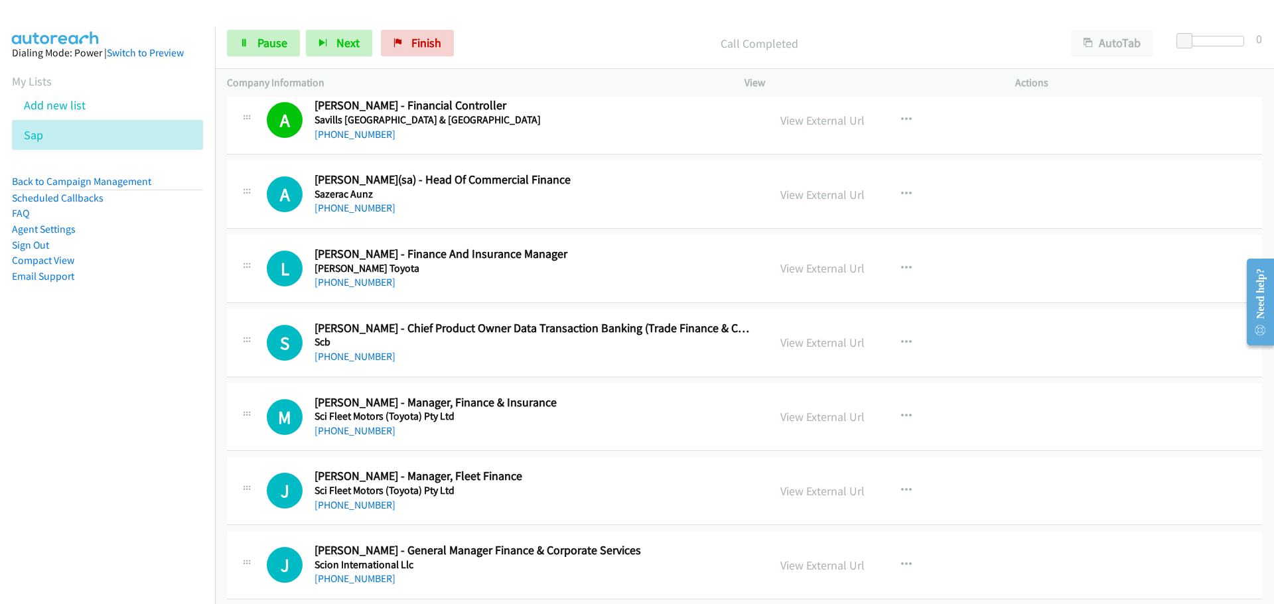
drag, startPoint x: 343, startPoint y: 210, endPoint x: 652, endPoint y: 206, distance: 309.2
click at [343, 210] on link "[PHONE_NUMBER]" at bounding box center [354, 208] width 81 height 13
click at [328, 281] on link "[PHONE_NUMBER]" at bounding box center [354, 282] width 81 height 13
click at [366, 359] on link "[PHONE_NUMBER]" at bounding box center [354, 356] width 81 height 13
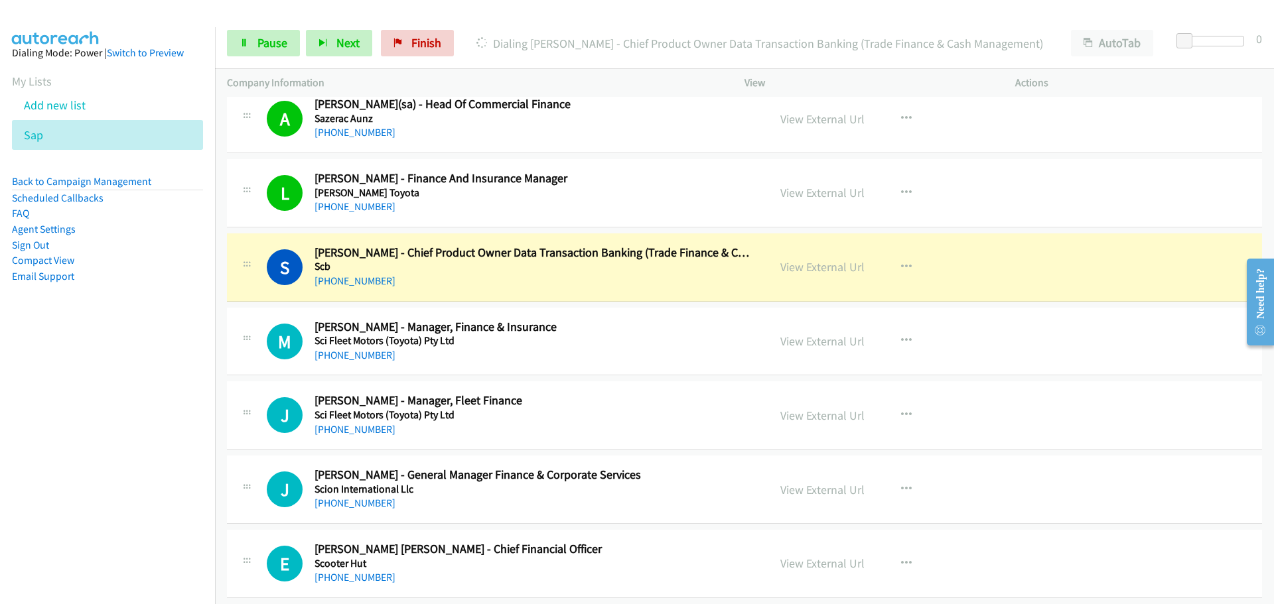
scroll to position [6635, 0]
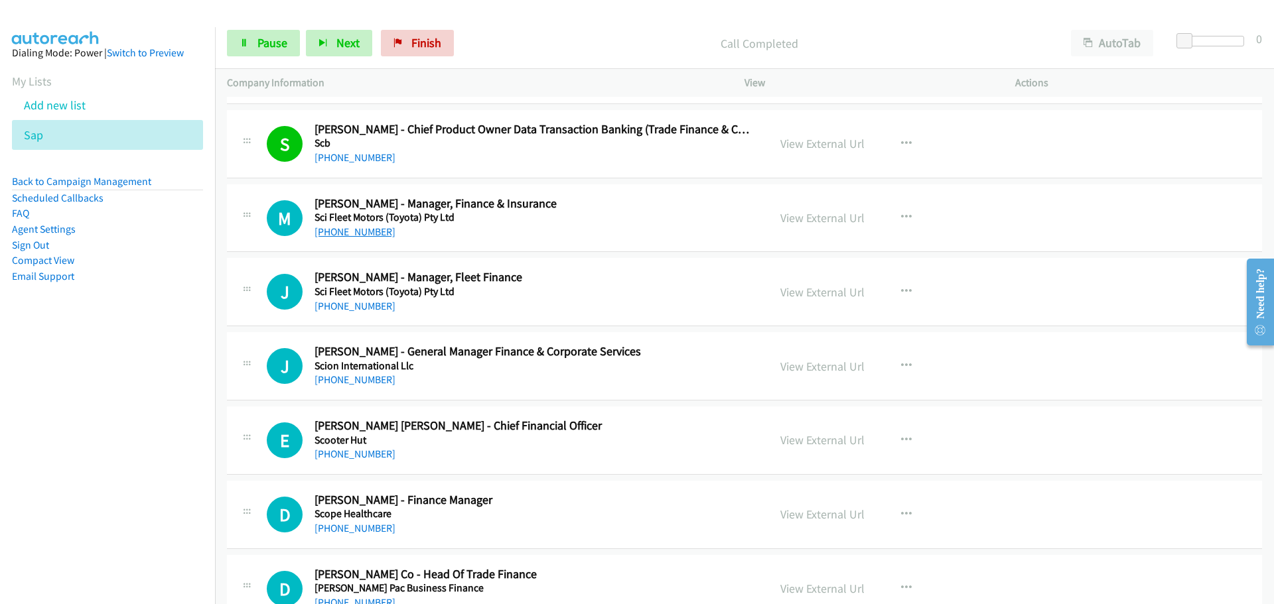
click at [345, 226] on link "[PHONE_NUMBER]" at bounding box center [354, 232] width 81 height 13
click at [329, 305] on link "[PHONE_NUMBER]" at bounding box center [354, 306] width 81 height 13
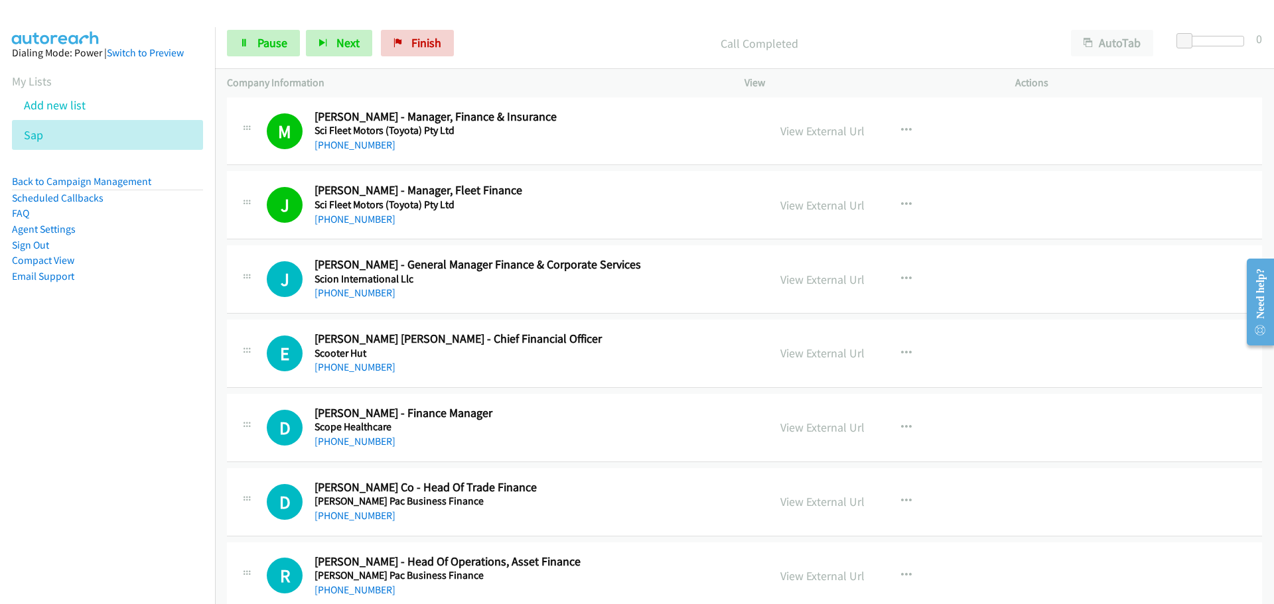
scroll to position [6767, 0]
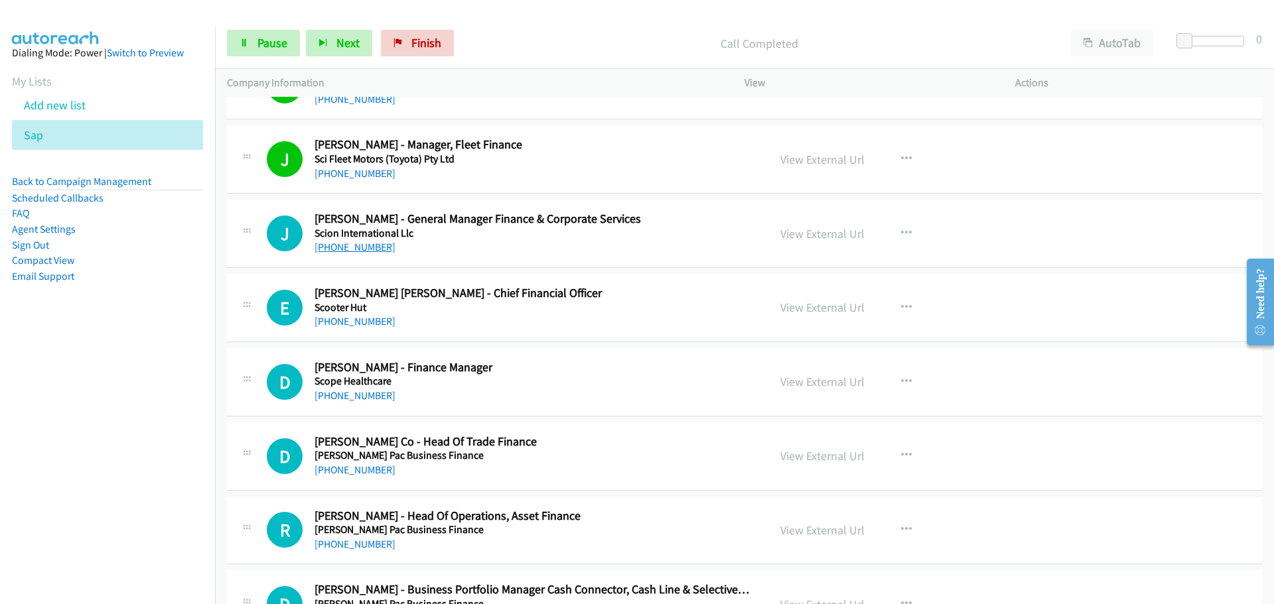
click at [365, 245] on link "[PHONE_NUMBER]" at bounding box center [354, 247] width 81 height 13
click at [359, 326] on link "[PHONE_NUMBER]" at bounding box center [354, 321] width 81 height 13
click at [354, 396] on link "[PHONE_NUMBER]" at bounding box center [354, 395] width 81 height 13
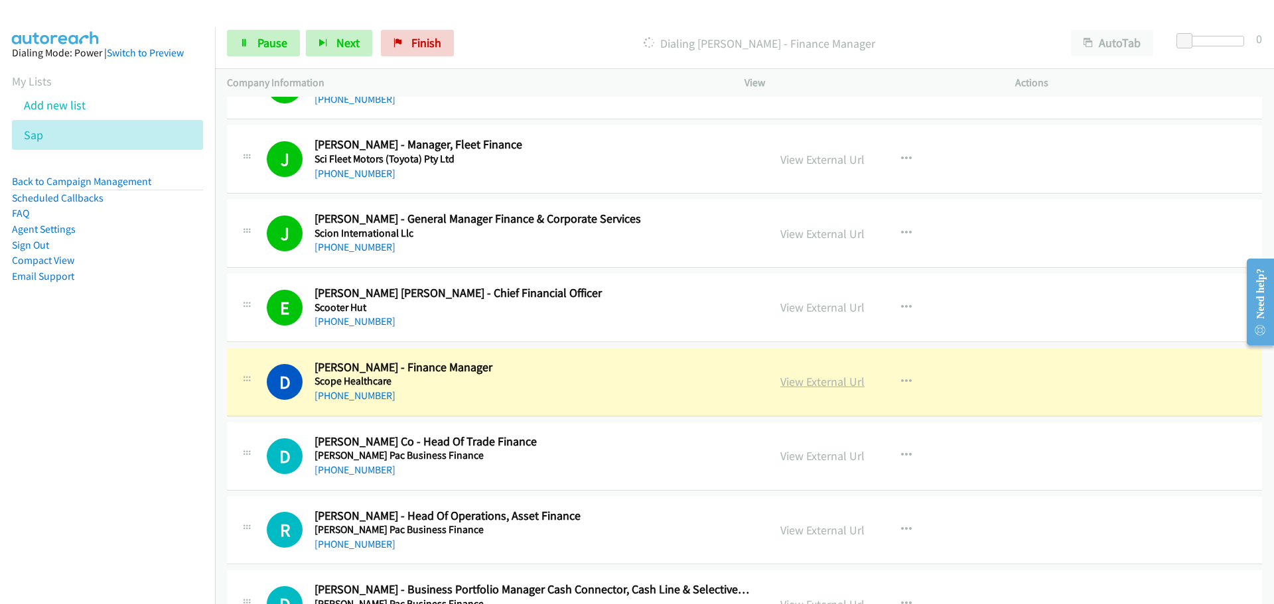
click at [846, 376] on link "View External Url" at bounding box center [822, 381] width 84 height 15
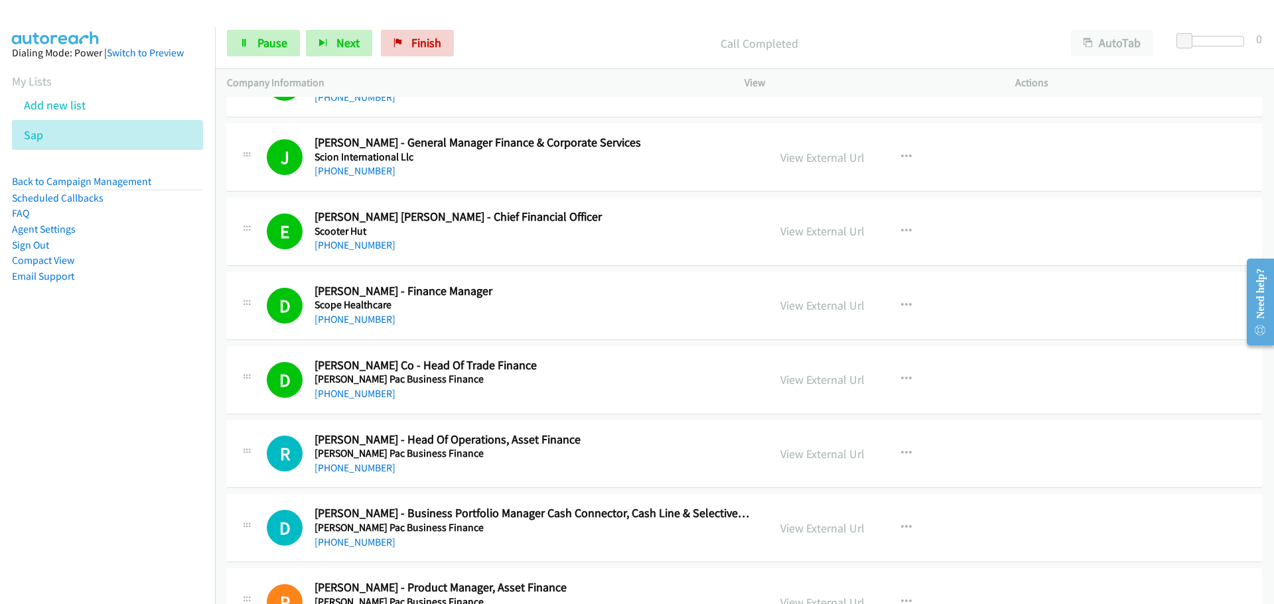
scroll to position [7166, 0]
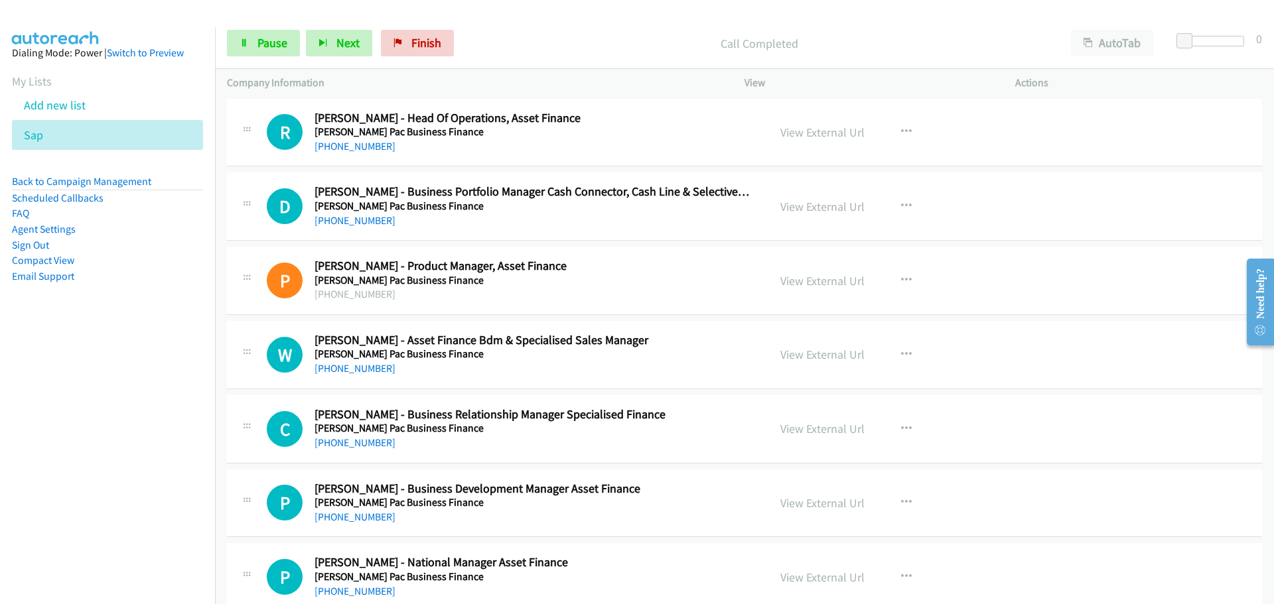
drag, startPoint x: 377, startPoint y: 144, endPoint x: 403, endPoint y: 137, distance: 27.4
click at [377, 144] on link "[PHONE_NUMBER]" at bounding box center [354, 146] width 81 height 13
click at [322, 222] on link "[PHONE_NUMBER]" at bounding box center [354, 220] width 81 height 13
drag, startPoint x: 353, startPoint y: 370, endPoint x: 1255, endPoint y: 369, distance: 902.3
click at [353, 370] on link "[PHONE_NUMBER]" at bounding box center [354, 368] width 81 height 13
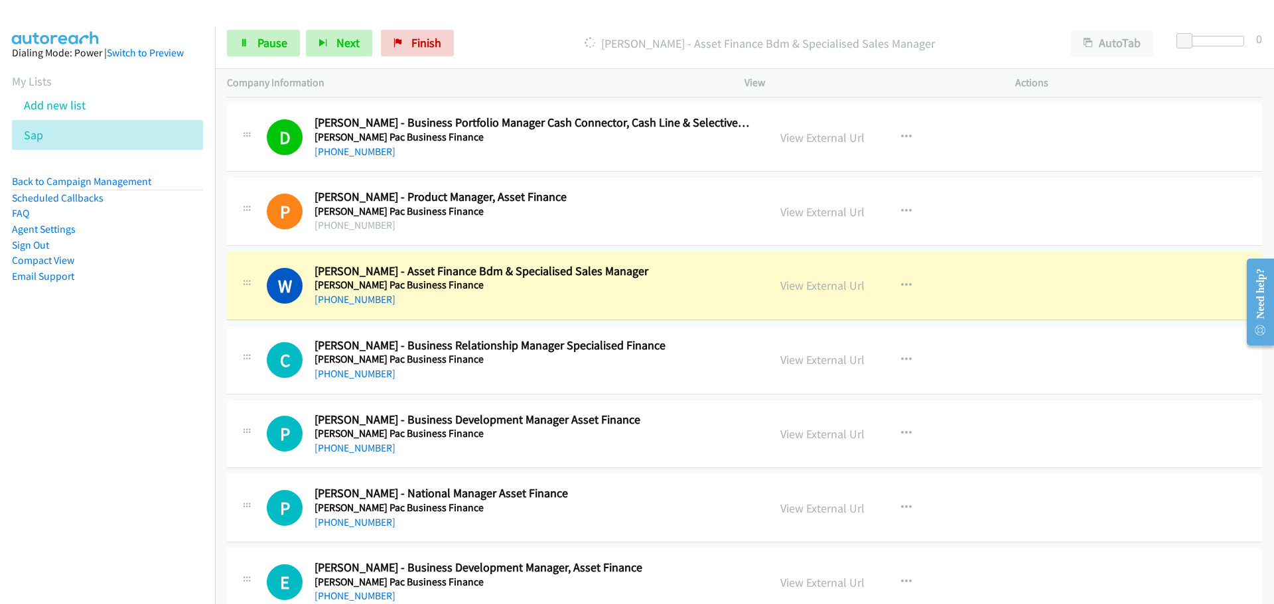
scroll to position [7365, 0]
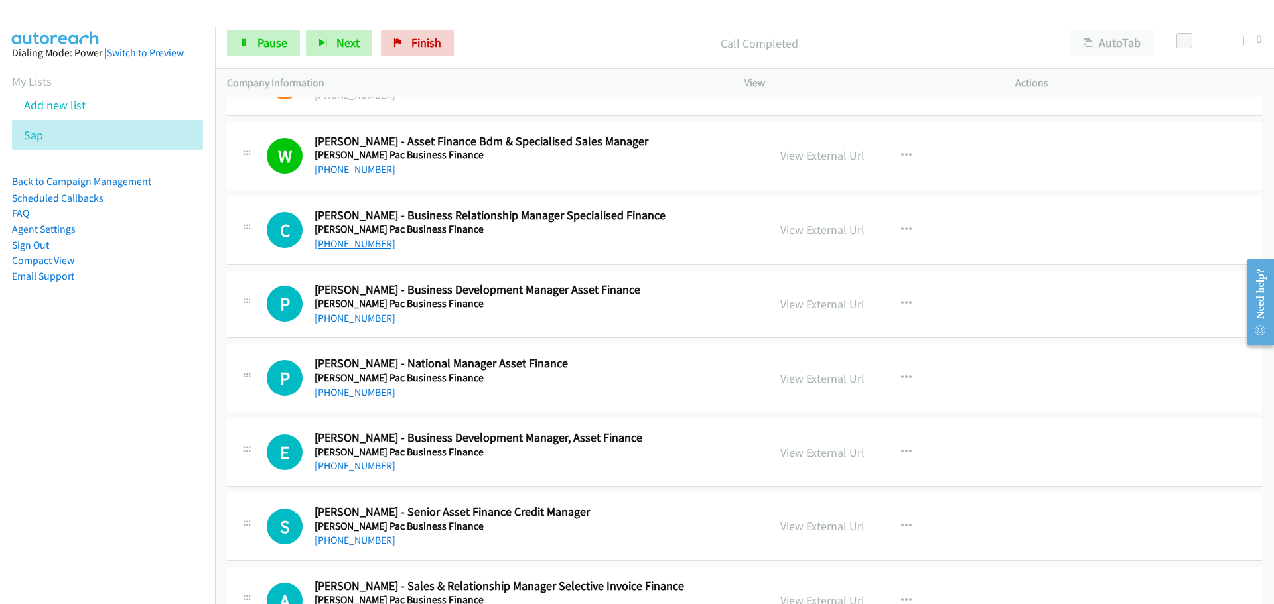
click at [374, 242] on link "[PHONE_NUMBER]" at bounding box center [354, 244] width 81 height 13
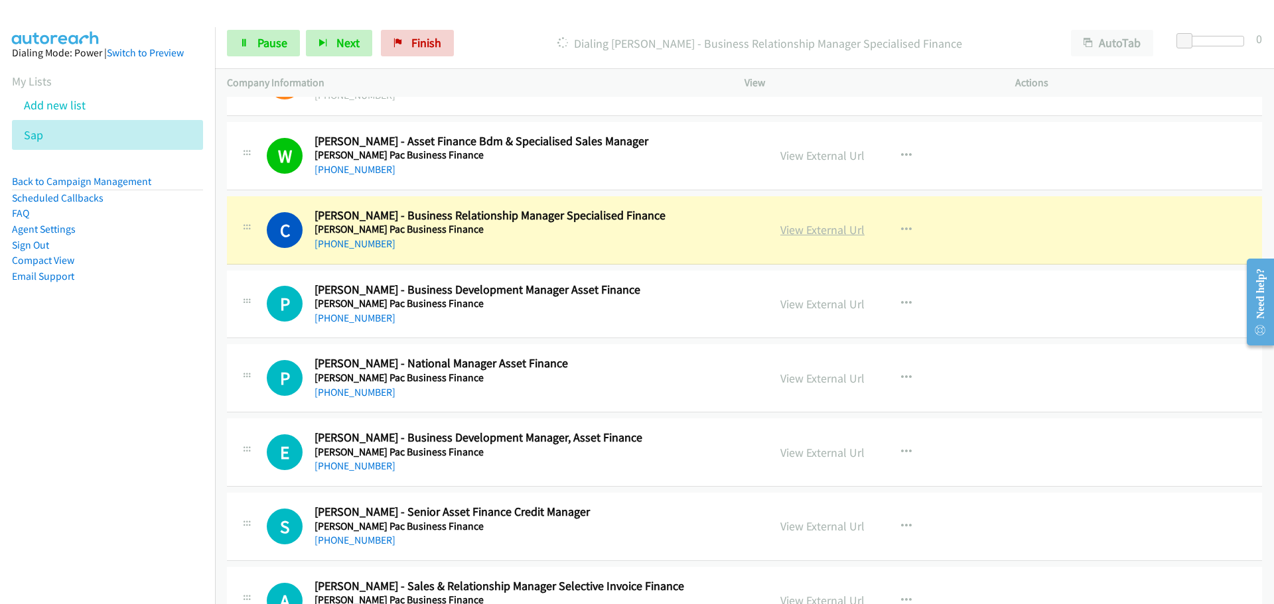
click at [818, 232] on link "View External Url" at bounding box center [822, 229] width 84 height 15
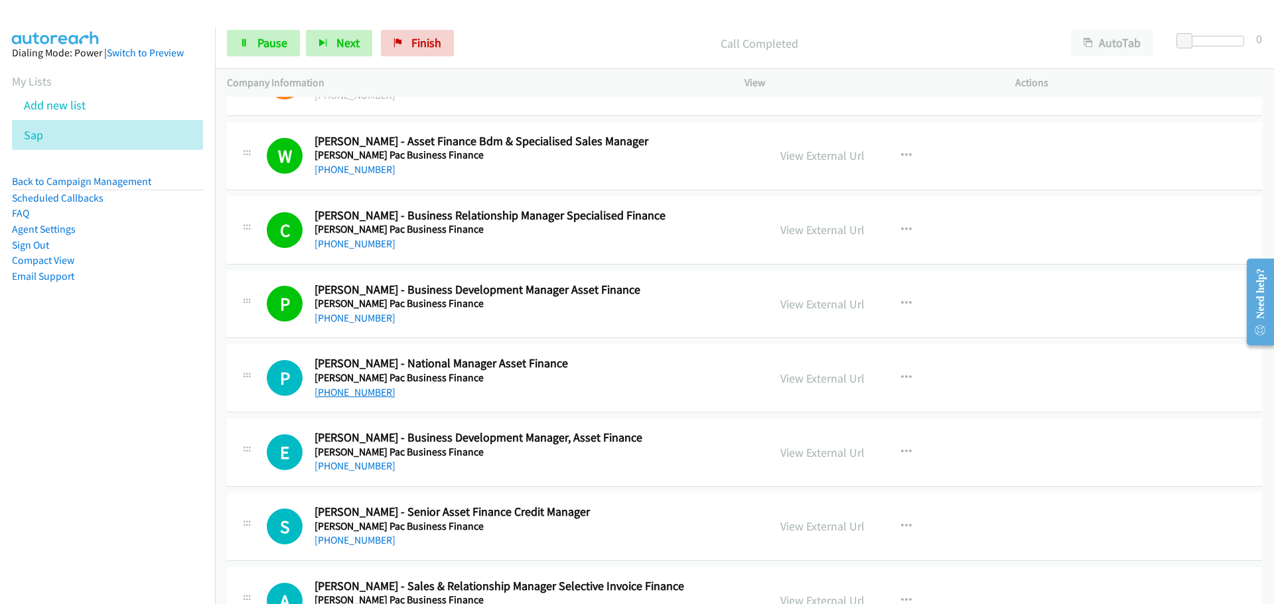
click at [355, 393] on link "[PHONE_NUMBER]" at bounding box center [354, 392] width 81 height 13
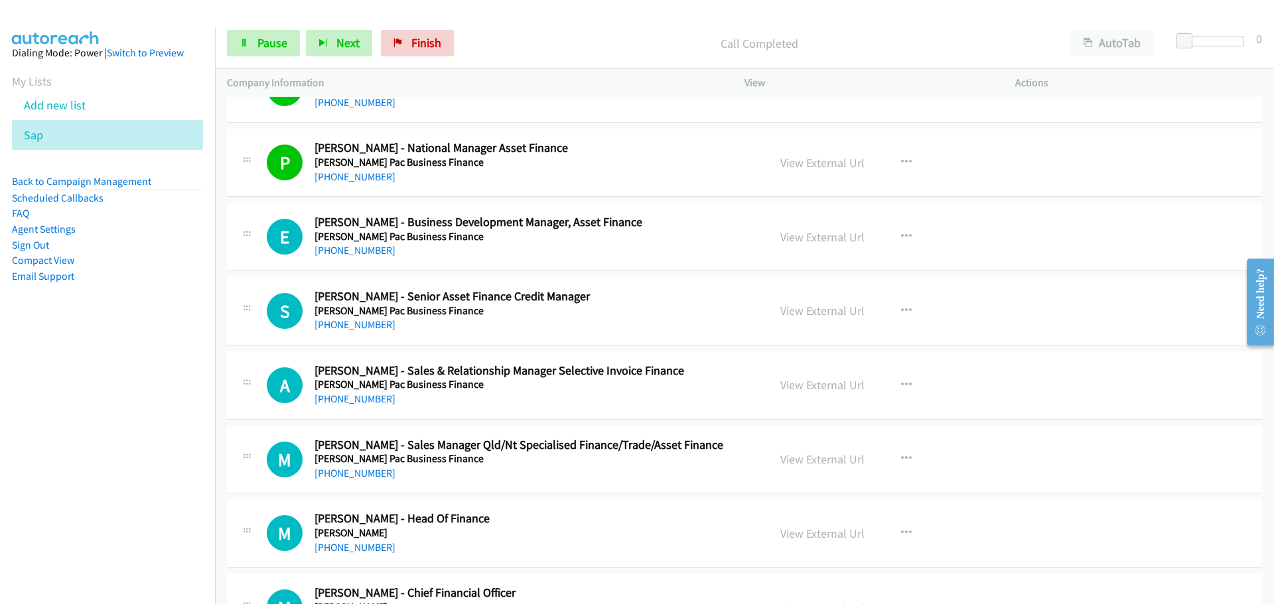
scroll to position [7630, 0]
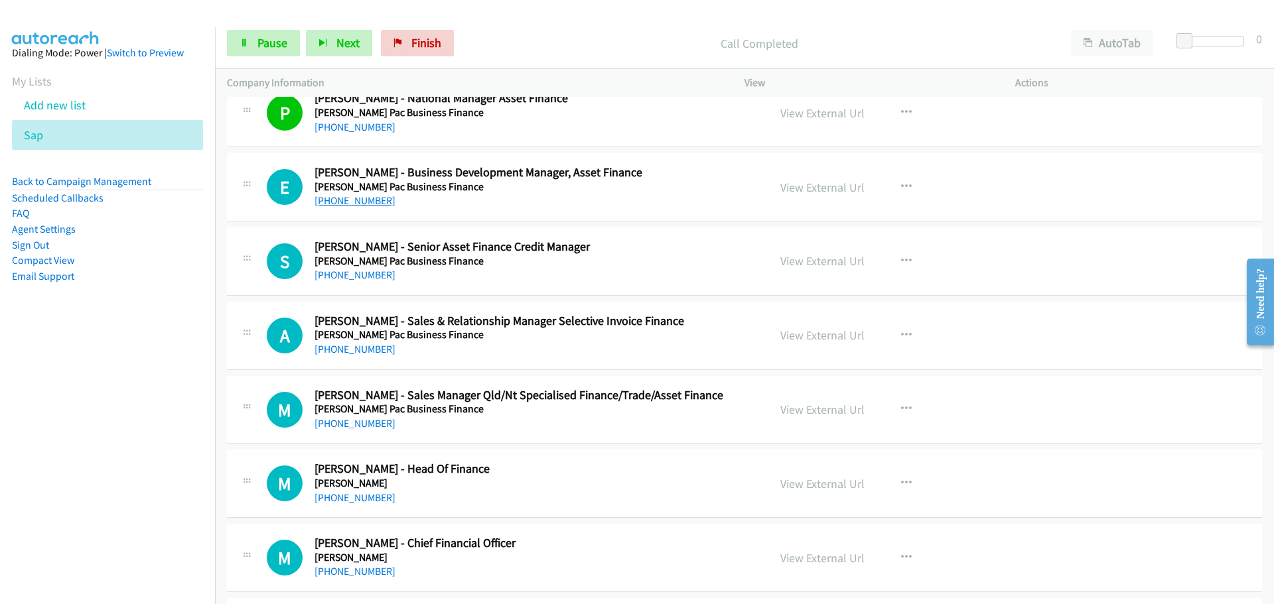
click at [360, 195] on link "[PHONE_NUMBER]" at bounding box center [354, 200] width 81 height 13
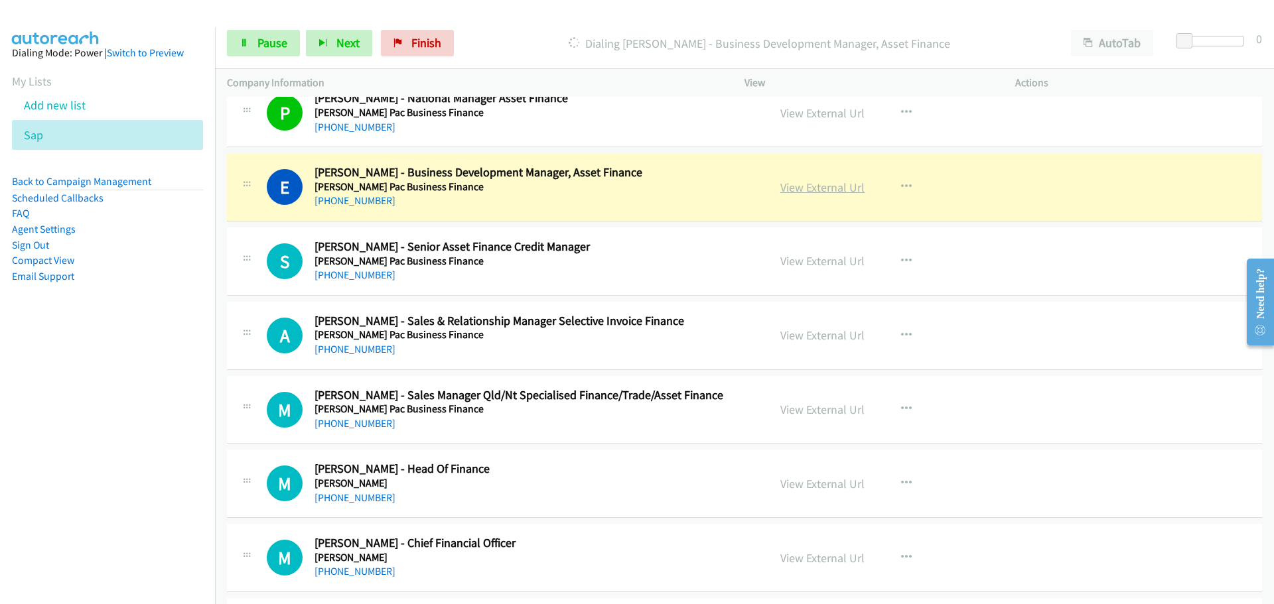
click at [825, 184] on link "View External Url" at bounding box center [822, 187] width 84 height 15
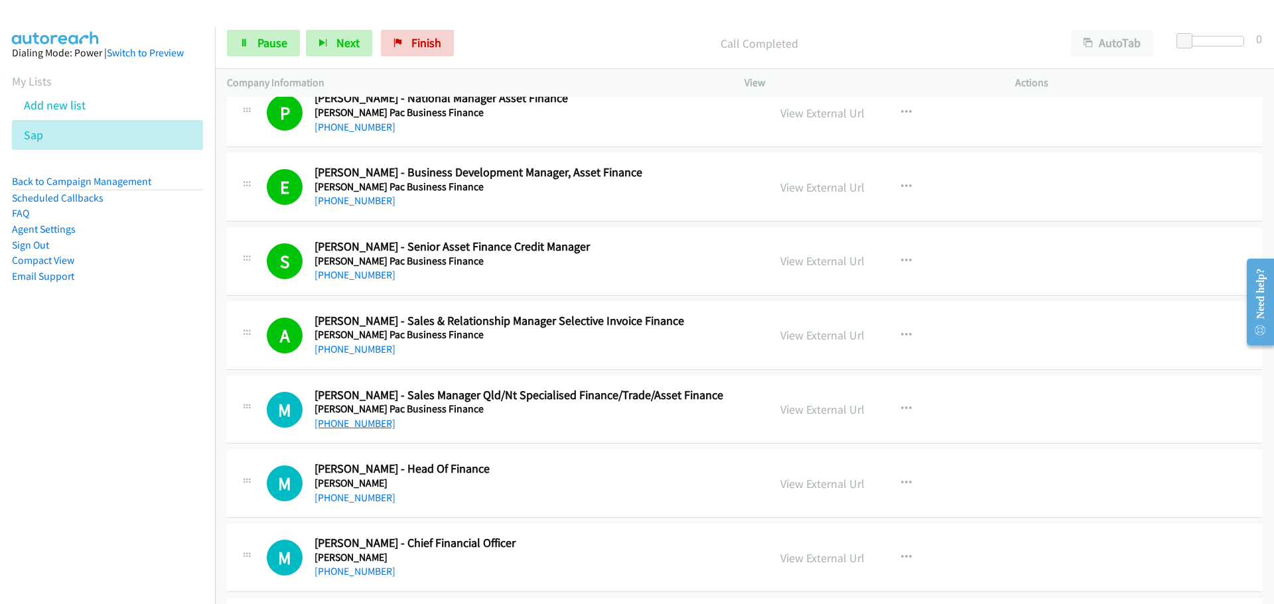
click at [350, 424] on link "[PHONE_NUMBER]" at bounding box center [354, 423] width 81 height 13
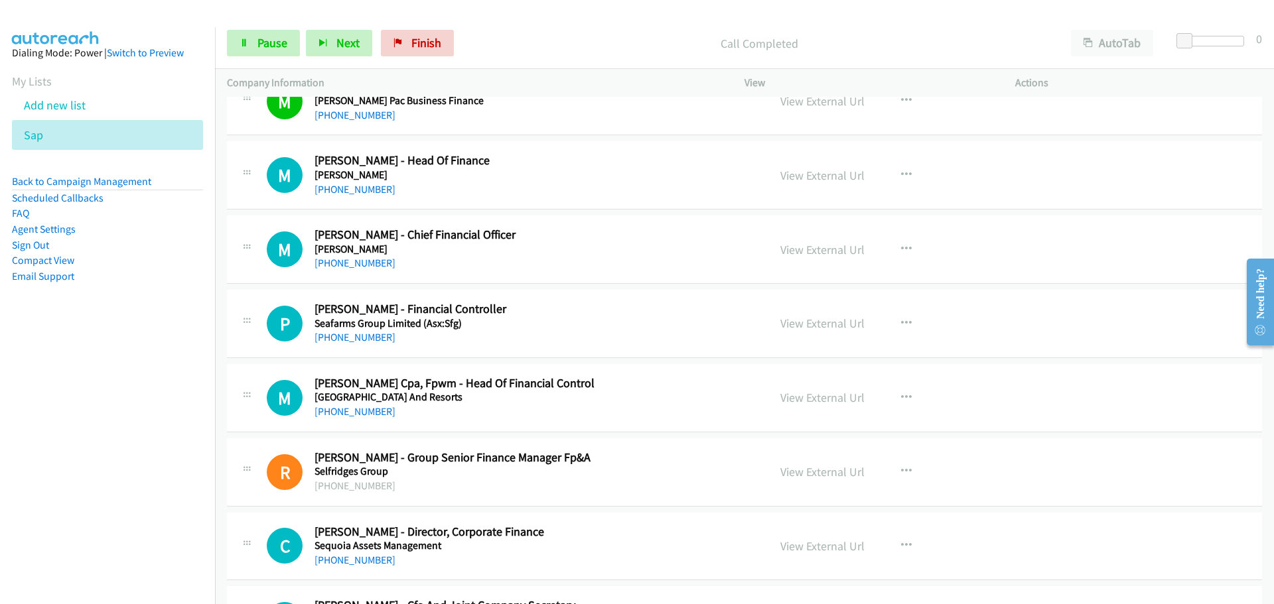
scroll to position [7962, 0]
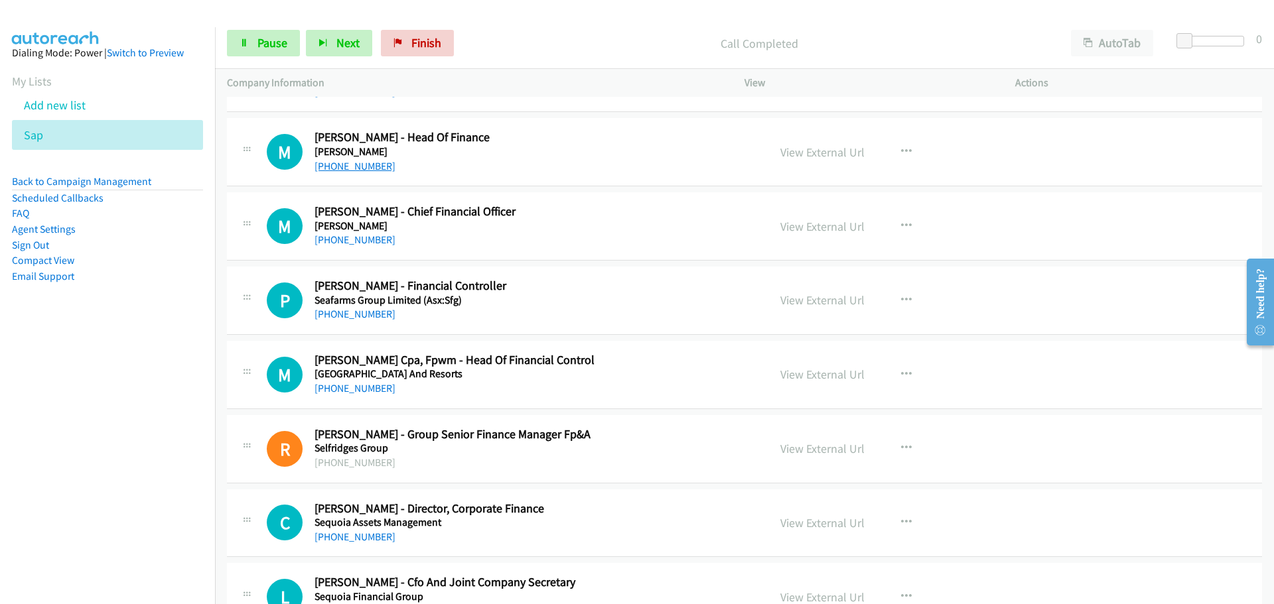
click at [318, 167] on link "[PHONE_NUMBER]" at bounding box center [354, 166] width 81 height 13
click at [333, 242] on link "[PHONE_NUMBER]" at bounding box center [354, 240] width 81 height 13
click at [358, 316] on link "[PHONE_NUMBER]" at bounding box center [354, 314] width 81 height 13
click at [372, 387] on link "[PHONE_NUMBER]" at bounding box center [354, 388] width 81 height 13
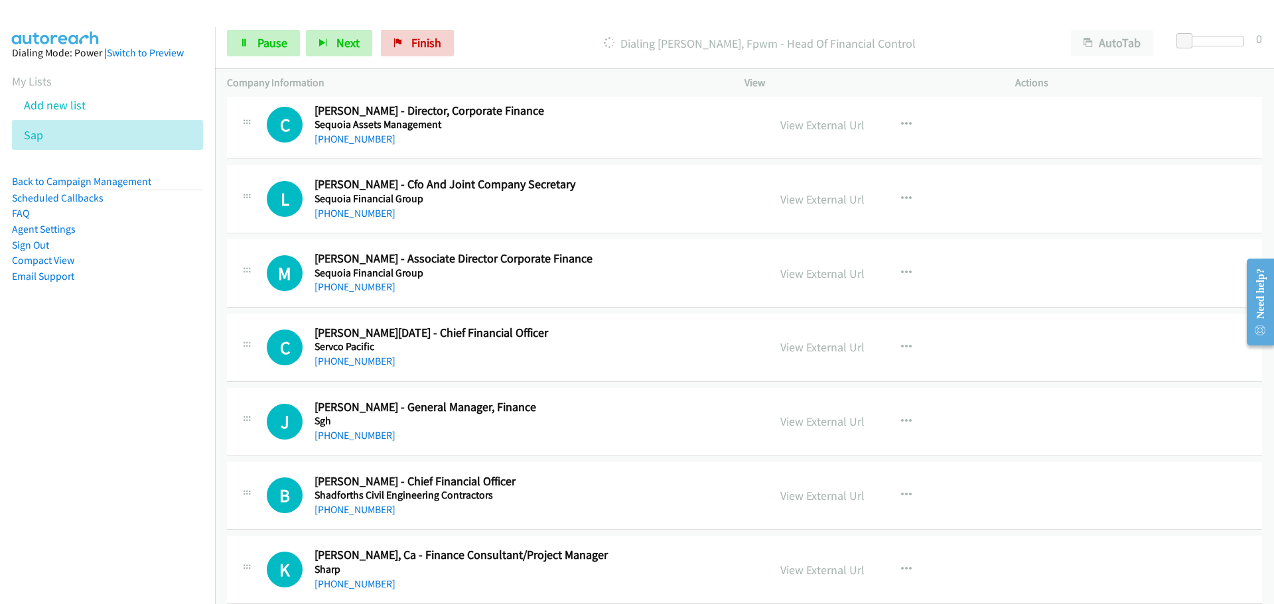
scroll to position [8161, 0]
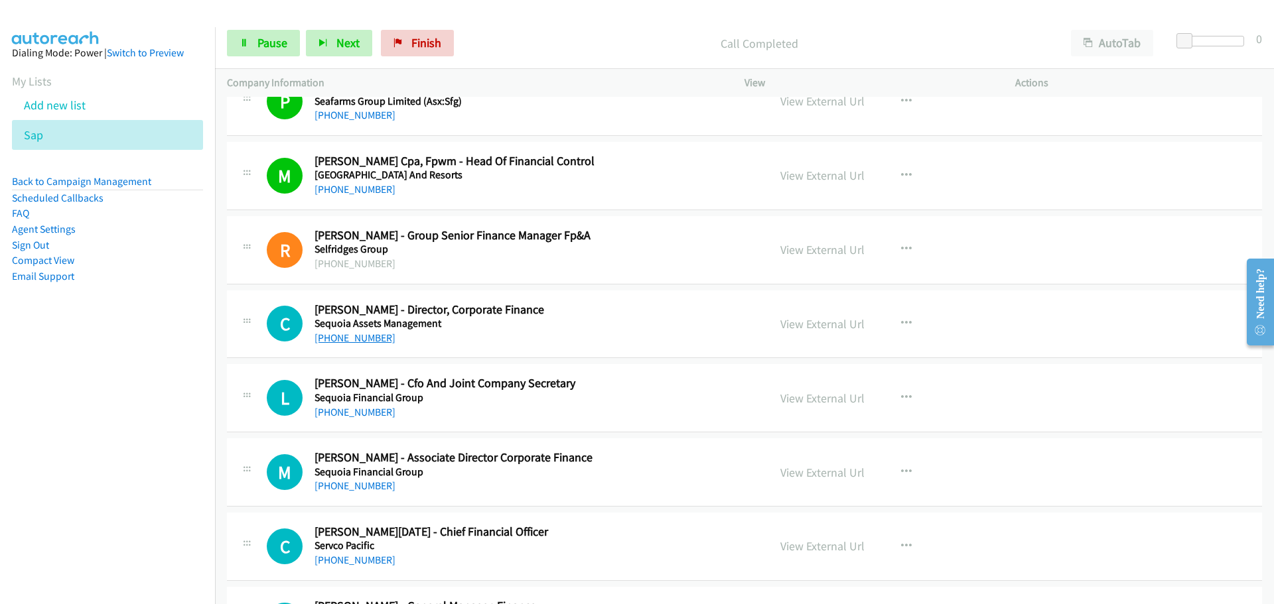
click at [328, 342] on link "[PHONE_NUMBER]" at bounding box center [354, 338] width 81 height 13
click at [367, 413] on link "[PHONE_NUMBER]" at bounding box center [354, 412] width 81 height 13
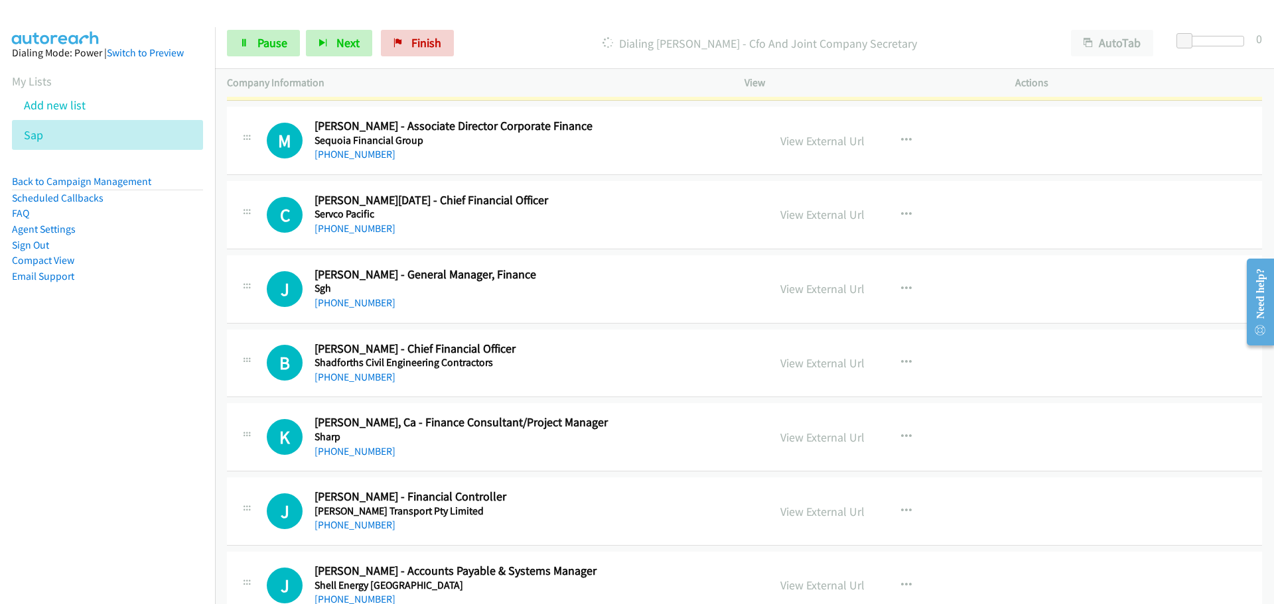
scroll to position [8426, 0]
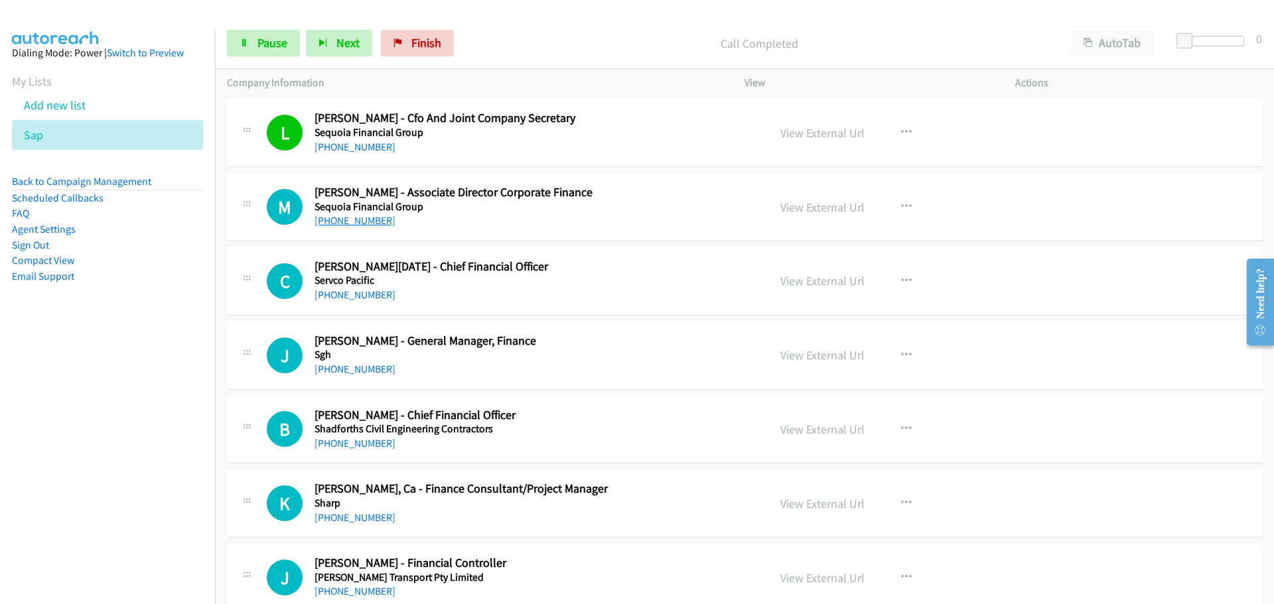
click at [378, 218] on link "[PHONE_NUMBER]" at bounding box center [354, 220] width 81 height 13
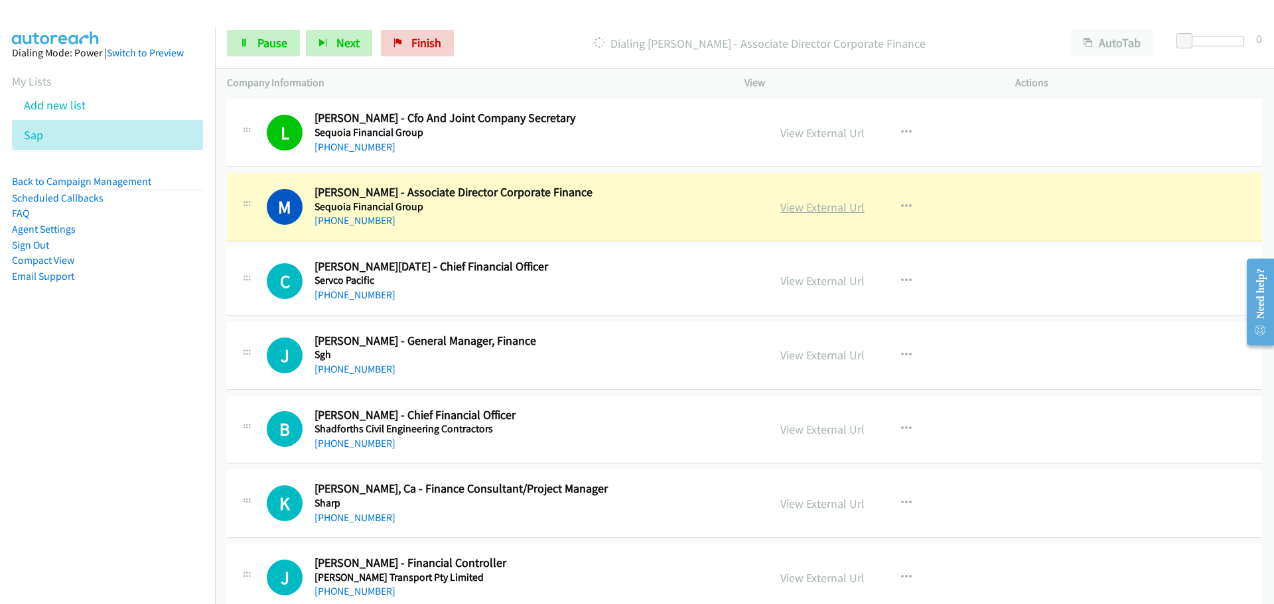
click at [823, 213] on link "View External Url" at bounding box center [822, 207] width 84 height 15
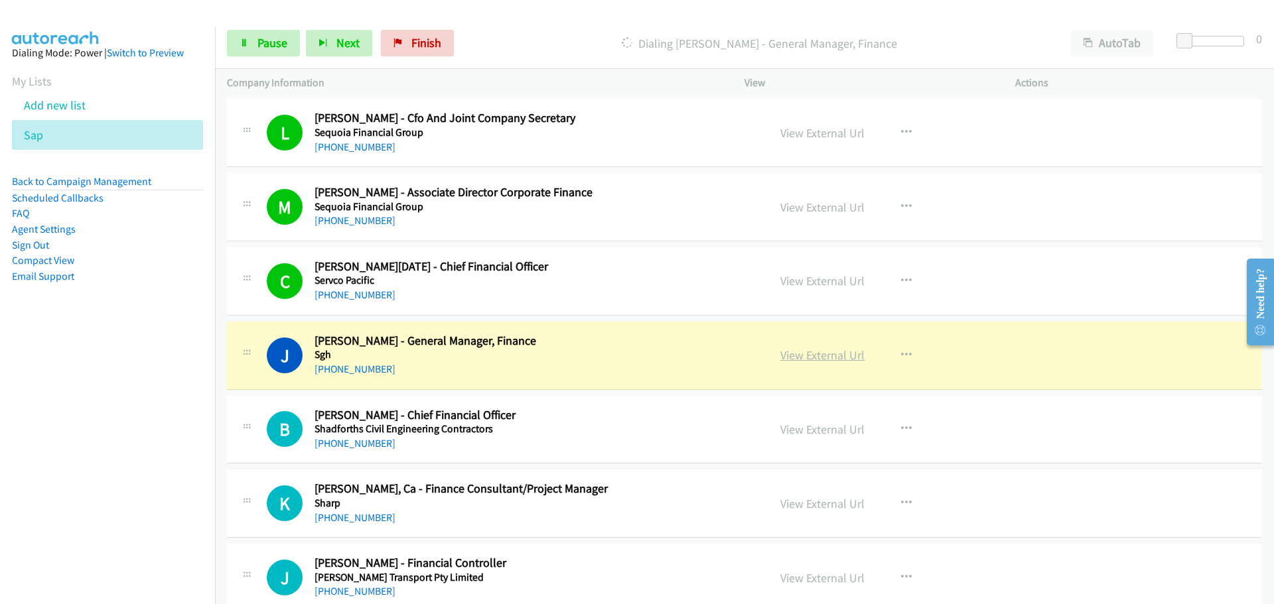
click at [829, 356] on link "View External Url" at bounding box center [822, 355] width 84 height 15
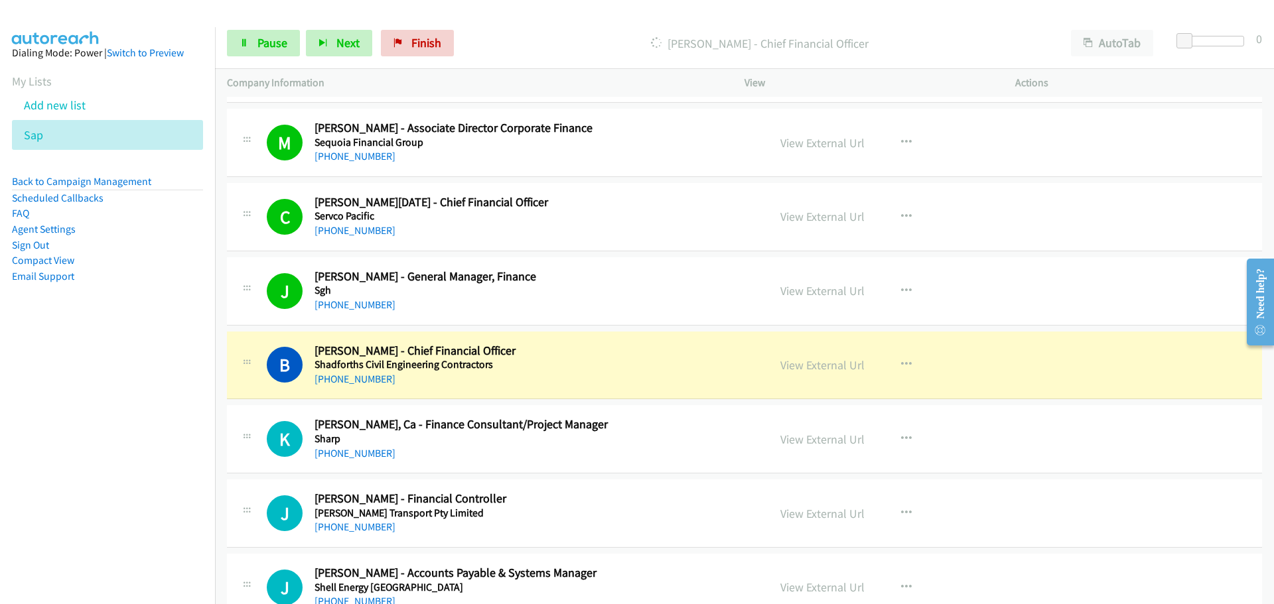
scroll to position [8691, 0]
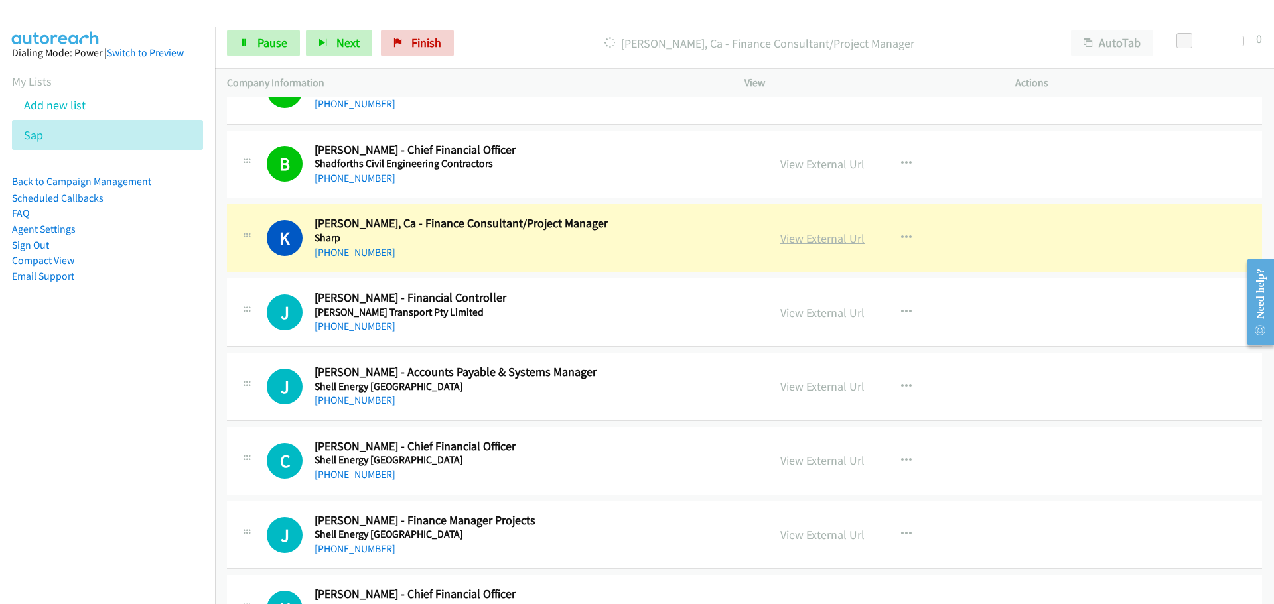
click at [856, 245] on link "View External Url" at bounding box center [822, 238] width 84 height 15
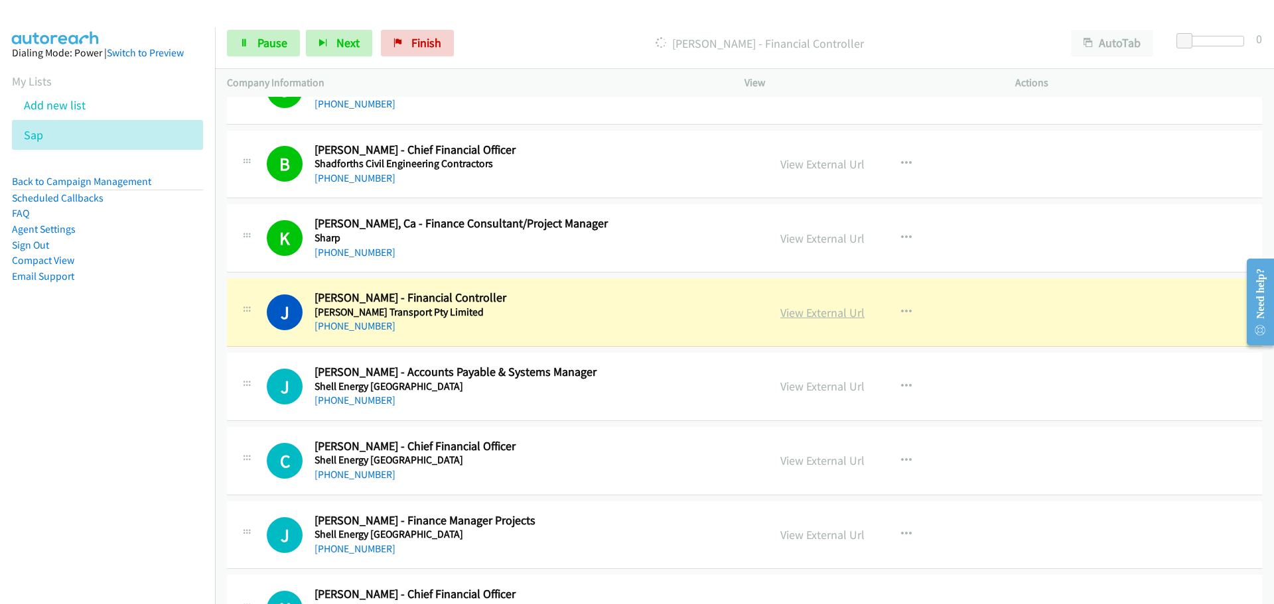
click at [818, 305] on link "View External Url" at bounding box center [822, 312] width 84 height 15
